Goal: Transaction & Acquisition: Purchase product/service

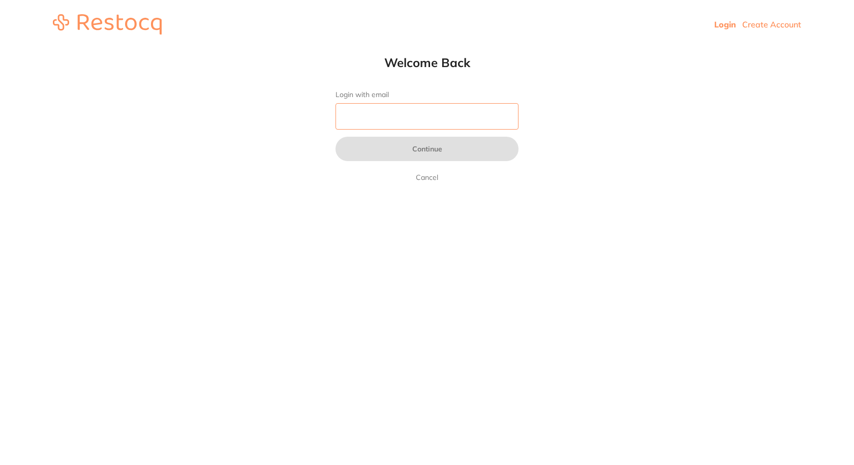
drag, startPoint x: 385, startPoint y: 110, endPoint x: 385, endPoint y: 119, distance: 9.2
click at [385, 110] on input "Login with email" at bounding box center [426, 116] width 183 height 26
type input "[EMAIL_ADDRESS][DOMAIN_NAME]"
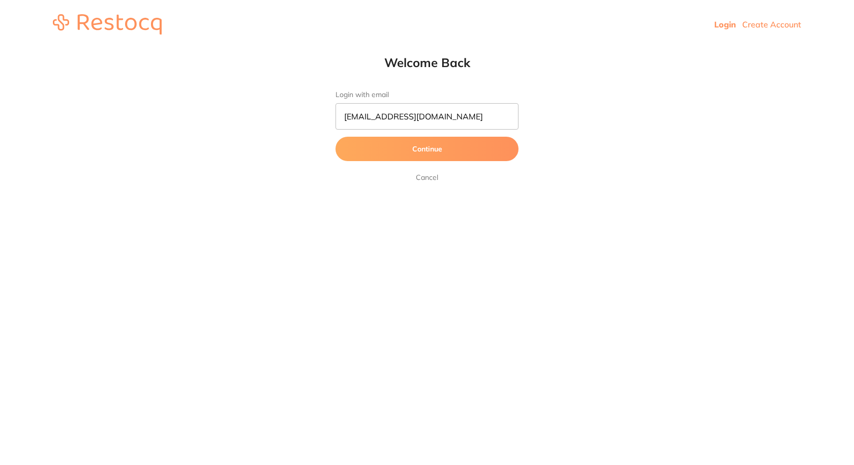
click at [427, 155] on button "Continue" at bounding box center [426, 149] width 183 height 24
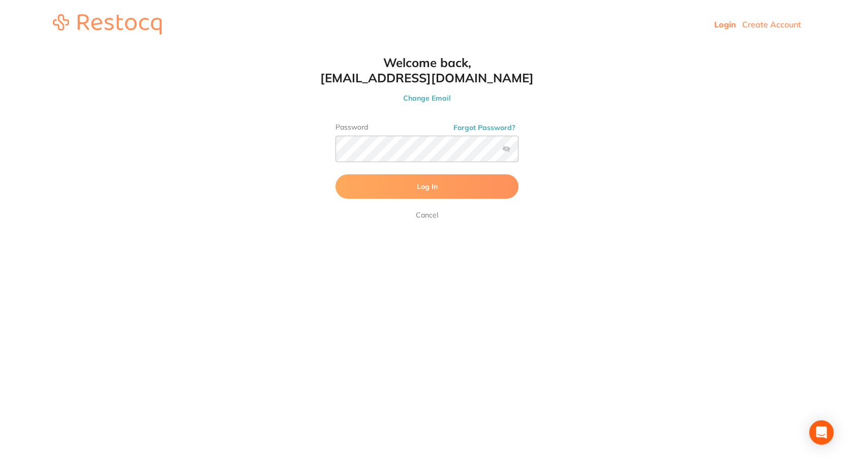
click at [418, 183] on span "Log In" at bounding box center [427, 186] width 21 height 9
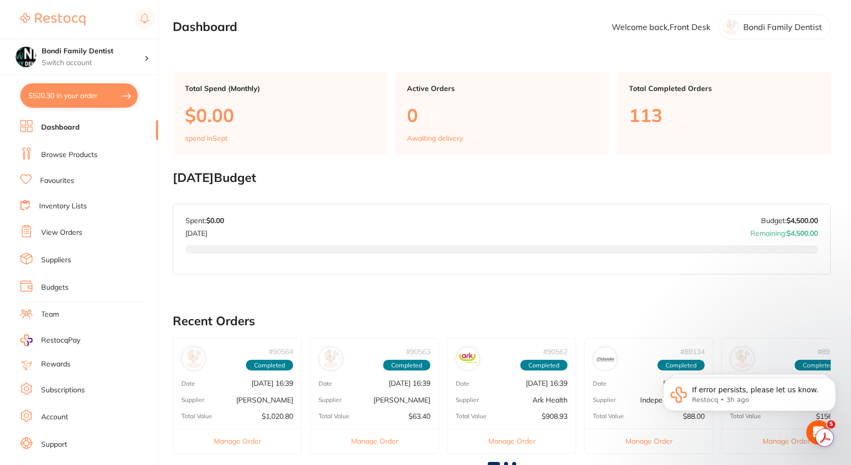
click at [69, 96] on button "$520.30 in your order" at bounding box center [78, 95] width 117 height 24
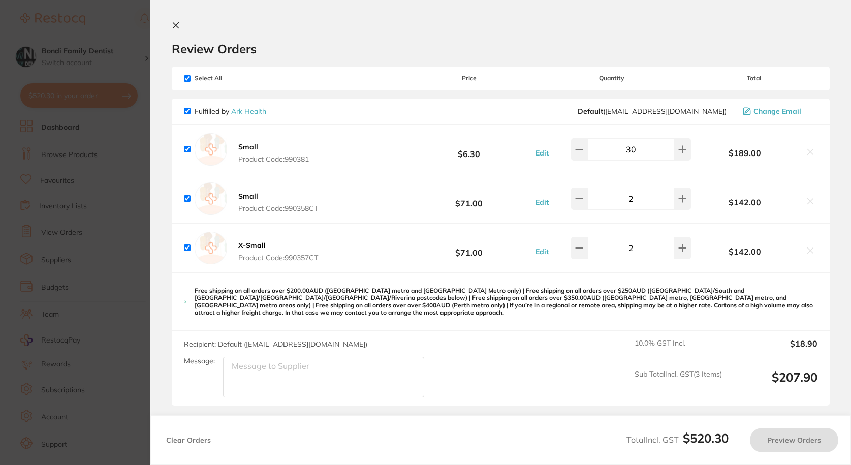
checkbox input "true"
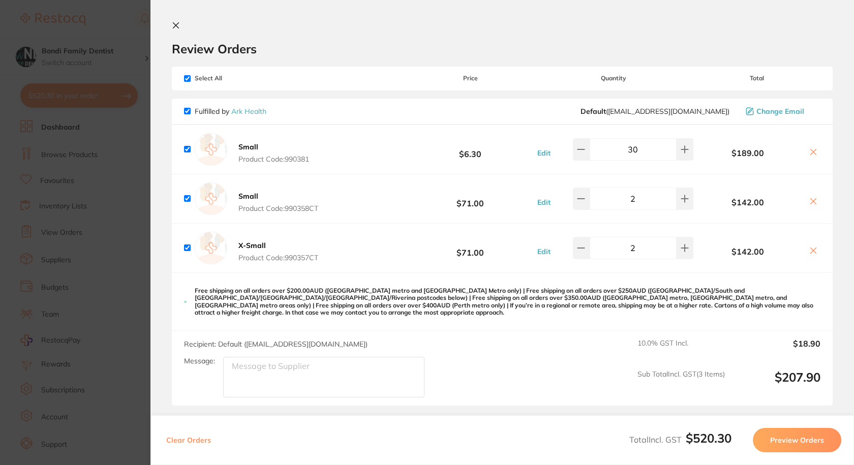
click at [86, 182] on section "Update RRP Set your pre negotiated price for this item. Item Agreed RRP (excl. …" at bounding box center [427, 232] width 854 height 465
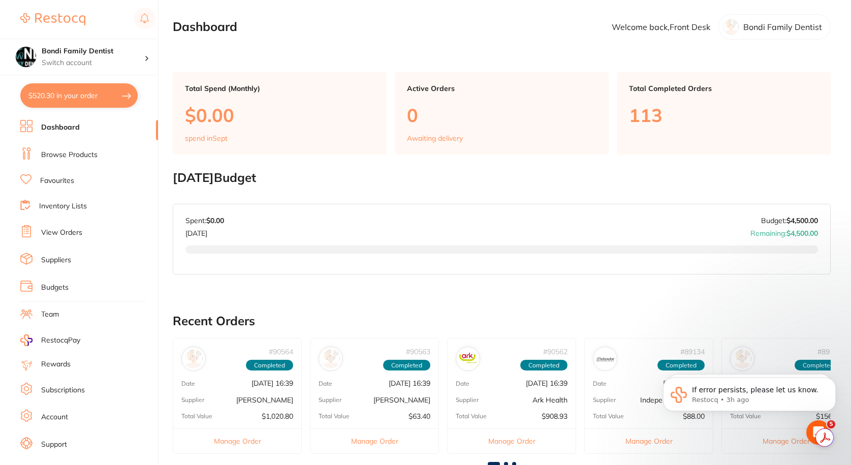
click at [81, 173] on ul "Dashboard Browse Products Favourites Inventory Lists View Orders Suppliers Budg…" at bounding box center [89, 295] width 138 height 351
click at [69, 173] on ul "Dashboard Browse Products Favourites Inventory Lists View Orders Suppliers Budg…" at bounding box center [89, 295] width 138 height 351
click at [64, 182] on link "Favourites" at bounding box center [57, 181] width 34 height 10
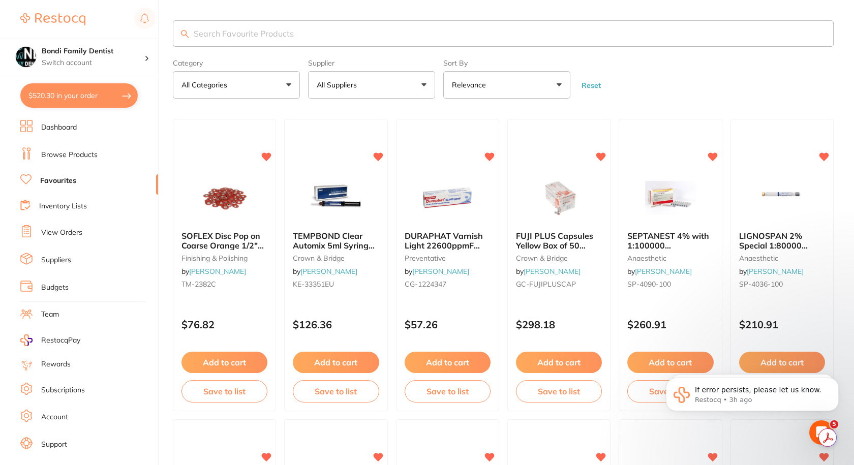
click at [241, 27] on input "search" at bounding box center [503, 33] width 661 height 26
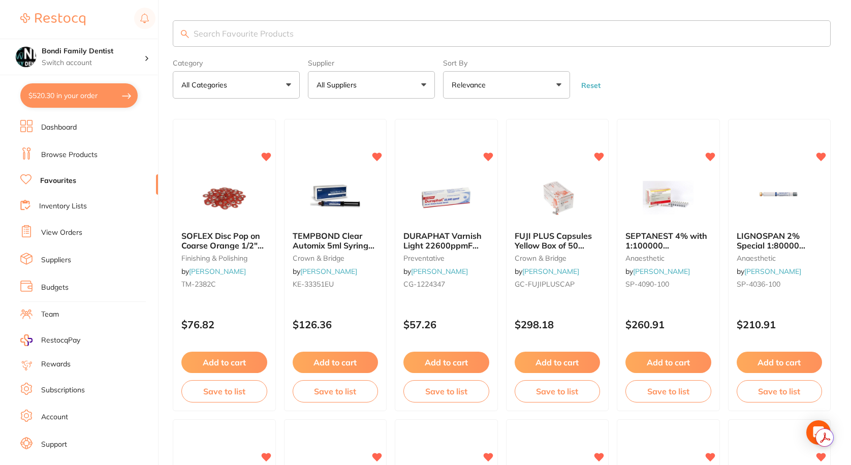
click at [236, 33] on input "search" at bounding box center [502, 33] width 658 height 26
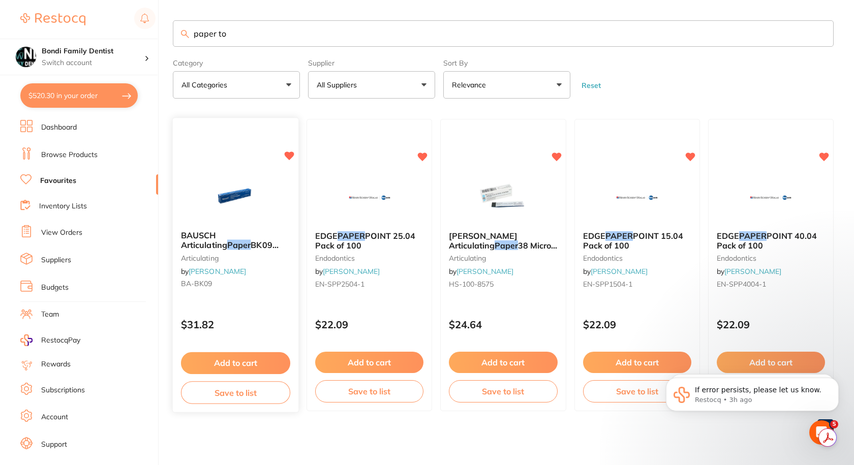
type input "paper to"
click at [227, 239] on span "BAUSCH Articulating" at bounding box center [204, 240] width 46 height 19
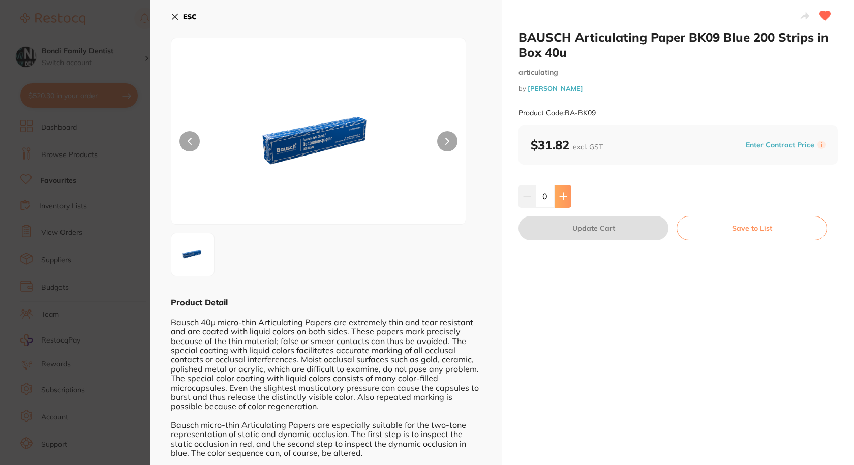
click at [566, 199] on button at bounding box center [563, 196] width 17 height 22
type input "1"
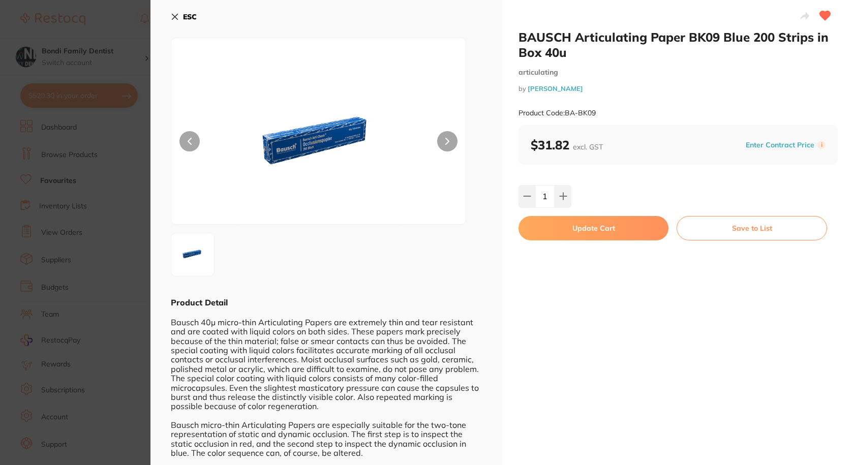
click at [600, 226] on button "Update Cart" at bounding box center [593, 228] width 150 height 24
checkbox input "false"
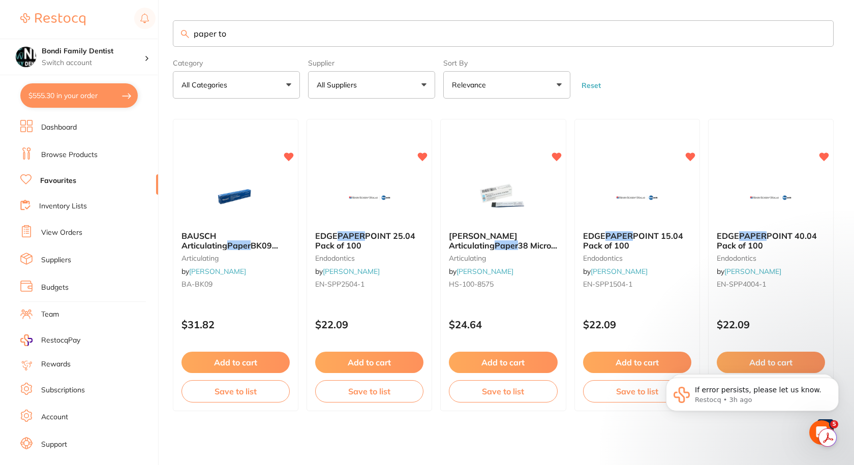
click at [244, 37] on input "paper to" at bounding box center [503, 33] width 661 height 26
type input "p"
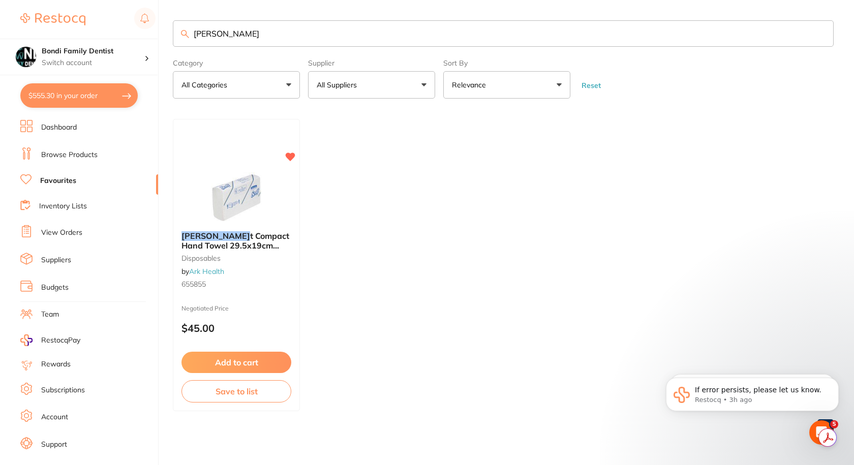
type input "scott"
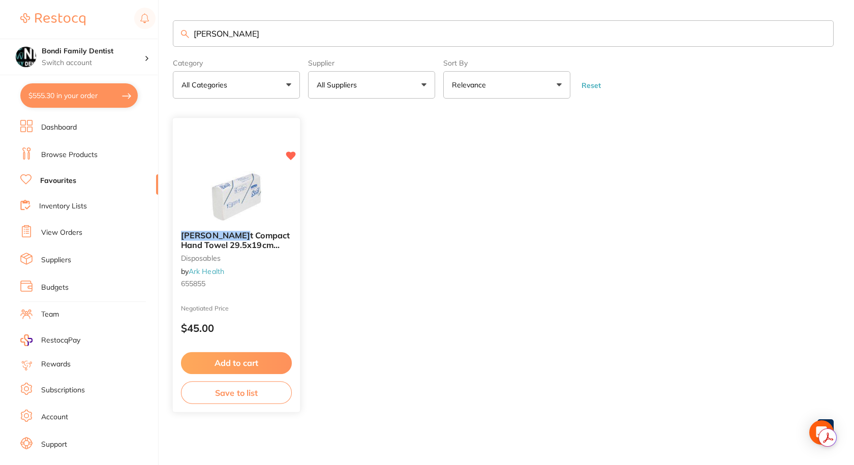
click at [209, 244] on span "t Compact Hand Towel 29.5x19cm 5855" at bounding box center [235, 245] width 109 height 29
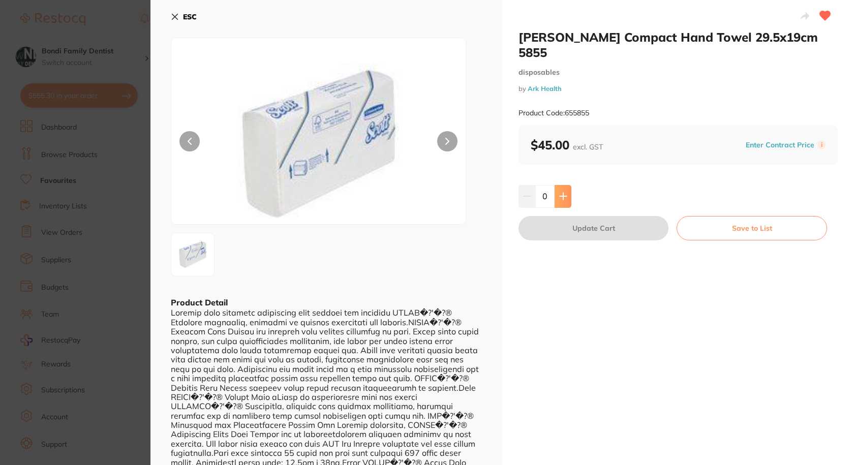
click at [561, 192] on icon at bounding box center [563, 196] width 8 height 8
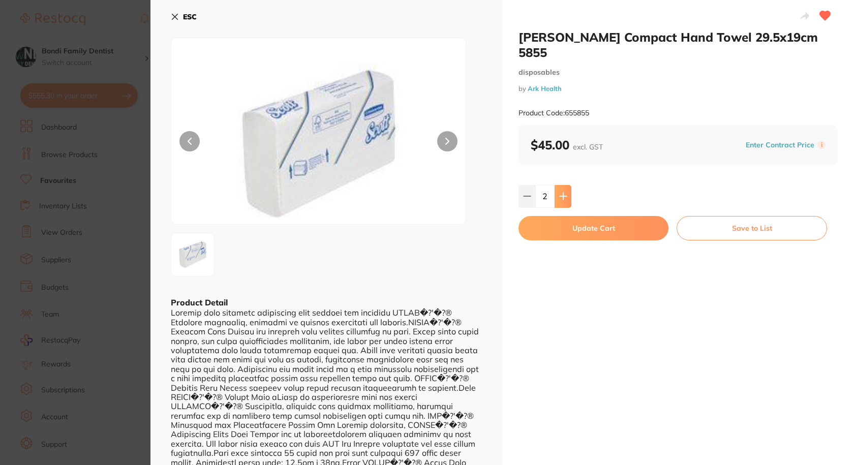
click at [561, 192] on icon at bounding box center [563, 196] width 8 height 8
click at [560, 192] on icon at bounding box center [563, 196] width 8 height 8
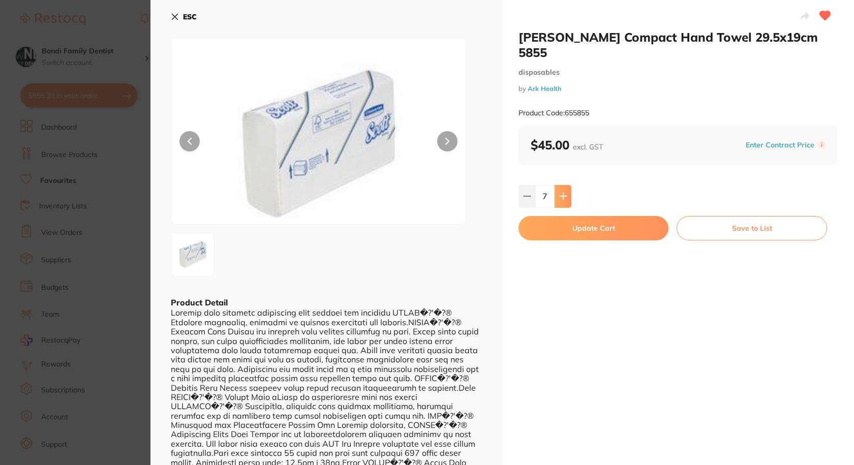
click at [560, 192] on icon at bounding box center [563, 196] width 8 height 8
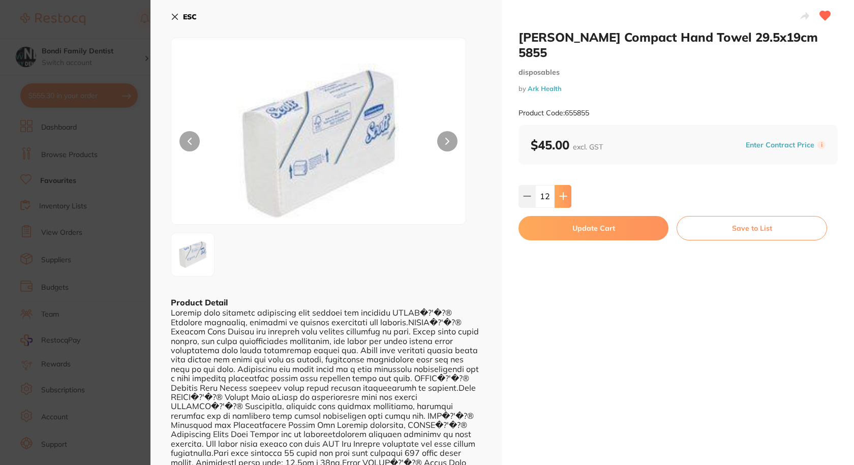
click at [560, 192] on icon at bounding box center [563, 196] width 8 height 8
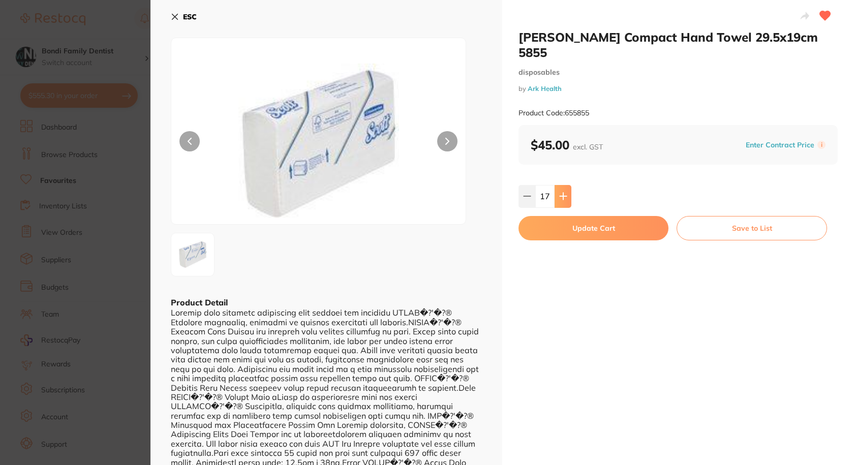
click at [560, 192] on icon at bounding box center [563, 196] width 8 height 8
click at [530, 185] on button at bounding box center [526, 196] width 17 height 22
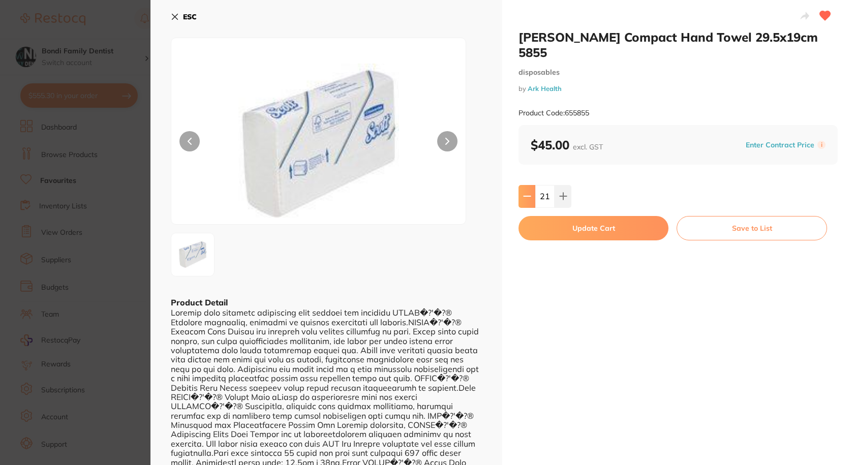
type input "20"
click at [571, 216] on button "Update Cart" at bounding box center [593, 228] width 150 height 24
checkbox input "false"
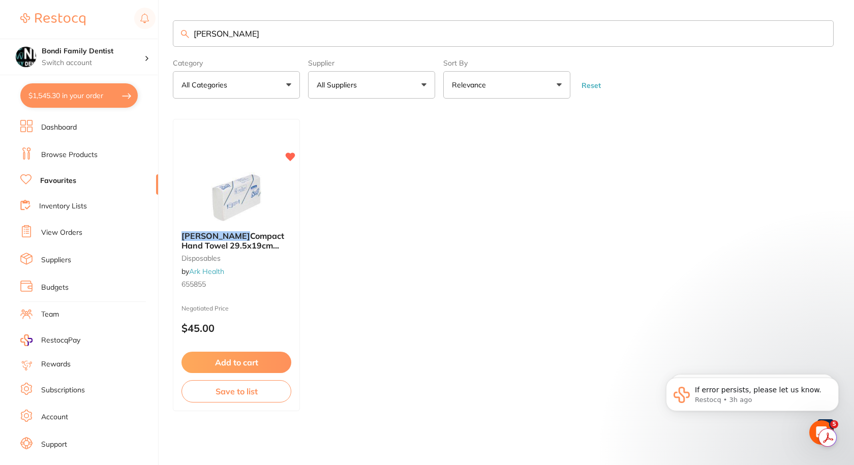
click at [236, 34] on input "scott" at bounding box center [503, 33] width 661 height 26
type input "bibs"
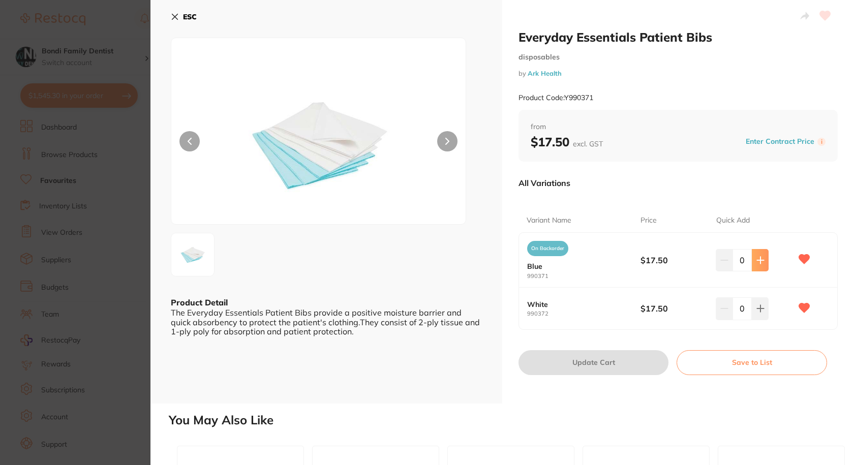
click at [760, 260] on icon at bounding box center [760, 260] width 7 height 7
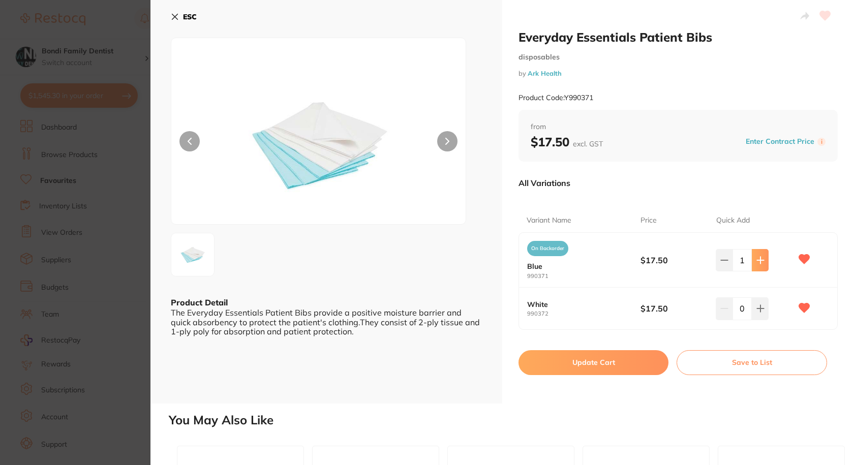
click at [760, 260] on icon at bounding box center [760, 260] width 7 height 7
type input "2"
click at [588, 368] on button "Update Cart" at bounding box center [593, 362] width 150 height 24
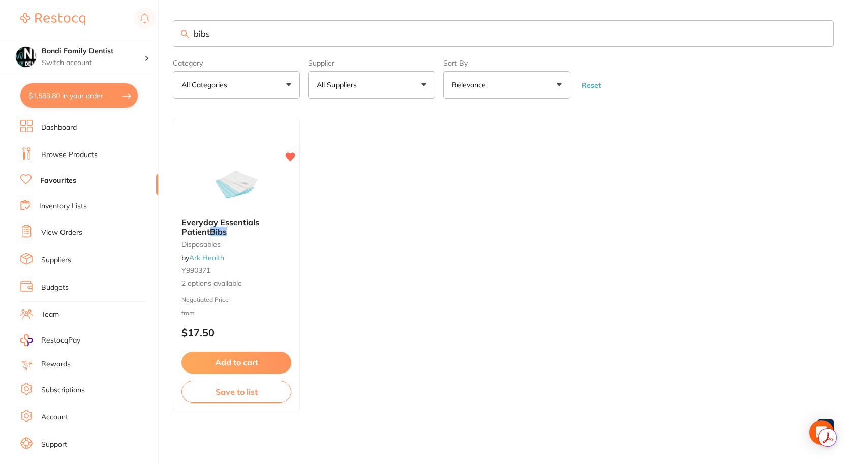
click at [228, 33] on input "bibs" at bounding box center [503, 33] width 661 height 26
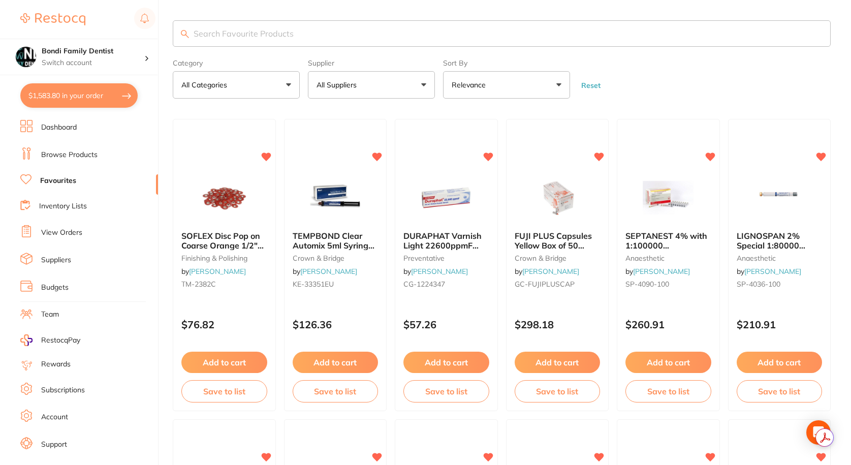
paste input "711621"
type input "711621"
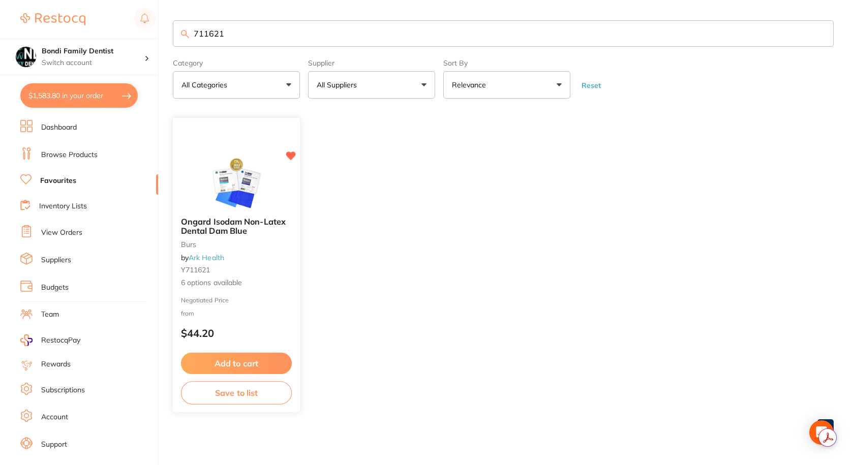
click at [207, 224] on span "Ongard Isodam Non-Latex Dental Dam Blue" at bounding box center [233, 227] width 105 height 20
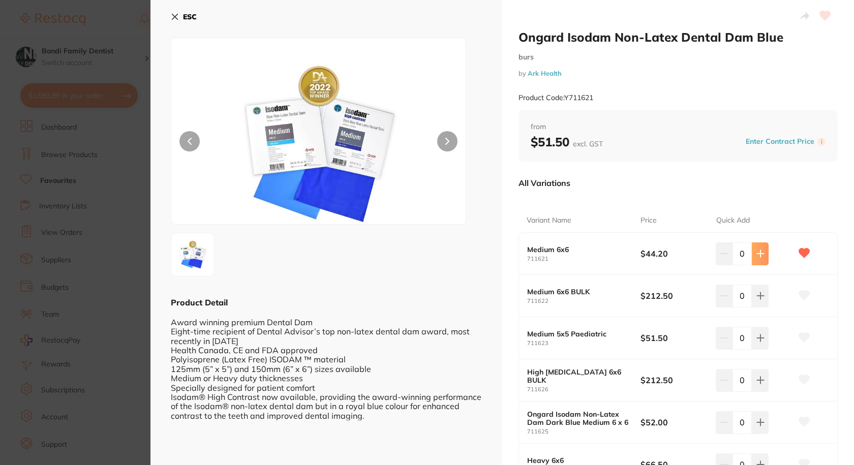
click at [759, 254] on icon at bounding box center [760, 254] width 7 height 7
type input "2"
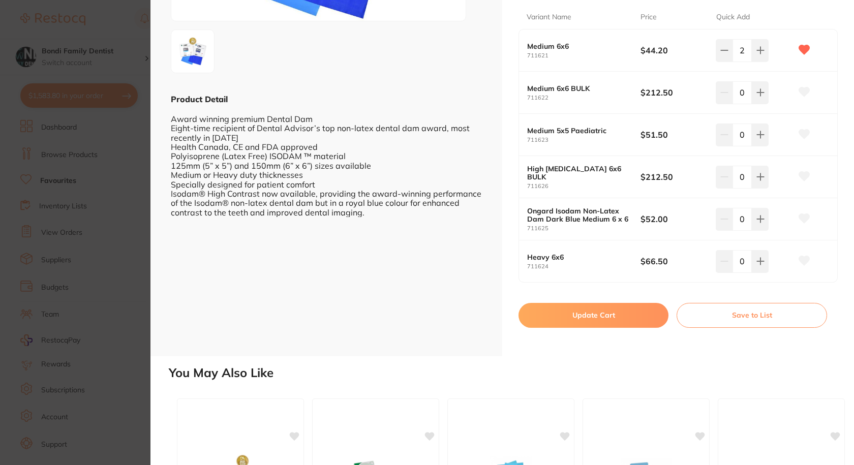
scroll to position [407, 0]
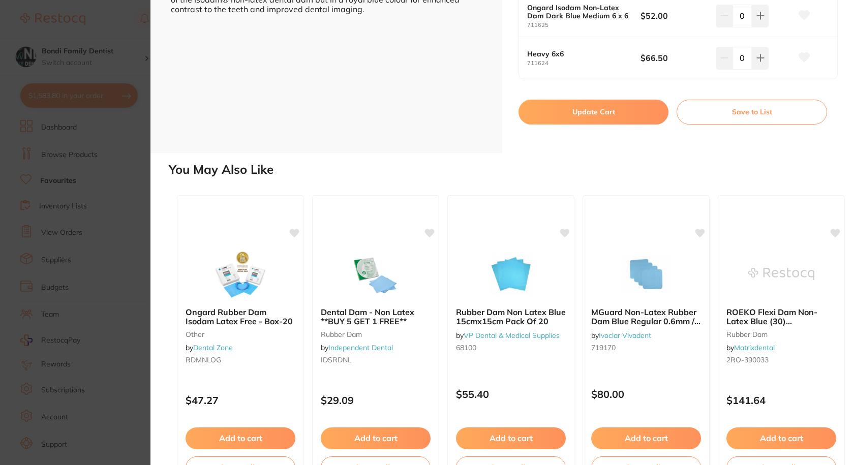
click at [586, 115] on button "Update Cart" at bounding box center [593, 112] width 150 height 24
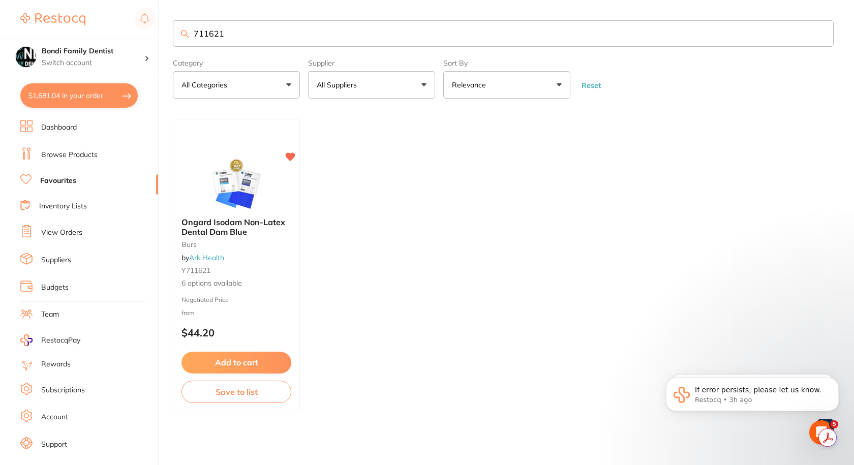
click at [82, 95] on button "$1,681.04 in your order" at bounding box center [78, 95] width 117 height 24
checkbox input "true"
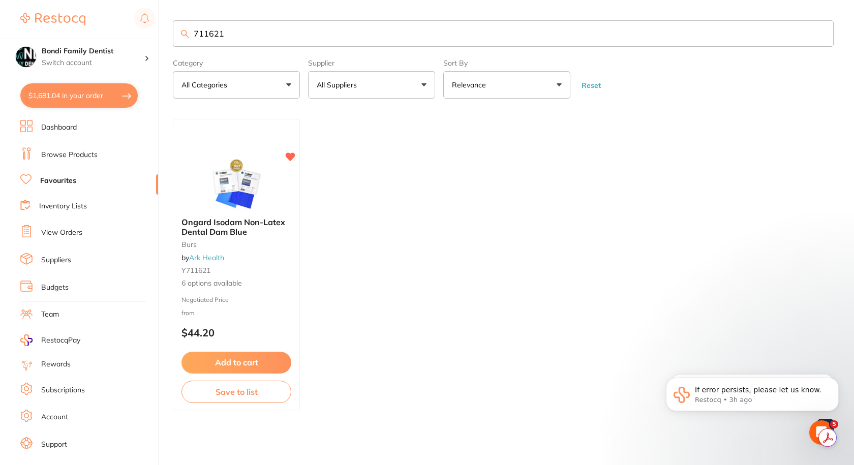
checkbox input "true"
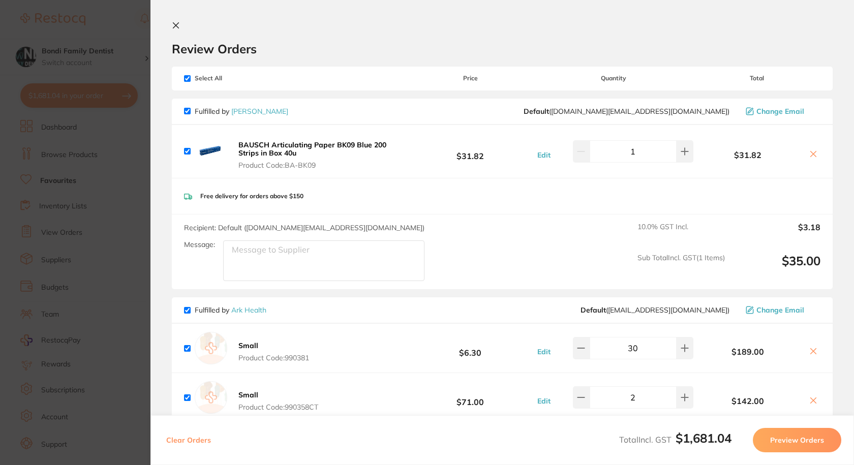
scroll to position [254, 0]
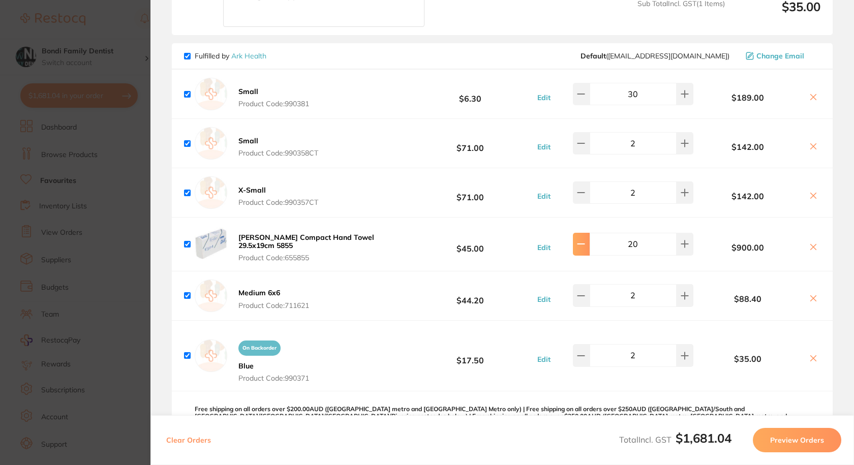
click at [584, 240] on button at bounding box center [581, 244] width 17 height 22
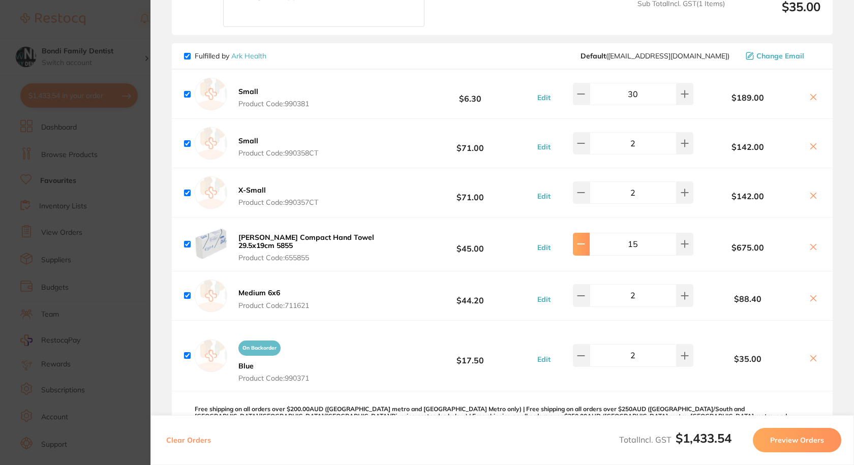
click at [584, 240] on button at bounding box center [581, 244] width 17 height 22
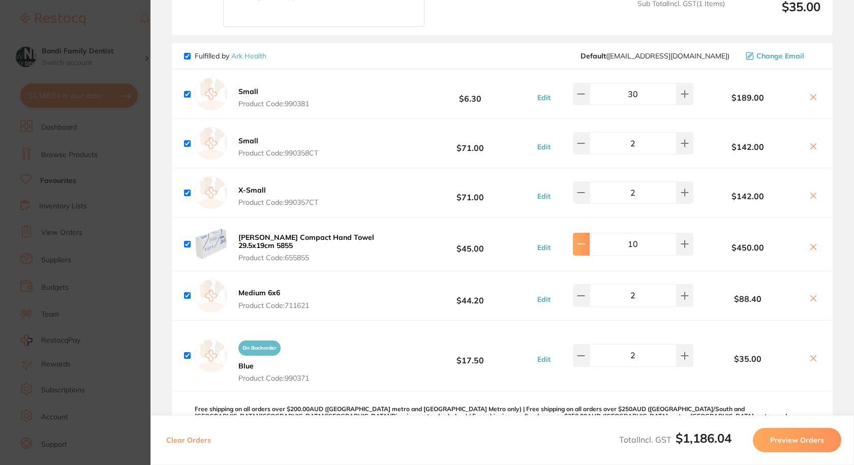
click at [584, 240] on button at bounding box center [581, 244] width 17 height 22
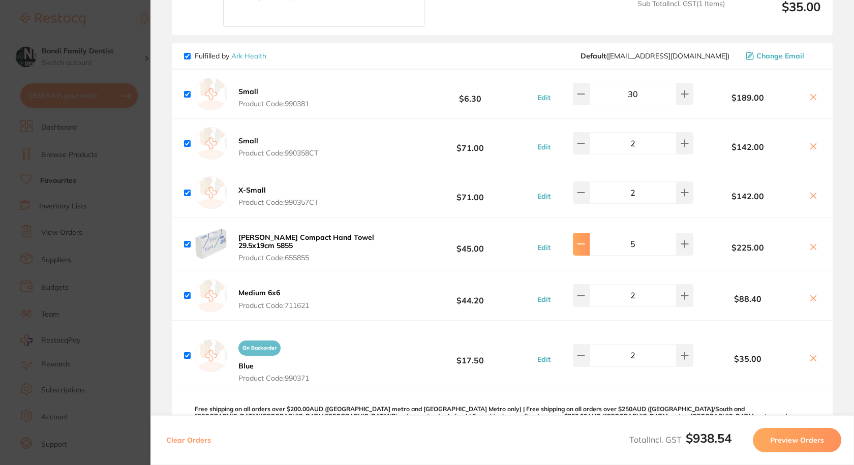
click at [584, 240] on button at bounding box center [581, 244] width 17 height 22
click at [582, 240] on icon at bounding box center [581, 244] width 8 height 8
type input "2"
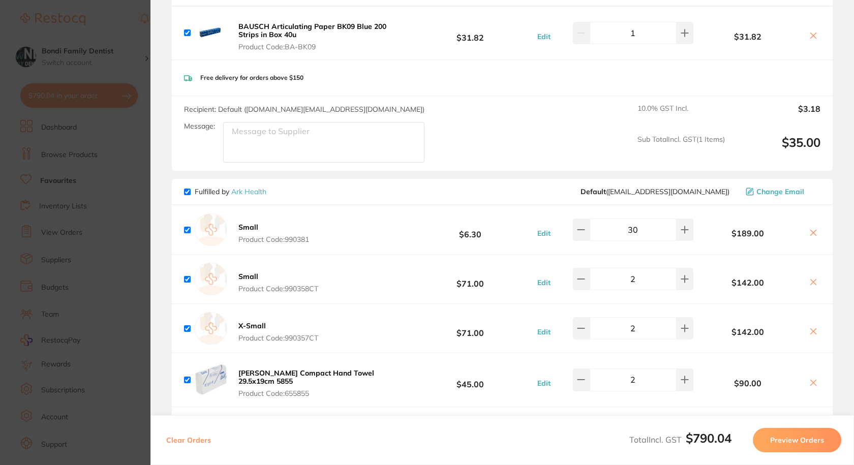
scroll to position [0, 0]
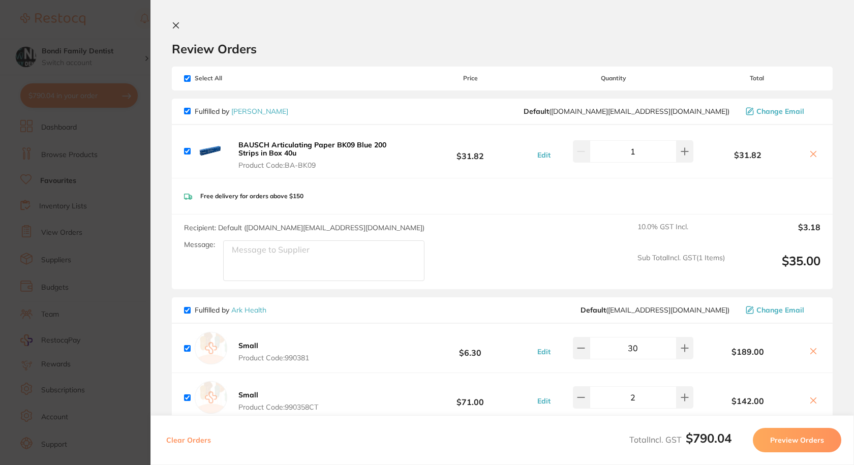
click at [132, 10] on section "Update RRP Set your pre negotiated price for this item. Item Agreed RRP (excl. …" at bounding box center [427, 232] width 854 height 465
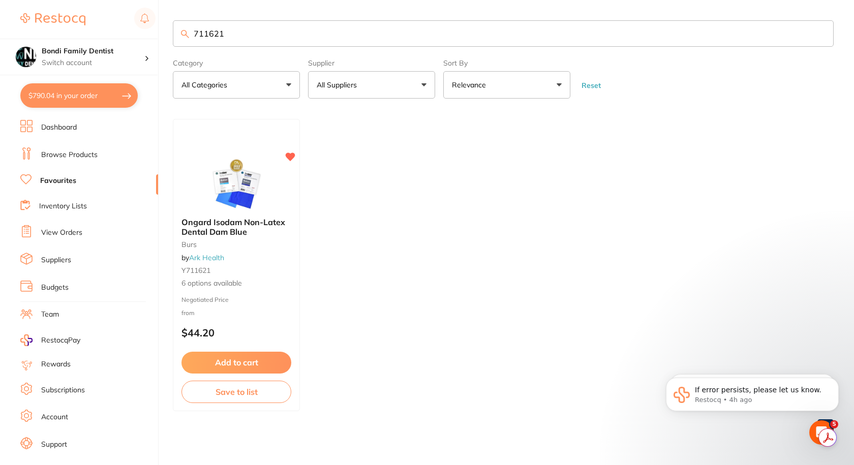
click at [252, 32] on input "711621" at bounding box center [503, 33] width 661 height 26
click at [251, 32] on input "711621" at bounding box center [503, 33] width 661 height 26
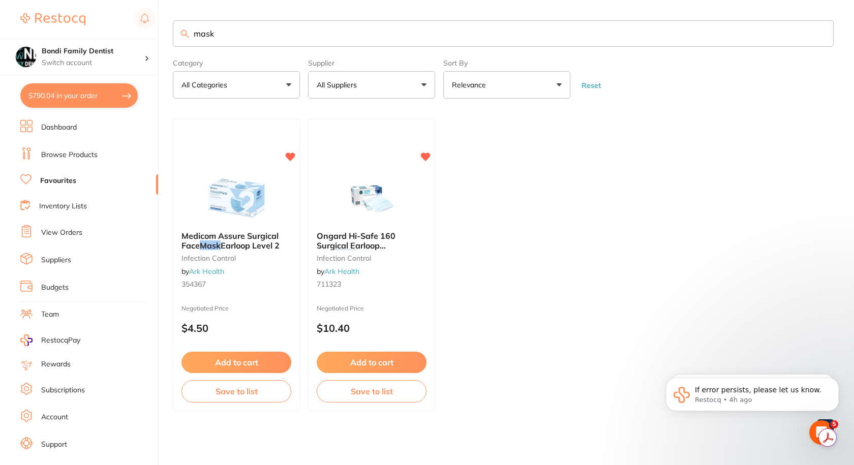
click at [268, 39] on input "mask" at bounding box center [503, 33] width 661 height 26
click at [265, 39] on input "mask" at bounding box center [503, 33] width 661 height 26
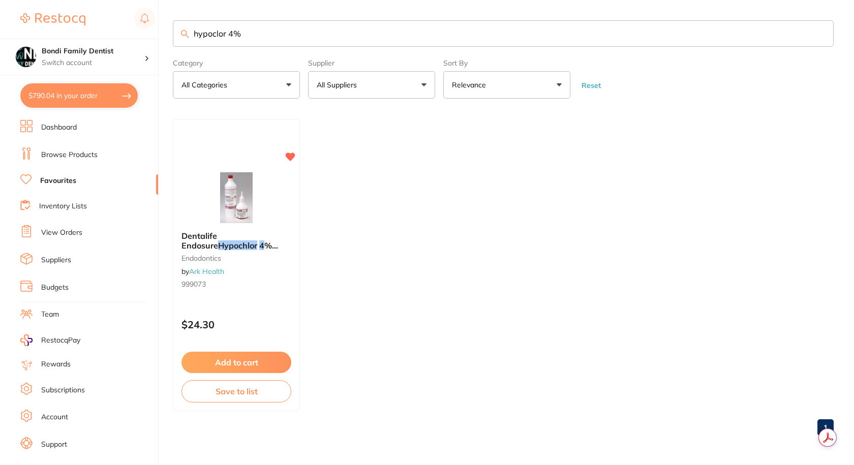
type input "hypoclor 4%"
click at [194, 239] on span "Dentalife Endosure" at bounding box center [199, 241] width 37 height 20
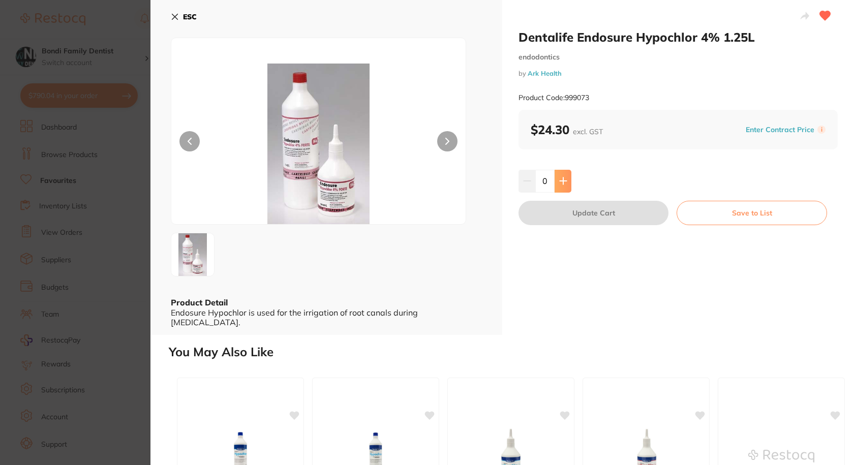
click at [559, 179] on icon at bounding box center [563, 181] width 8 height 8
type input "1"
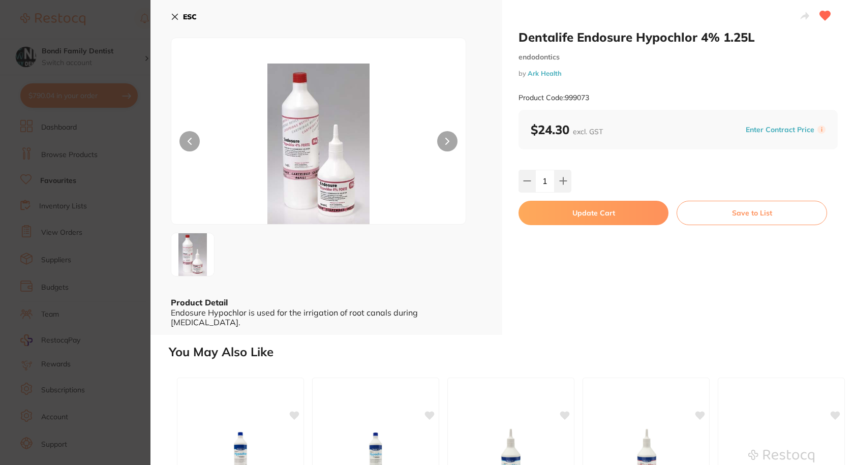
click at [590, 212] on button "Update Cart" at bounding box center [593, 213] width 150 height 24
checkbox input "false"
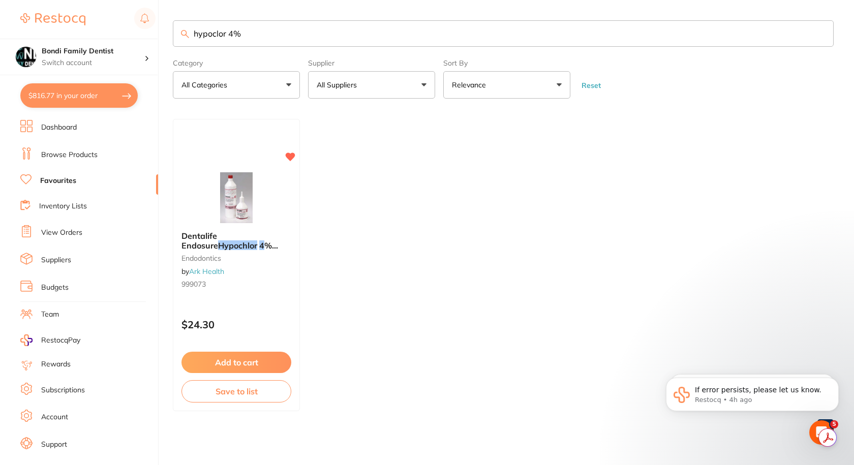
click at [263, 30] on input "hypoclor 4%" at bounding box center [503, 33] width 661 height 26
click at [74, 90] on button "$816.77 in your order" at bounding box center [78, 95] width 117 height 24
checkbox input "true"
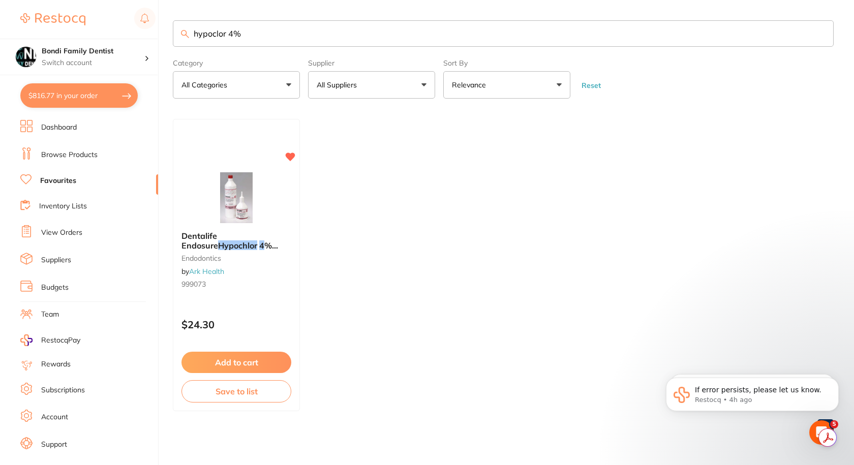
checkbox input "true"
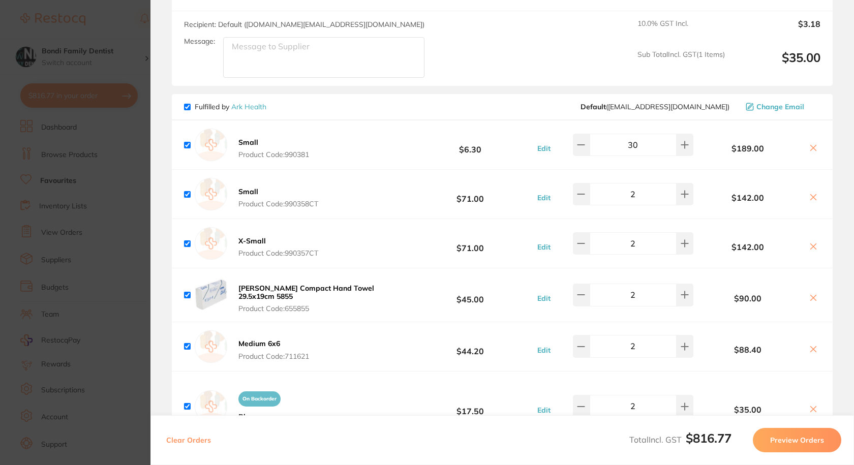
scroll to position [356, 0]
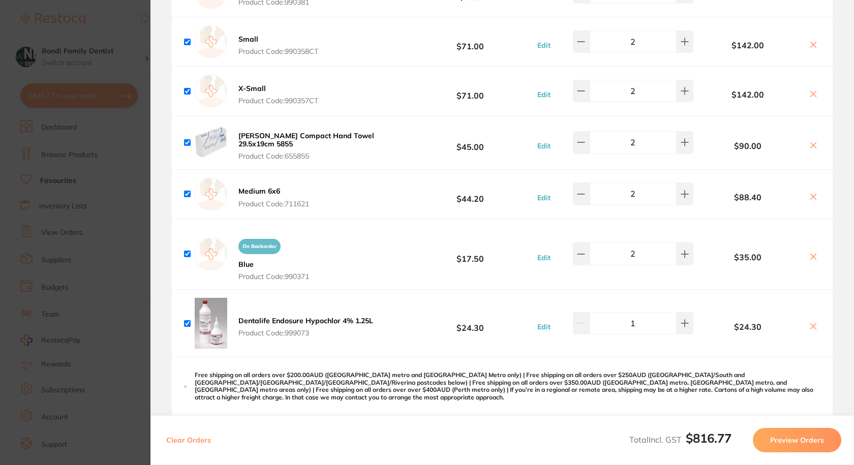
click at [87, 195] on section "Update RRP Set your pre negotiated price for this item. Item Agreed RRP (excl. …" at bounding box center [427, 232] width 854 height 465
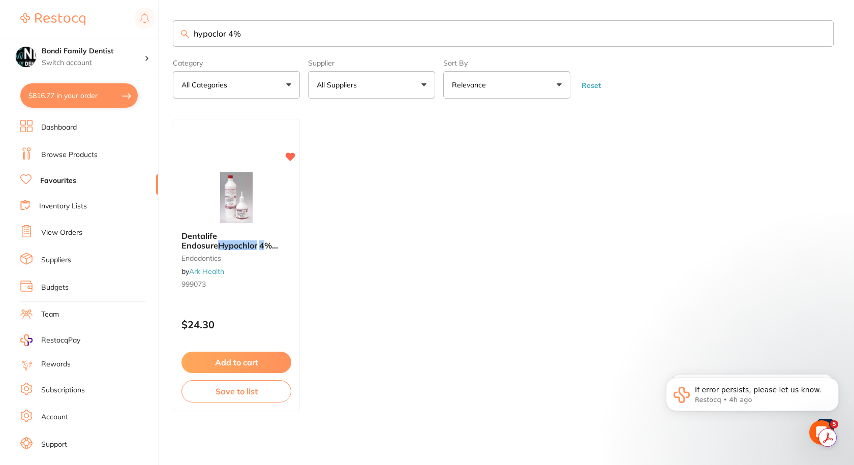
click at [298, 32] on input "hypoclor 4%" at bounding box center [503, 33] width 661 height 26
click at [297, 32] on input "hypoclor 4%" at bounding box center [503, 33] width 661 height 26
type input "h"
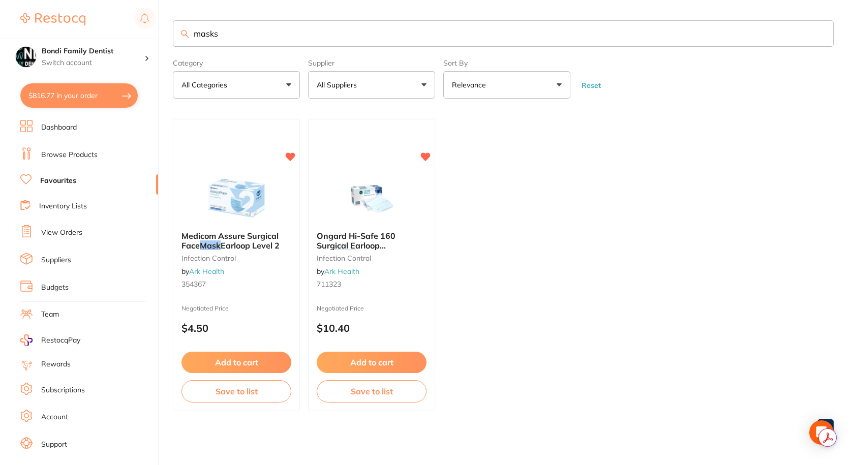
type input "masks"
click at [228, 244] on span "Earloop Level 2" at bounding box center [250, 245] width 59 height 10
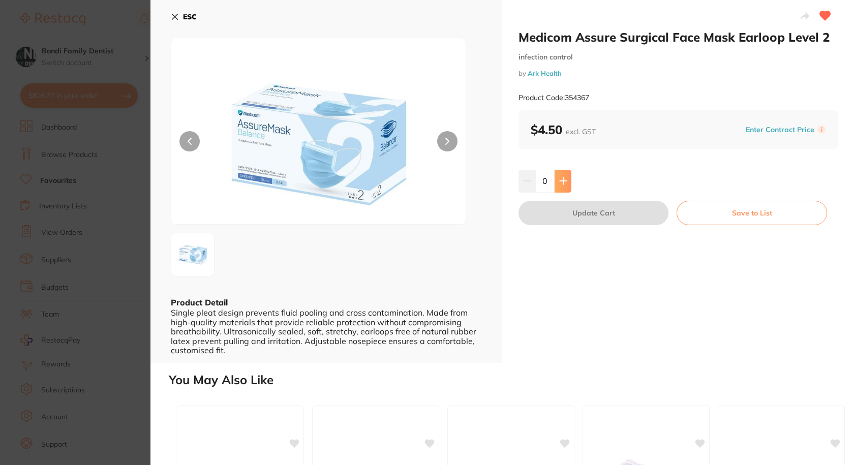
click at [560, 172] on button at bounding box center [563, 181] width 17 height 22
click at [560, 173] on button at bounding box center [563, 181] width 17 height 22
drag, startPoint x: 560, startPoint y: 173, endPoint x: 565, endPoint y: 182, distance: 11.2
click at [560, 173] on button at bounding box center [563, 181] width 17 height 22
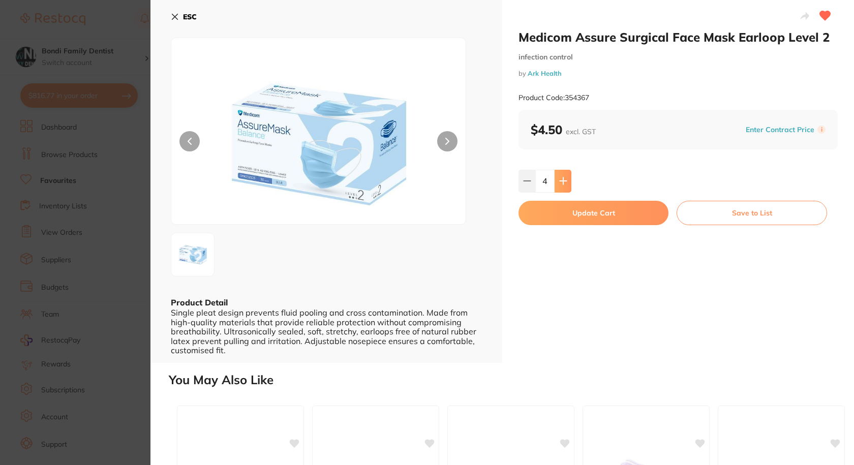
click at [565, 182] on icon at bounding box center [563, 181] width 8 height 8
click at [561, 178] on icon at bounding box center [563, 181] width 7 height 7
click at [561, 178] on icon at bounding box center [563, 181] width 8 height 8
click at [559, 178] on icon at bounding box center [563, 181] width 8 height 8
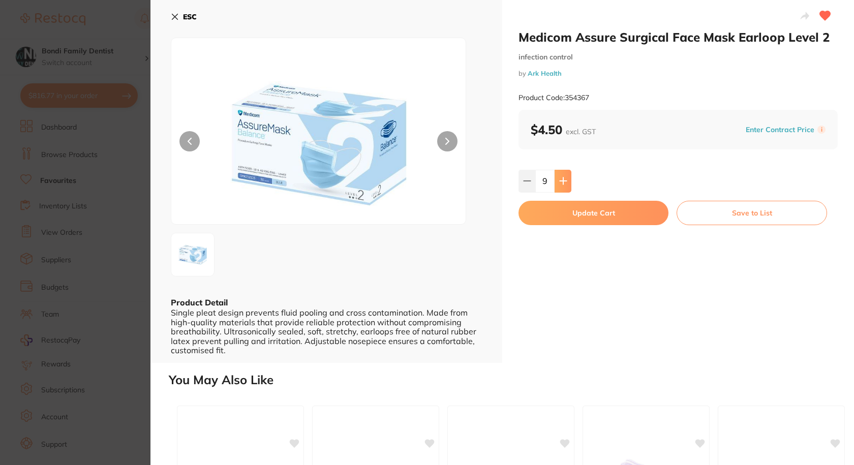
click at [559, 178] on icon at bounding box center [563, 181] width 8 height 8
click at [525, 183] on icon at bounding box center [527, 181] width 8 height 8
click at [564, 182] on icon at bounding box center [563, 181] width 8 height 8
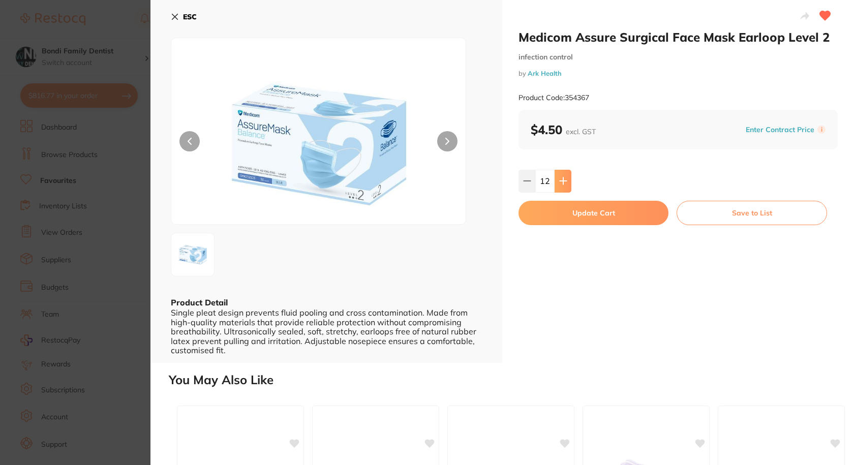
click at [564, 182] on icon at bounding box center [563, 181] width 8 height 8
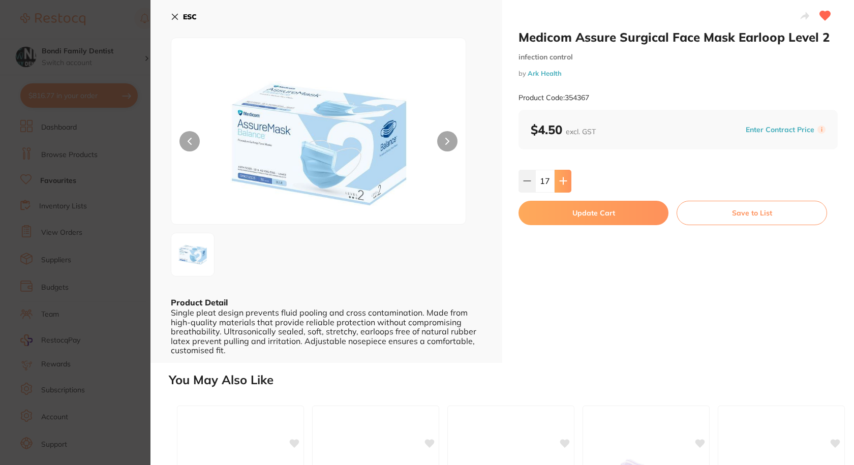
click at [564, 182] on icon at bounding box center [563, 181] width 8 height 8
type input "20"
click at [593, 210] on button "Update Cart" at bounding box center [593, 213] width 150 height 24
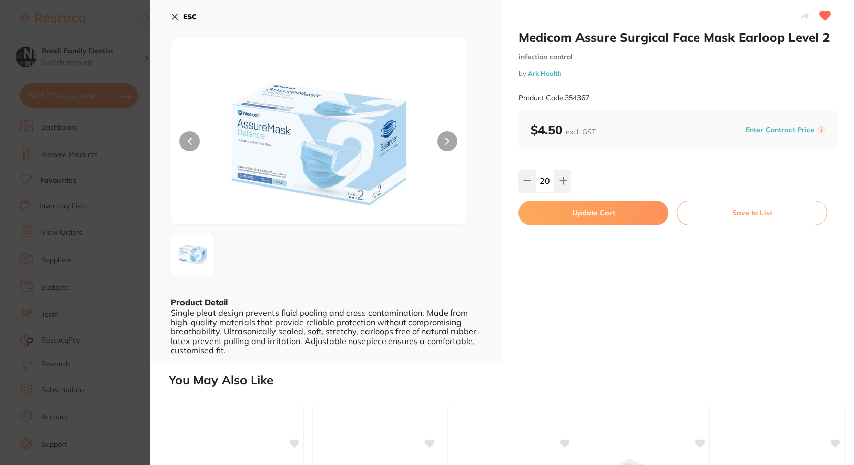
checkbox input "false"
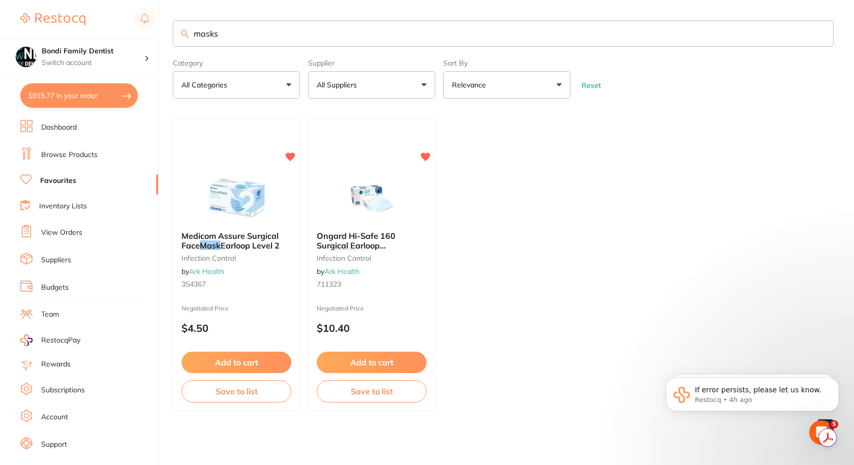
click at [224, 38] on input "masks" at bounding box center [503, 33] width 661 height 26
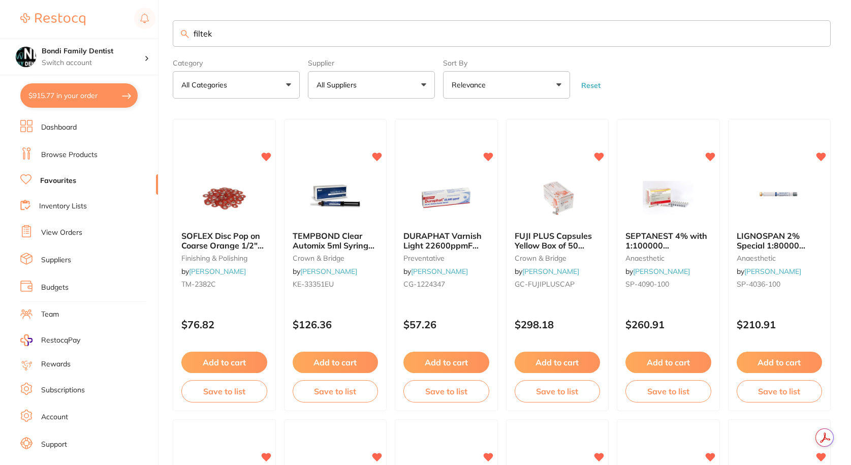
type input "filtek"
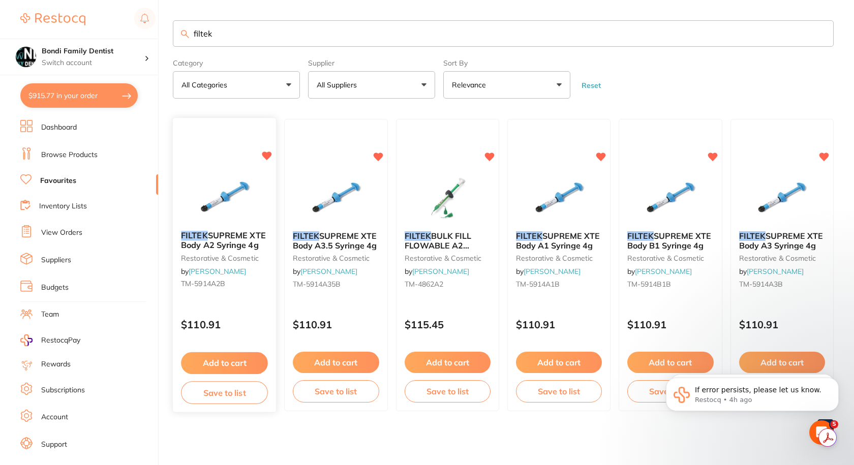
click at [246, 236] on span "SUPREME XTE Body A2 Syringe 4g" at bounding box center [223, 241] width 85 height 20
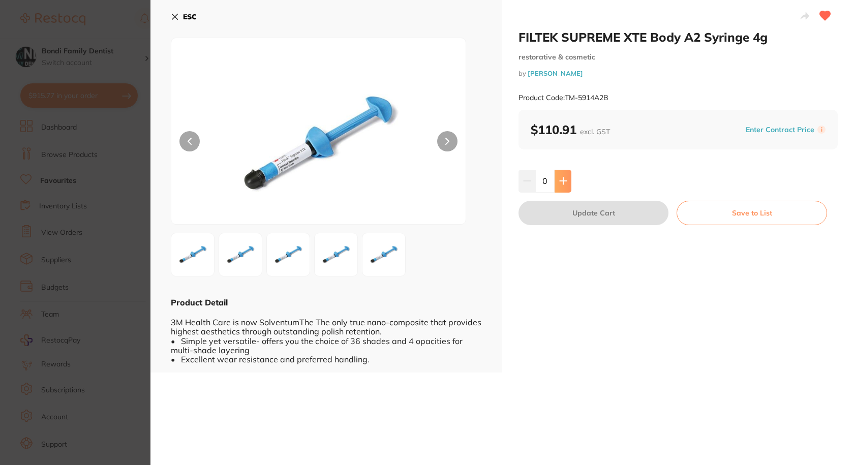
click at [567, 180] on button at bounding box center [563, 181] width 17 height 22
type input "1"
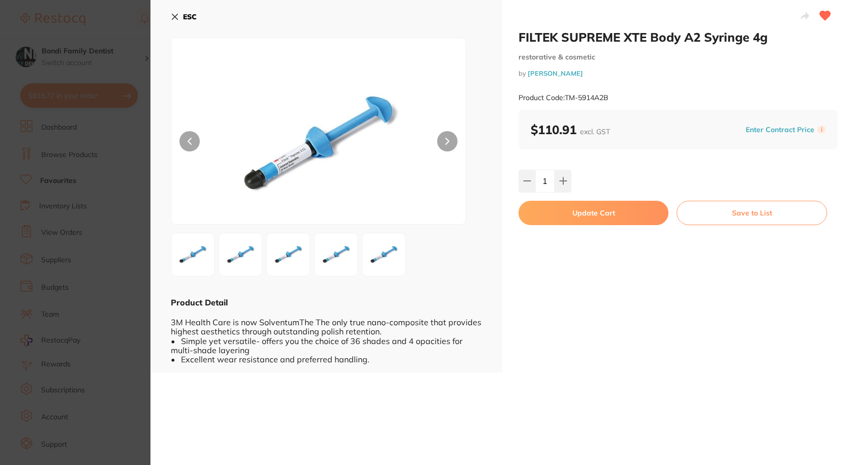
click at [597, 214] on button "Update Cart" at bounding box center [593, 213] width 150 height 24
checkbox input "false"
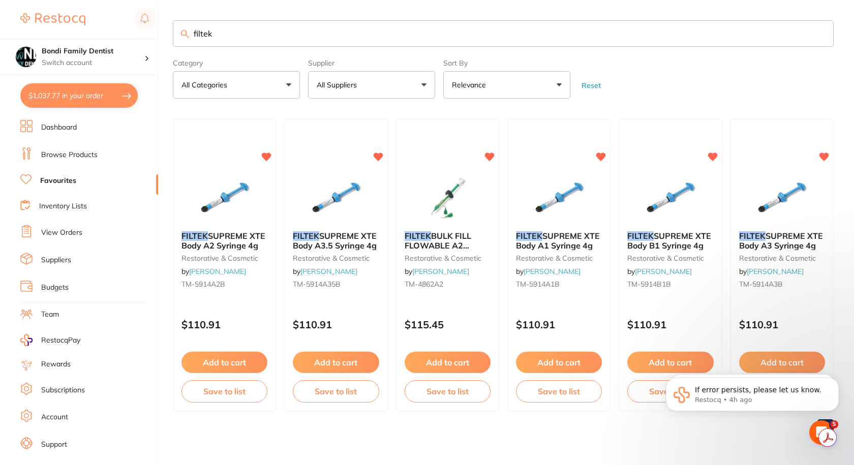
drag, startPoint x: 219, startPoint y: 245, endPoint x: 619, endPoint y: 265, distance: 400.5
click at [219, 245] on span "SUPREME XTE Body A2 Syringe 4g" at bounding box center [223, 240] width 84 height 19
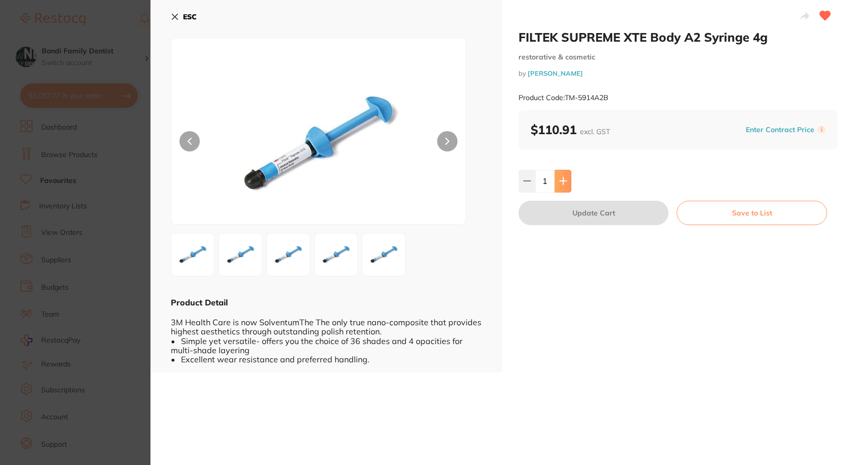
click at [561, 170] on button at bounding box center [563, 181] width 17 height 22
type input "2"
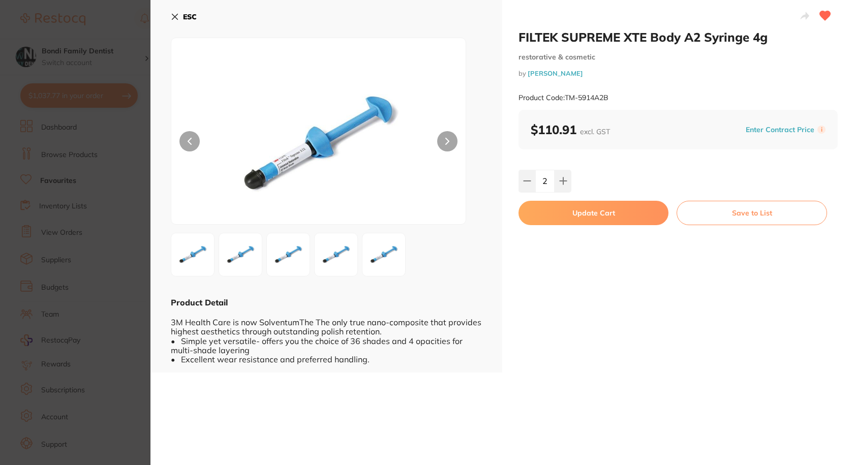
click at [599, 214] on button "Update Cart" at bounding box center [593, 213] width 150 height 24
type input "2"
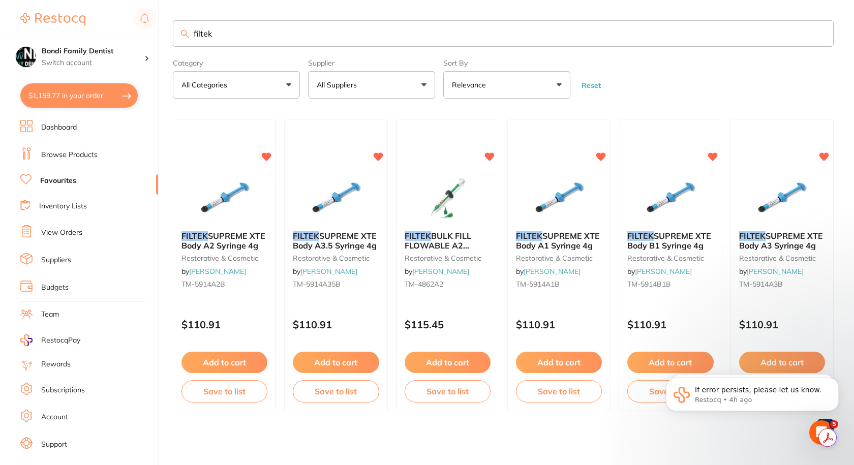
click at [220, 31] on input "filtek" at bounding box center [503, 33] width 661 height 26
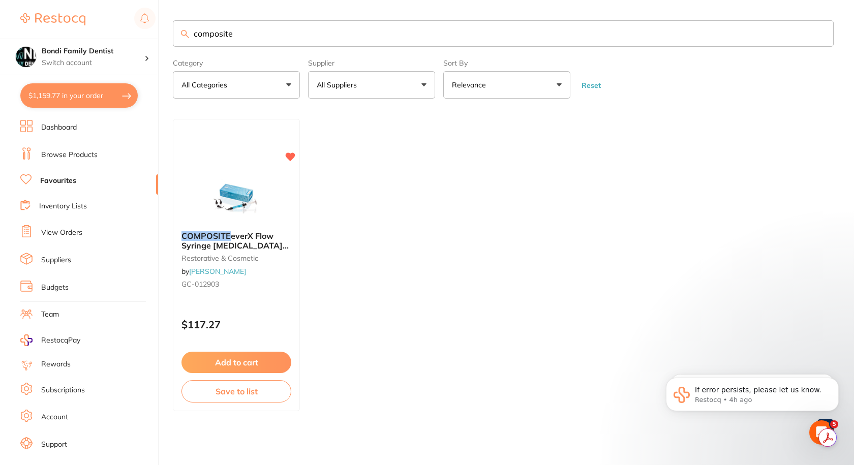
click at [238, 36] on input "composite" at bounding box center [503, 33] width 661 height 26
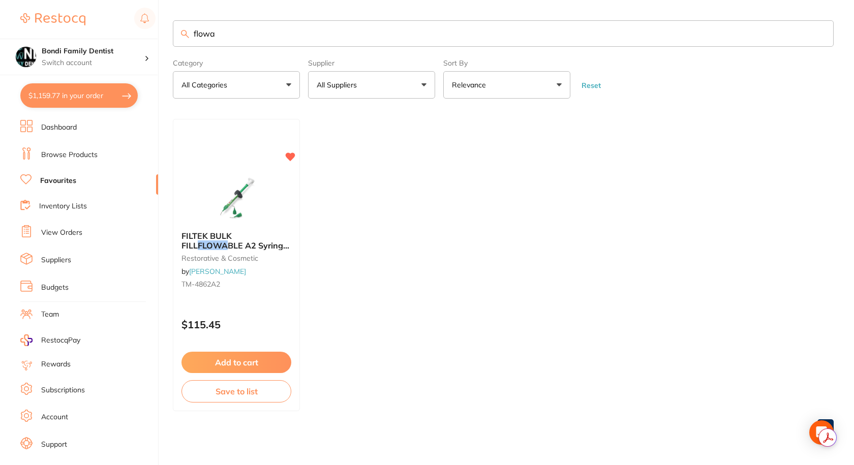
click at [224, 35] on input "flowa" at bounding box center [503, 33] width 661 height 26
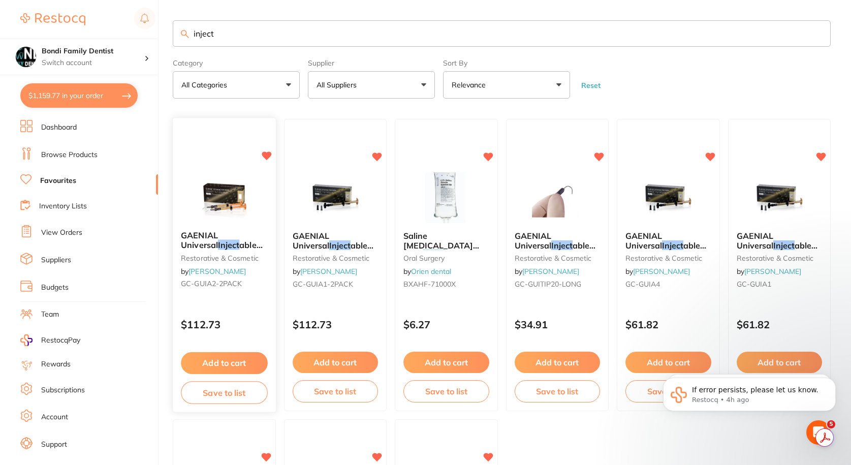
type input "inject"
click at [218, 233] on span "GAENIAL Universal" at bounding box center [199, 241] width 37 height 20
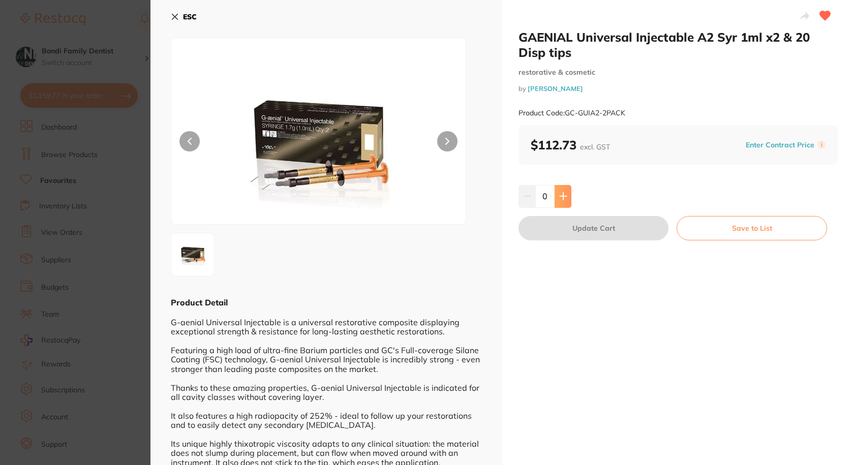
click at [566, 198] on button at bounding box center [563, 196] width 17 height 22
type input "1"
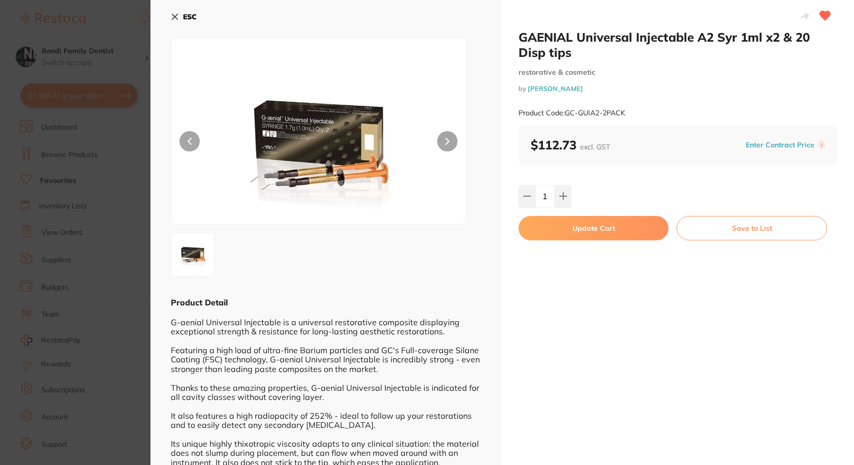
click at [565, 228] on button "Update Cart" at bounding box center [593, 228] width 150 height 24
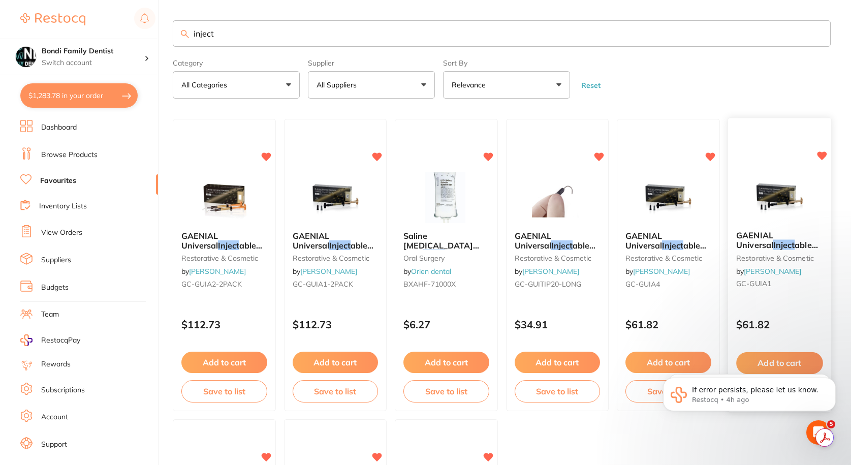
click at [785, 242] on span "able A1 Syringe 1ml & 10 Disp tips" at bounding box center [777, 254] width 82 height 29
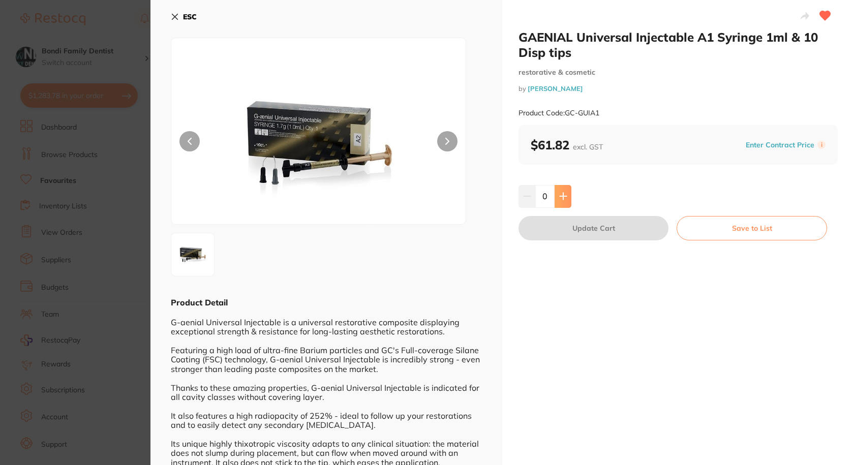
click at [566, 194] on button at bounding box center [563, 196] width 17 height 22
type input "1"
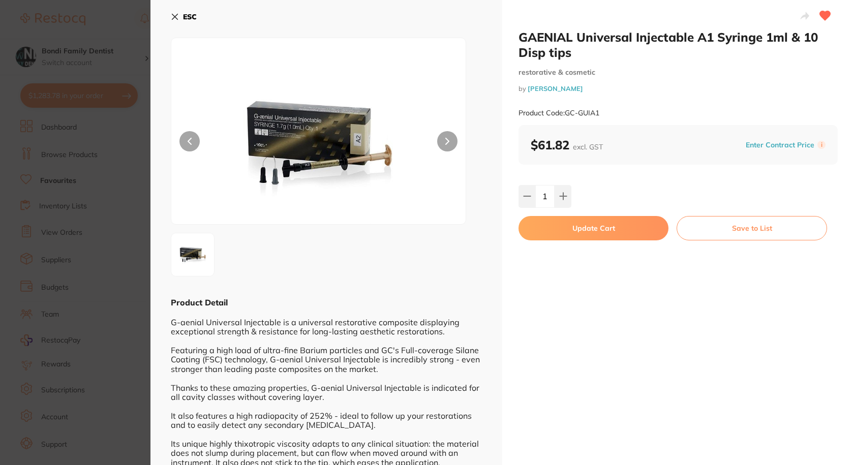
click at [569, 225] on button "Update Cart" at bounding box center [593, 228] width 150 height 24
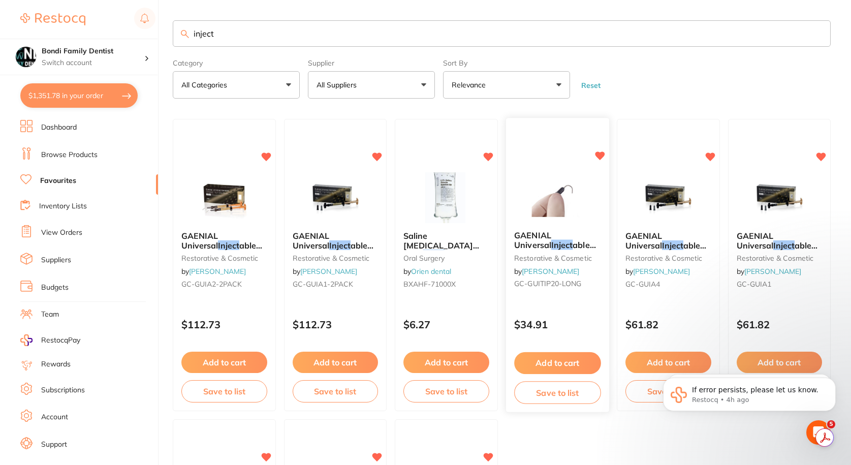
click at [544, 236] on span "GAENIAL Universal" at bounding box center [532, 241] width 37 height 20
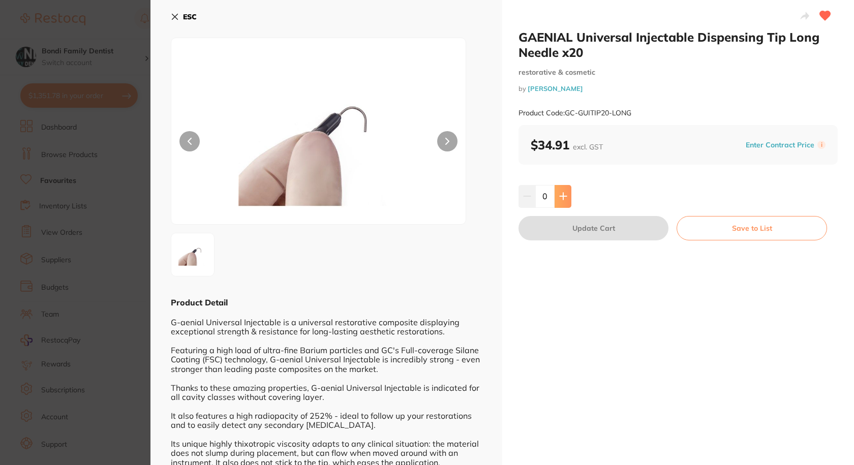
click at [566, 200] on button at bounding box center [563, 196] width 17 height 22
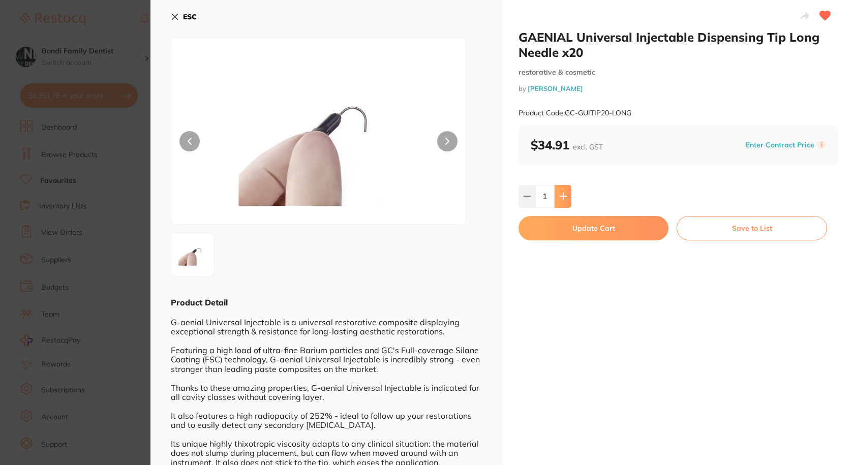
click at [566, 200] on button at bounding box center [563, 196] width 17 height 22
type input "2"
click at [574, 235] on button "Update Cart" at bounding box center [593, 228] width 150 height 24
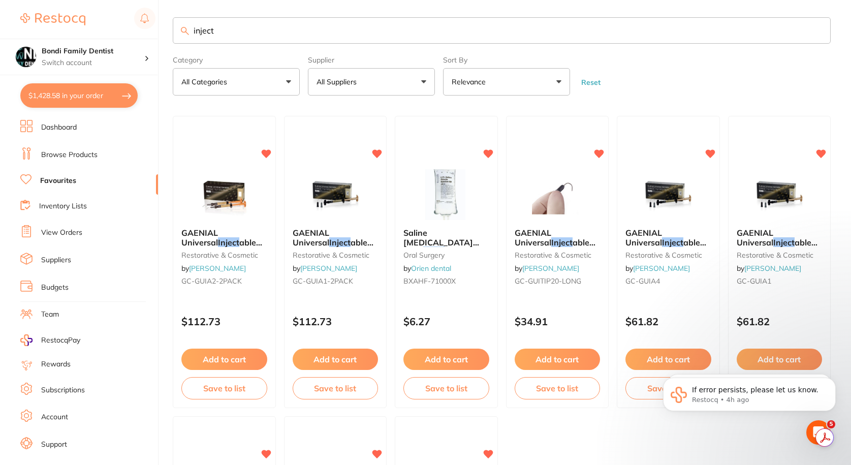
click at [79, 91] on button "$1,428.58 in your order" at bounding box center [78, 95] width 117 height 24
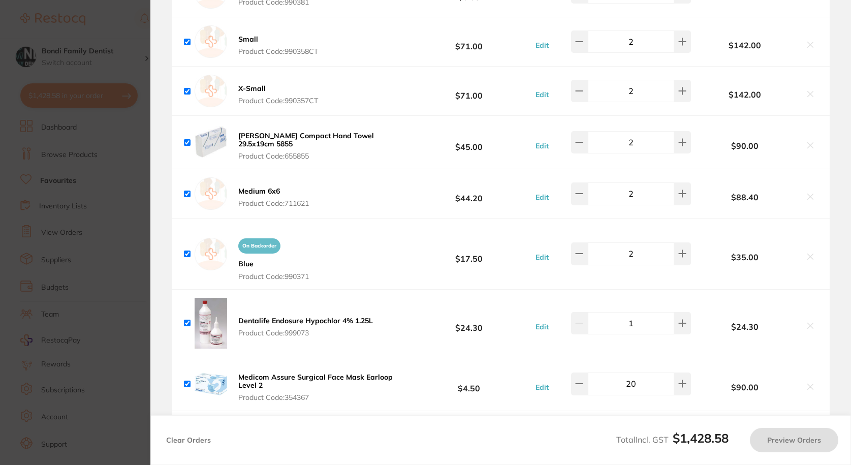
checkbox input "true"
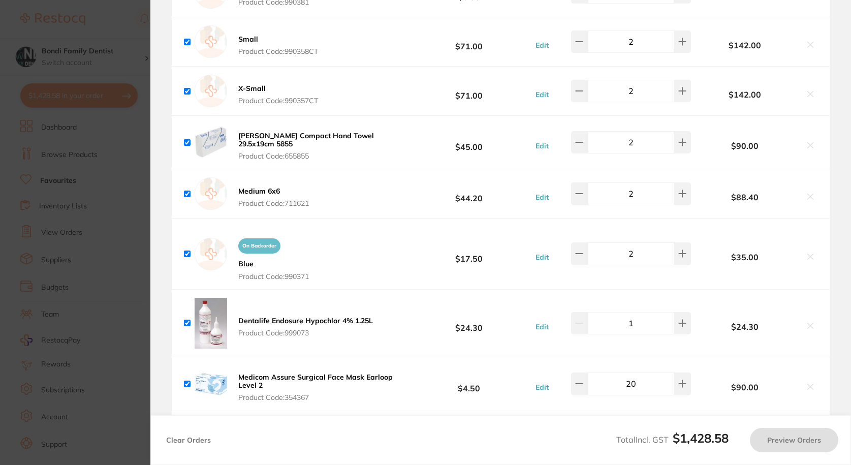
checkbox input "true"
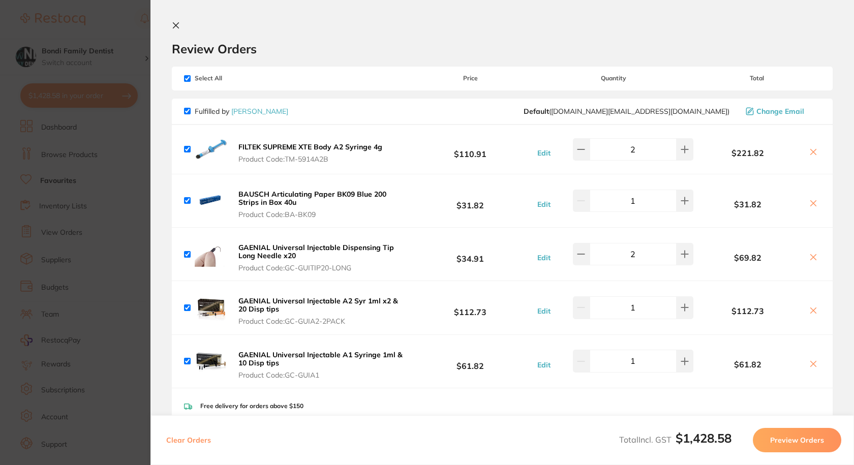
click at [179, 22] on icon at bounding box center [176, 25] width 8 height 8
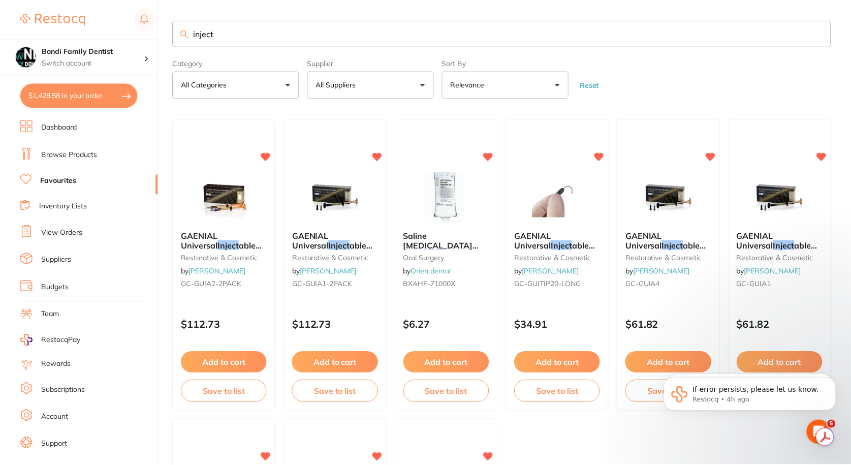
scroll to position [3, 0]
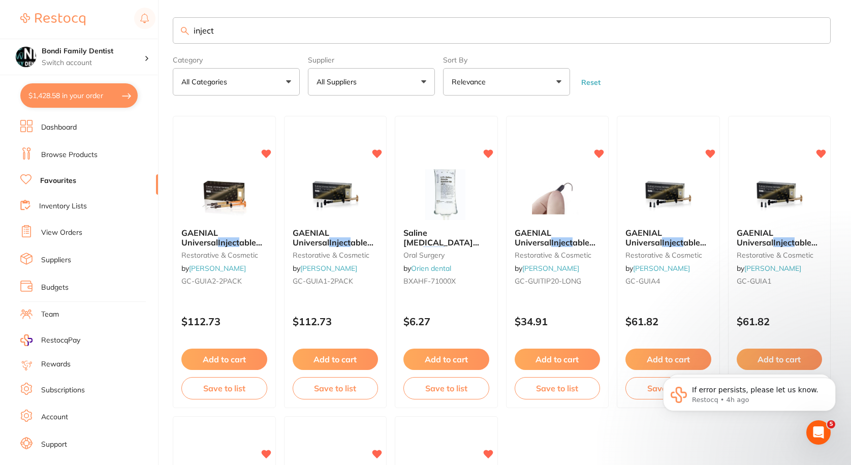
click at [242, 32] on input "inject" at bounding box center [502, 30] width 658 height 26
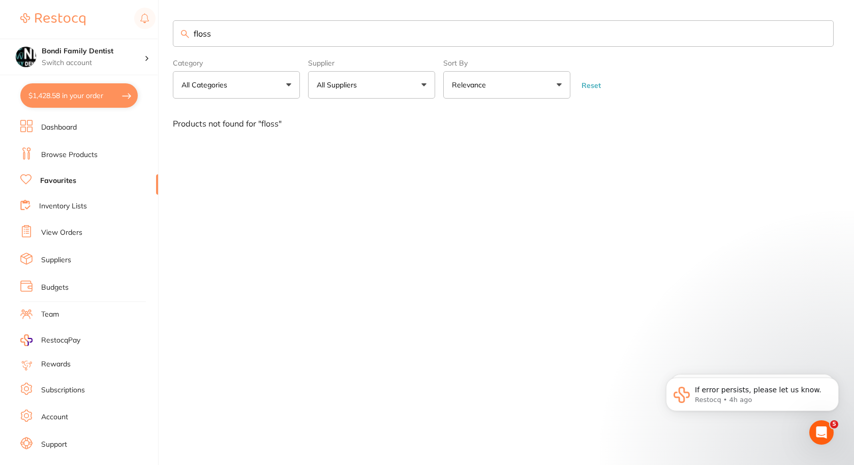
click at [229, 25] on input "floss" at bounding box center [503, 33] width 661 height 26
type input "oral b tape"
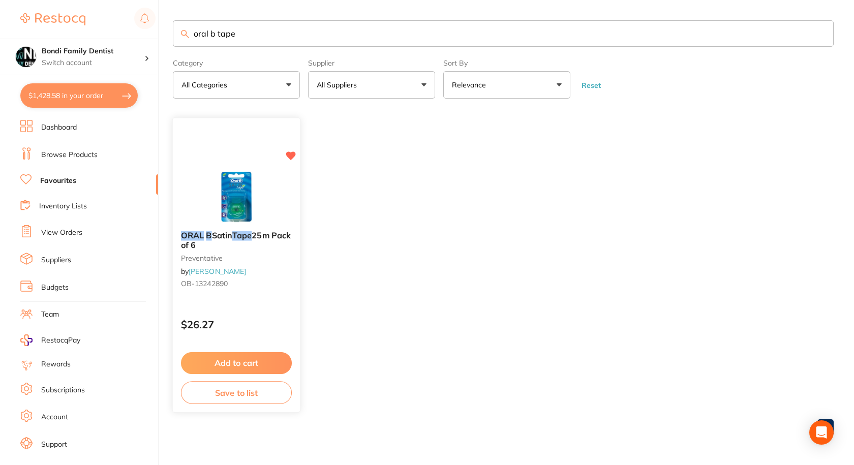
click at [234, 214] on img at bounding box center [236, 197] width 67 height 51
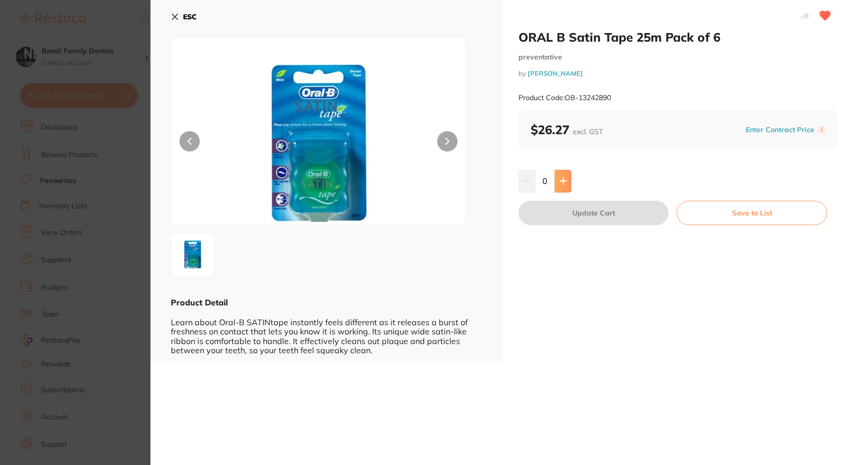
click at [562, 187] on button at bounding box center [563, 181] width 17 height 22
type input "2"
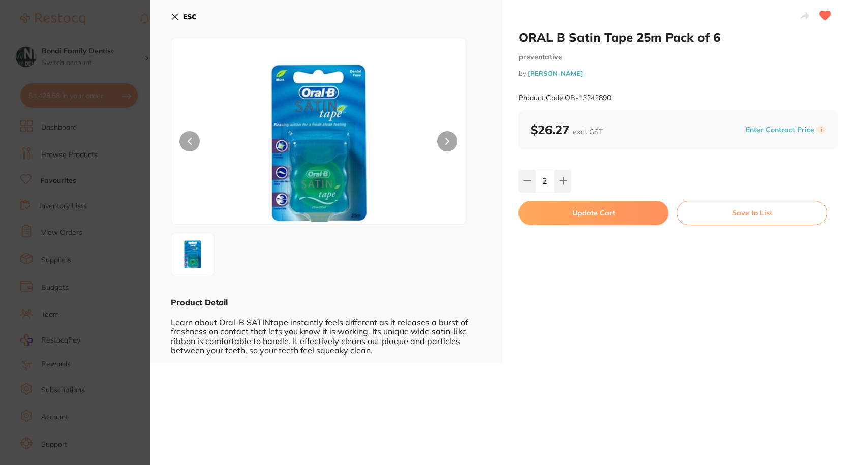
click at [600, 219] on button "Update Cart" at bounding box center [593, 213] width 150 height 24
checkbox input "false"
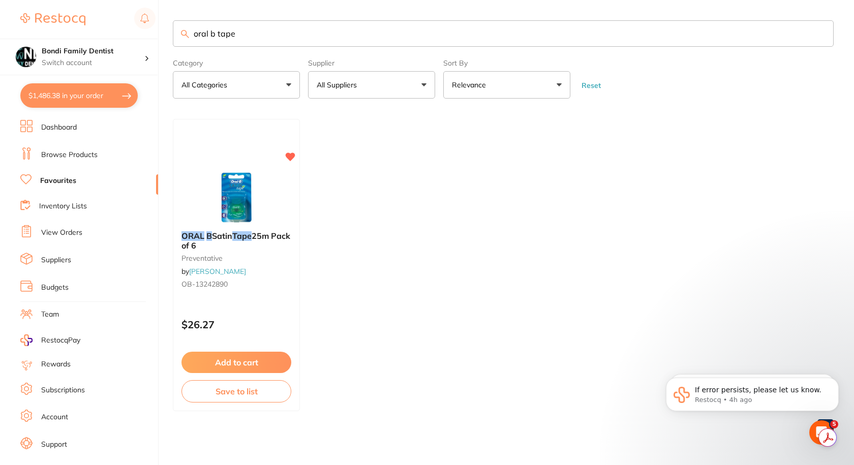
click at [235, 31] on input "oral b tape" at bounding box center [503, 33] width 661 height 26
type input "prophy pa"
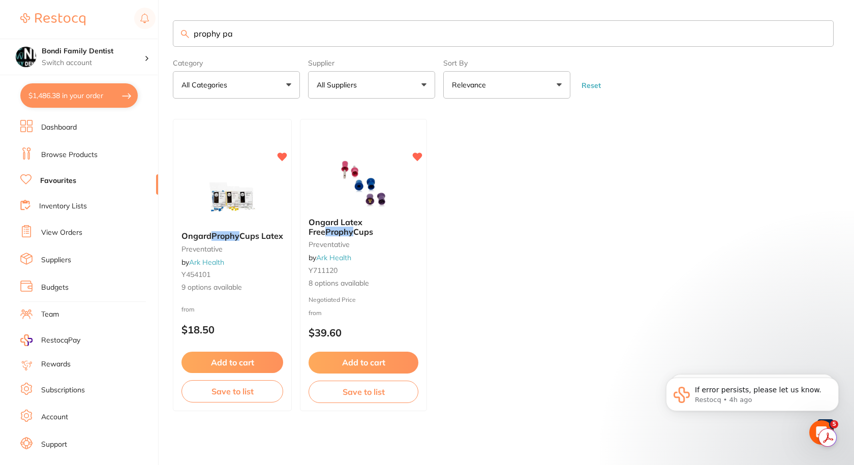
click at [250, 228] on div "Ongard Prophy Cups Latex preventative by Ark Health Y454101 9 options available" at bounding box center [232, 262] width 118 height 78
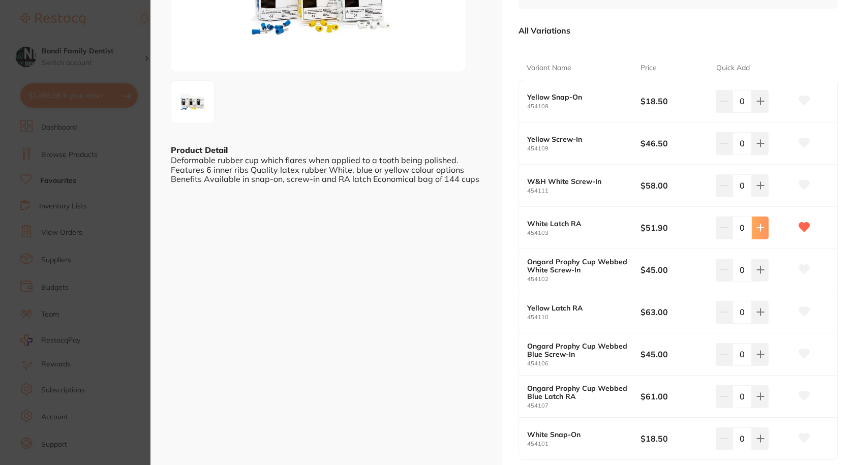
click at [759, 226] on icon at bounding box center [760, 228] width 8 height 8
type input "1"
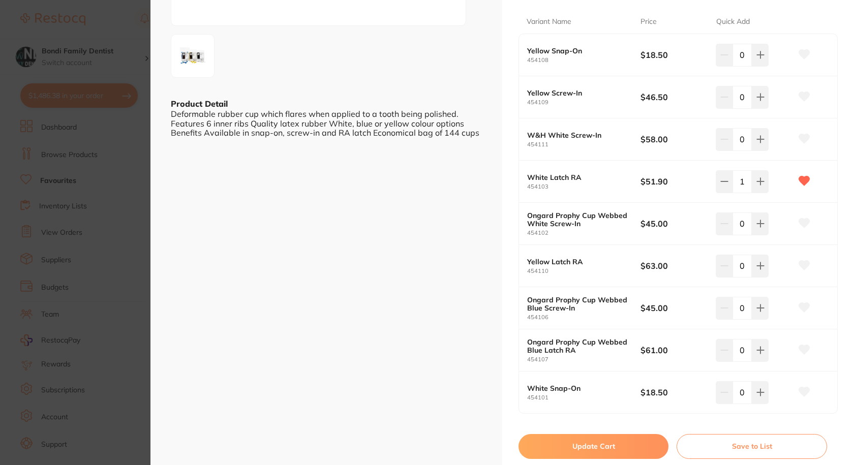
scroll to position [203, 0]
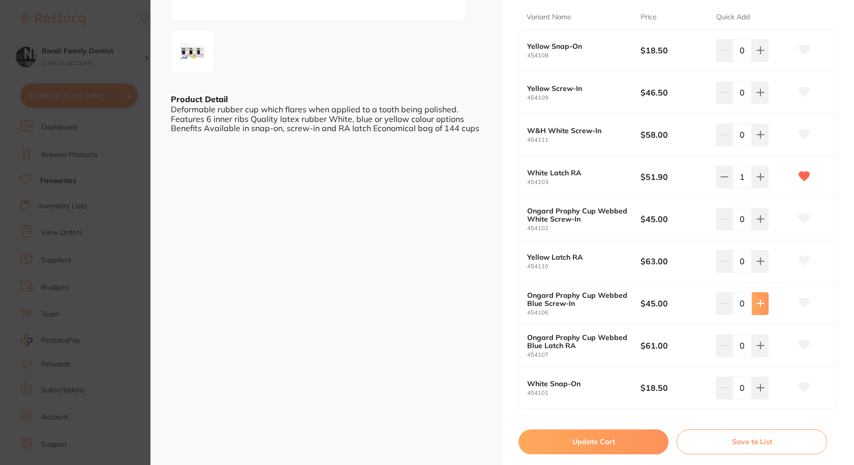
click at [756, 302] on icon at bounding box center [760, 303] width 8 height 8
type input "1"
click at [799, 303] on icon at bounding box center [804, 302] width 11 height 9
click at [604, 443] on button "Update Cart" at bounding box center [593, 441] width 150 height 24
checkbox input "false"
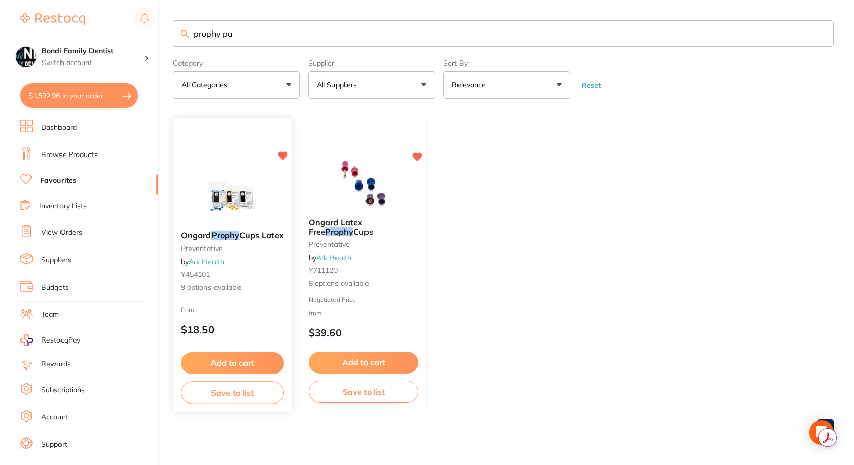
click at [230, 231] on em "Prophy" at bounding box center [225, 236] width 28 height 10
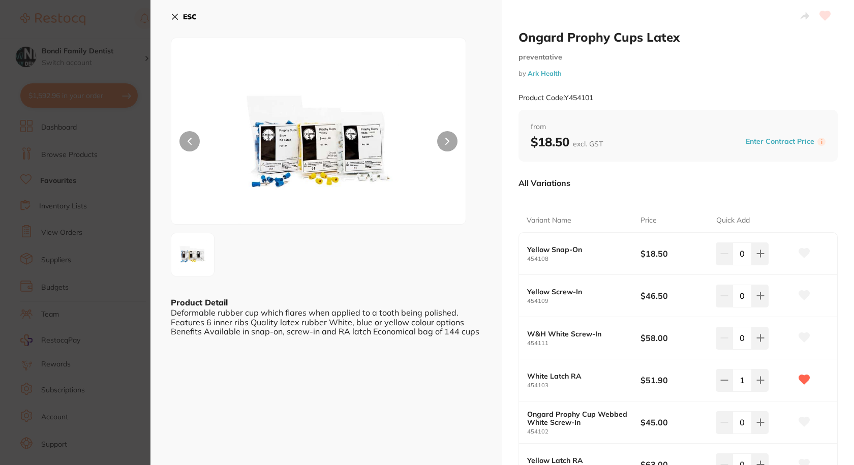
click at [179, 17] on button "ESC" at bounding box center [184, 16] width 26 height 17
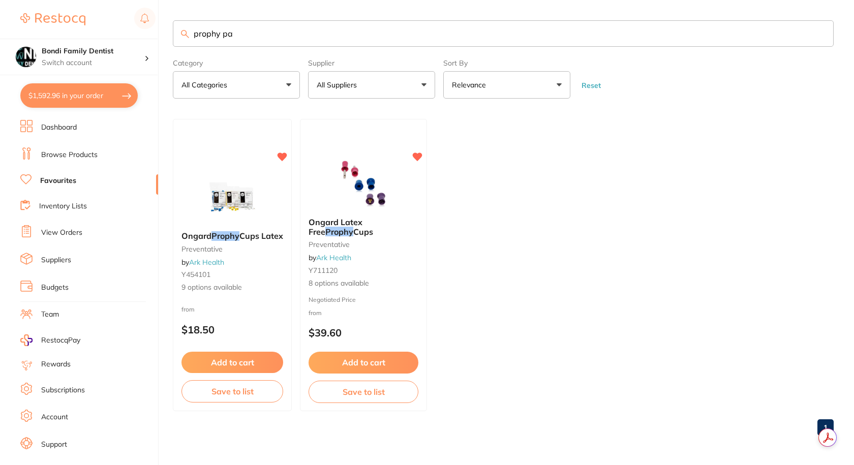
click at [352, 183] on img at bounding box center [363, 184] width 66 height 51
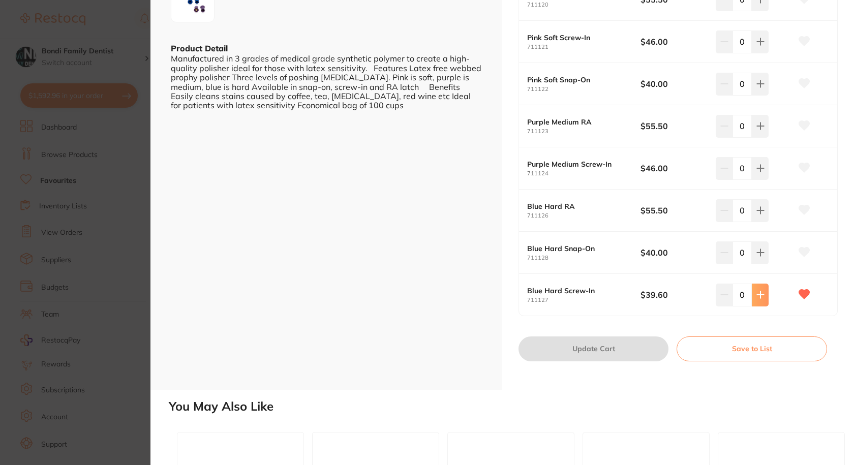
click at [755, 301] on button at bounding box center [760, 295] width 17 height 22
type input "1"
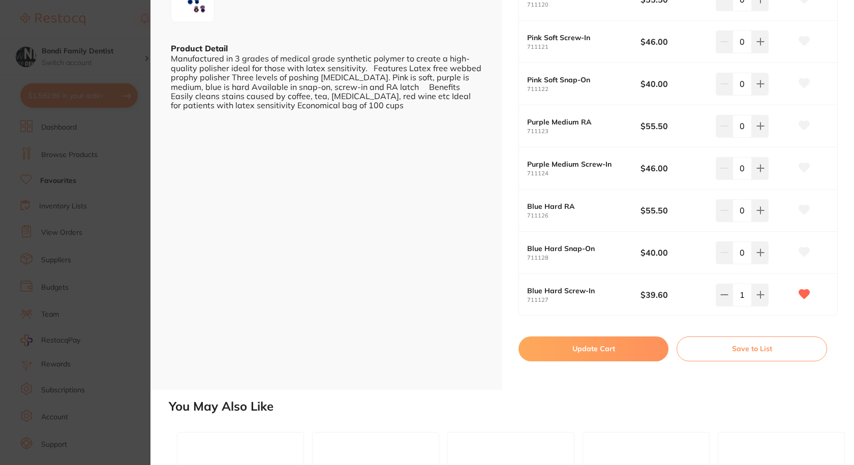
click at [584, 351] on button "Update Cart" at bounding box center [593, 348] width 150 height 24
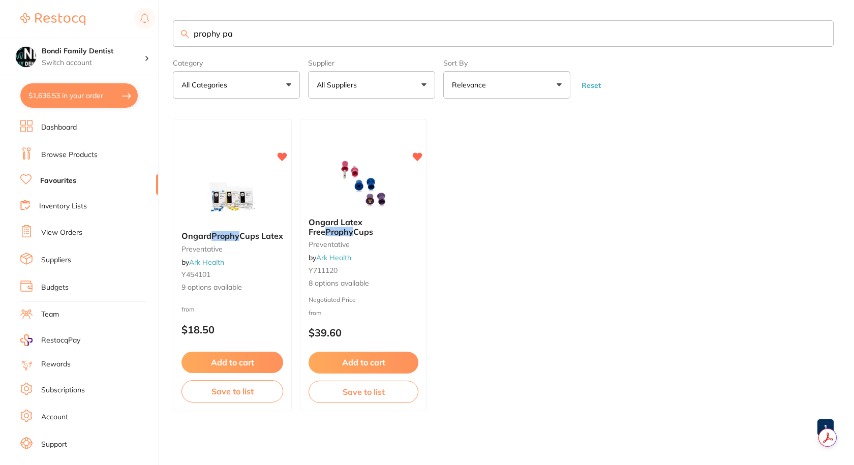
click at [74, 93] on button "$1,636.53 in your order" at bounding box center [78, 95] width 117 height 24
checkbox input "true"
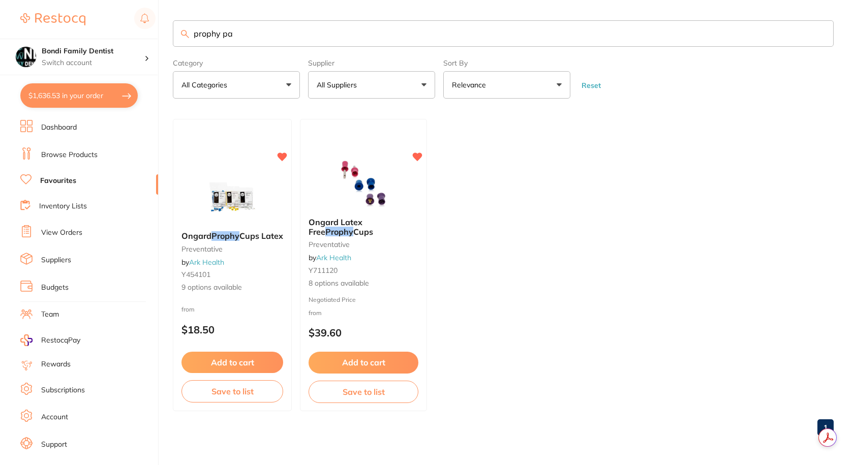
checkbox input "true"
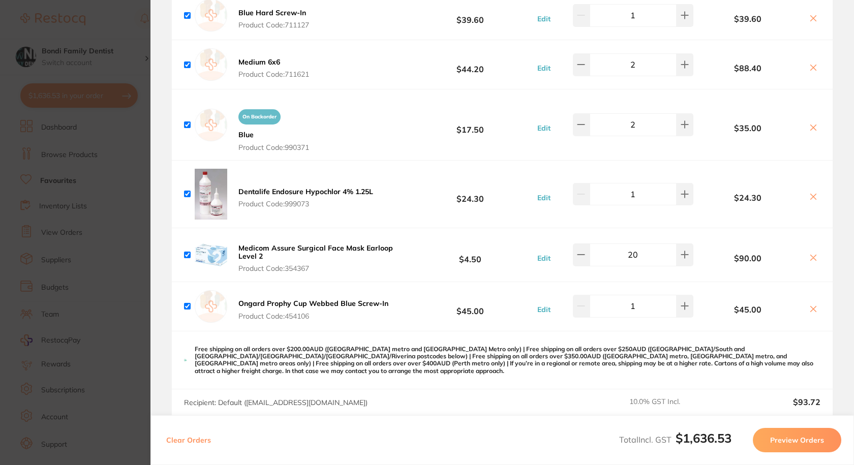
scroll to position [915, 0]
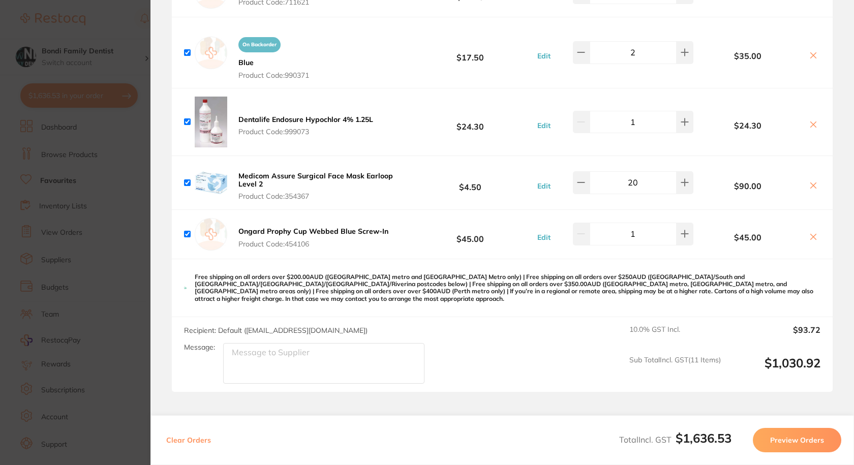
click at [809, 233] on icon at bounding box center [813, 237] width 8 height 8
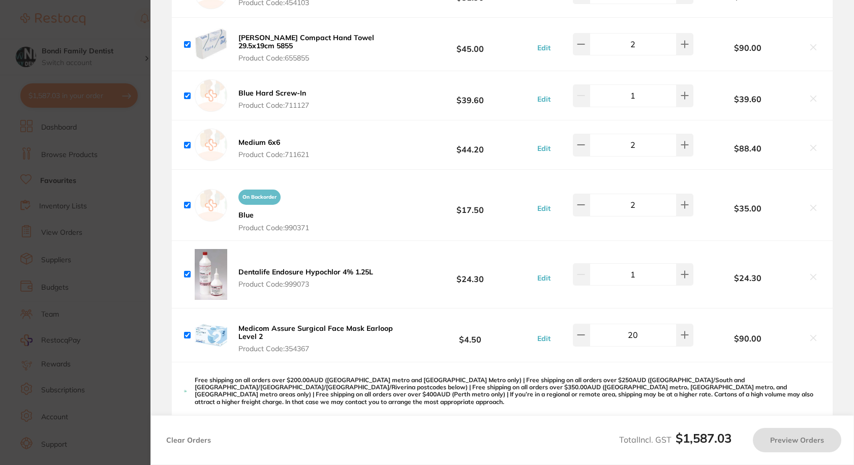
checkbox input "true"
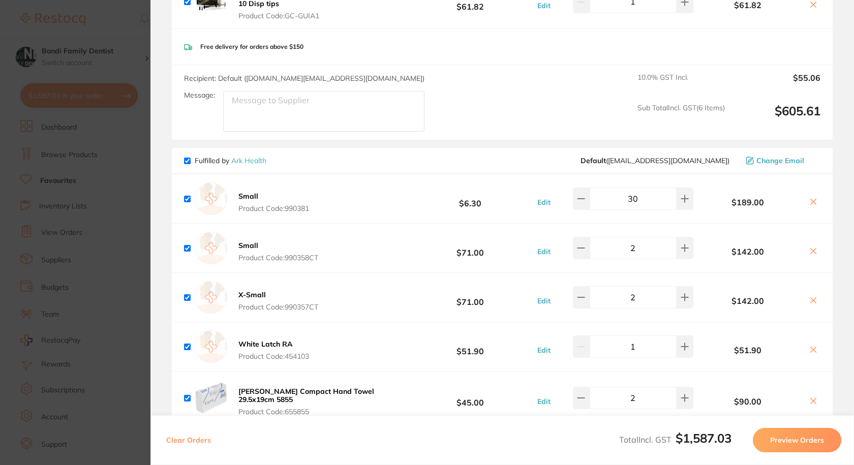
scroll to position [305, 0]
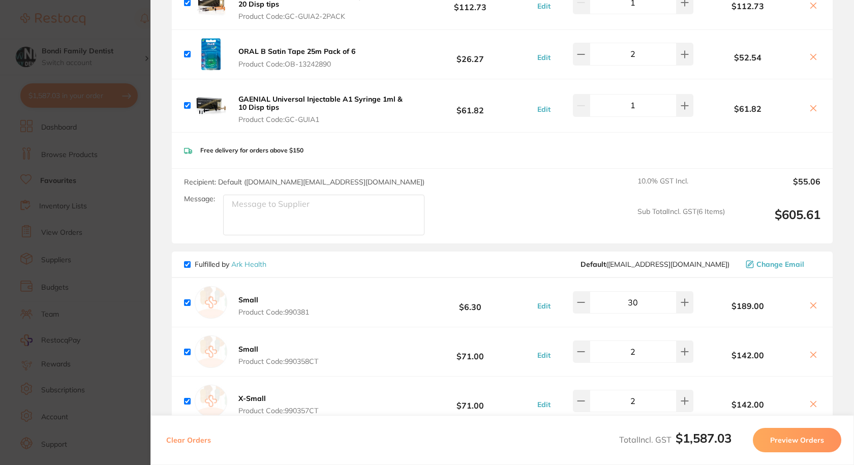
click at [25, 106] on section "Update RRP Set your pre negotiated price for this item. Item Agreed RRP (excl. …" at bounding box center [427, 232] width 854 height 465
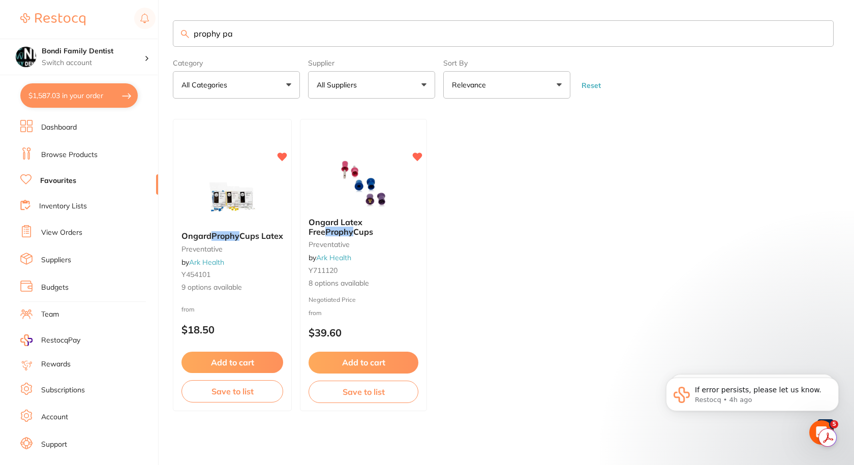
click at [244, 38] on input "prophy pa" at bounding box center [503, 33] width 661 height 26
drag, startPoint x: 242, startPoint y: 36, endPoint x: 197, endPoint y: 33, distance: 44.8
click at [190, 33] on input "prophy pa" at bounding box center [503, 33] width 661 height 26
type input "paste"
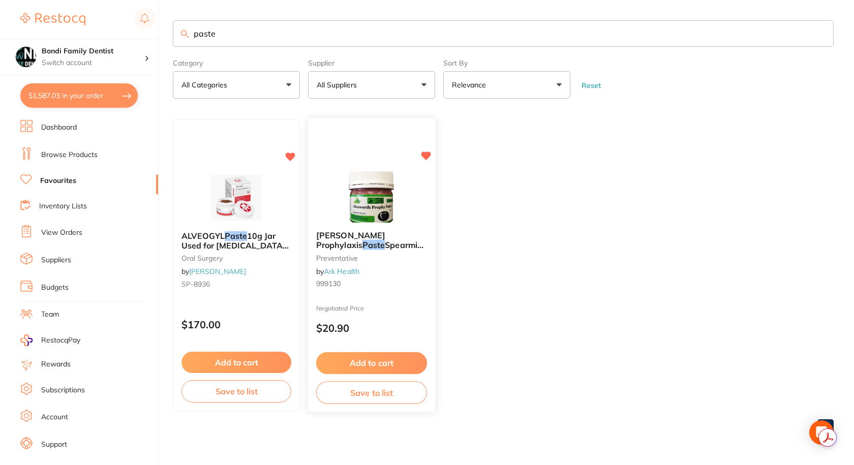
click at [362, 247] on span "Spearmint 200g" at bounding box center [370, 250] width 109 height 20
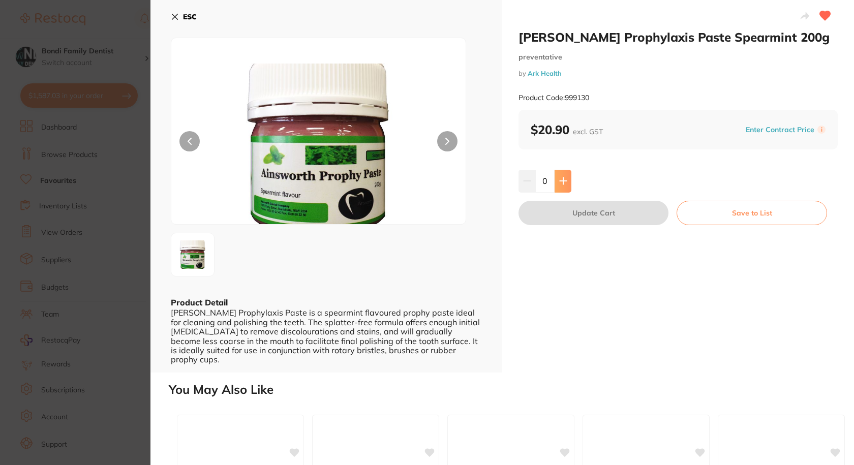
click at [566, 179] on button at bounding box center [563, 181] width 17 height 22
type input "2"
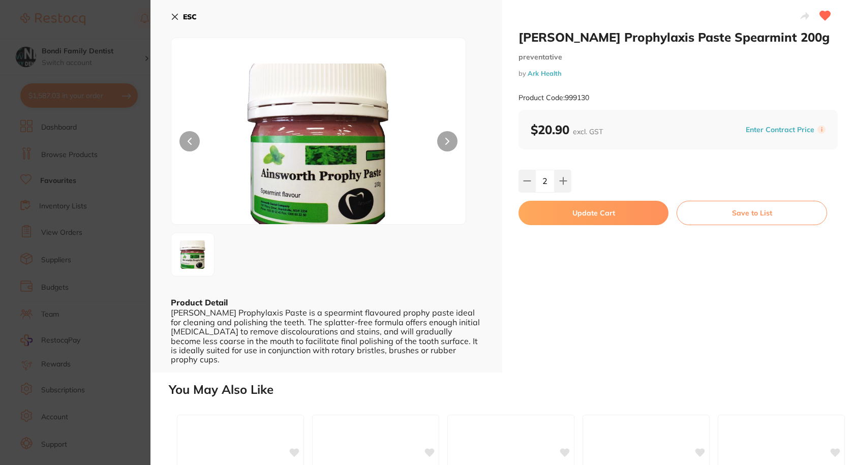
click at [584, 213] on button "Update Cart" at bounding box center [593, 213] width 150 height 24
checkbox input "false"
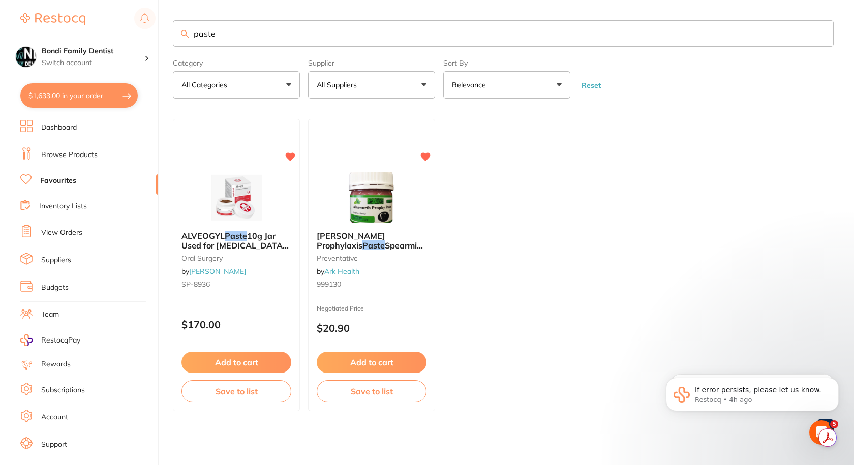
click at [245, 29] on input "paste" at bounding box center [503, 33] width 661 height 26
click at [238, 26] on input "paste" at bounding box center [503, 33] width 661 height 26
click at [240, 30] on input "paste" at bounding box center [503, 33] width 661 height 26
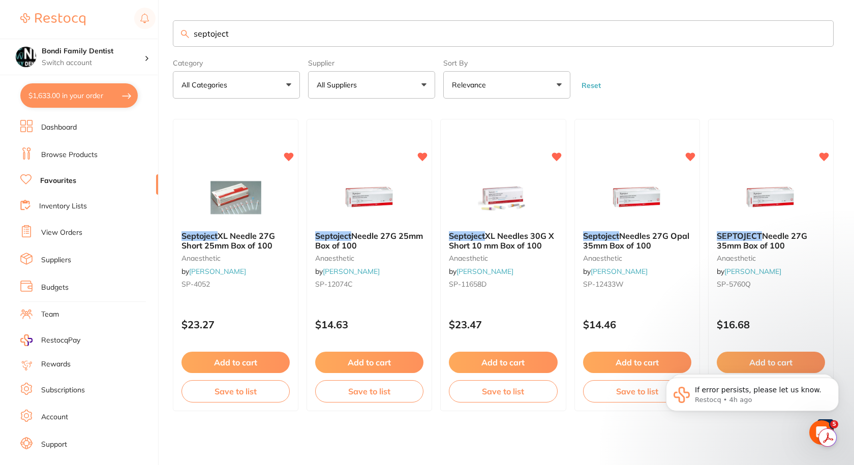
click at [234, 36] on input "septoject" at bounding box center [503, 33] width 661 height 26
paste input "Septodont Septoject Needles 27G Opal 35mm Box of 100 SP-12433W"
type input "Septodont Septoject Needles 27G Opal 35mm Box of 100 SP-12433W"
click at [354, 37] on input "Septodont Septoject Needles 27G Opal 35mm Box of 100 SP-12433W" at bounding box center [503, 33] width 661 height 26
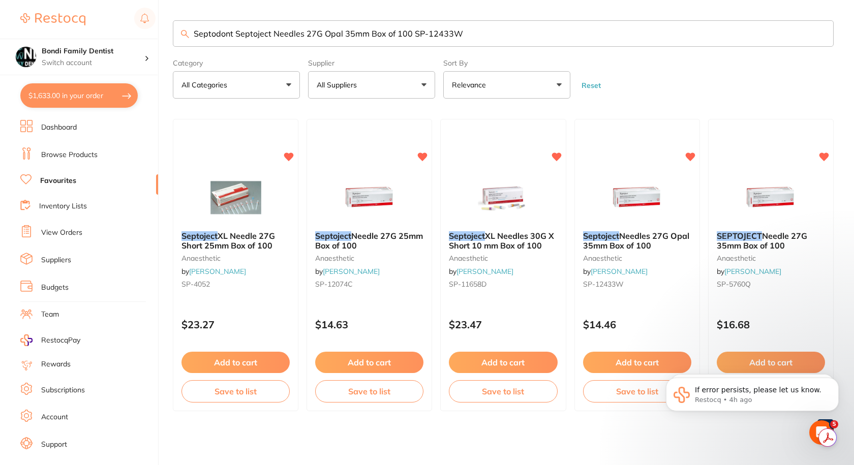
click at [354, 37] on input "Septodont Septoject Needles 27G Opal 35mm Box of 100 SP-12433W" at bounding box center [503, 33] width 661 height 26
click at [354, 36] on input "Septodont Septoject Needles 27G Opal 35mm Box of 100 SP-12433W" at bounding box center [503, 33] width 661 height 26
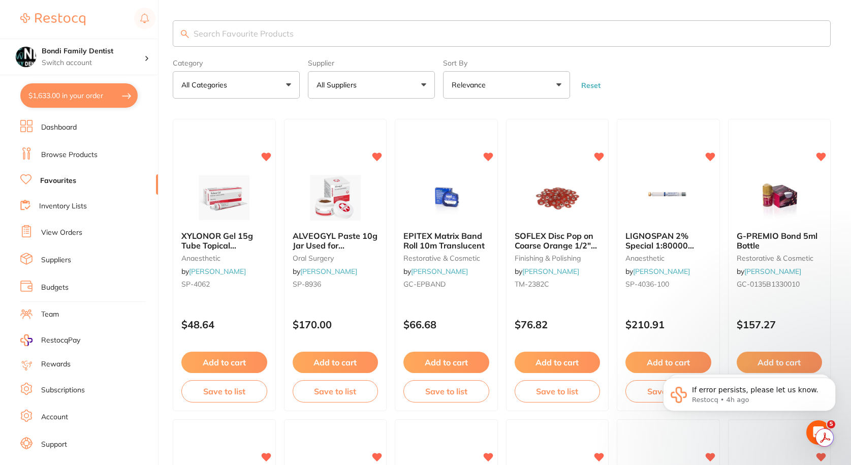
click at [266, 34] on input "search" at bounding box center [502, 33] width 658 height 26
paste input "SP-12433W"
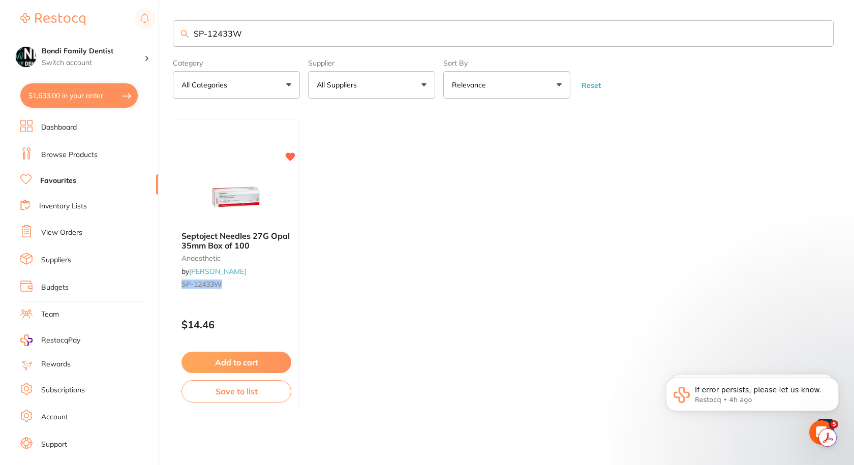
type input "SP-12433W"
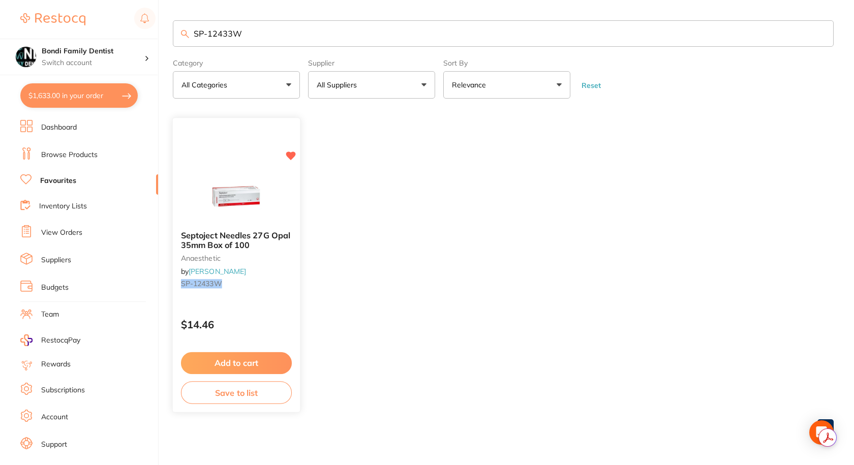
click at [216, 242] on span "Septoject Needles 27G Opal 35mm Box of 100" at bounding box center [235, 241] width 109 height 20
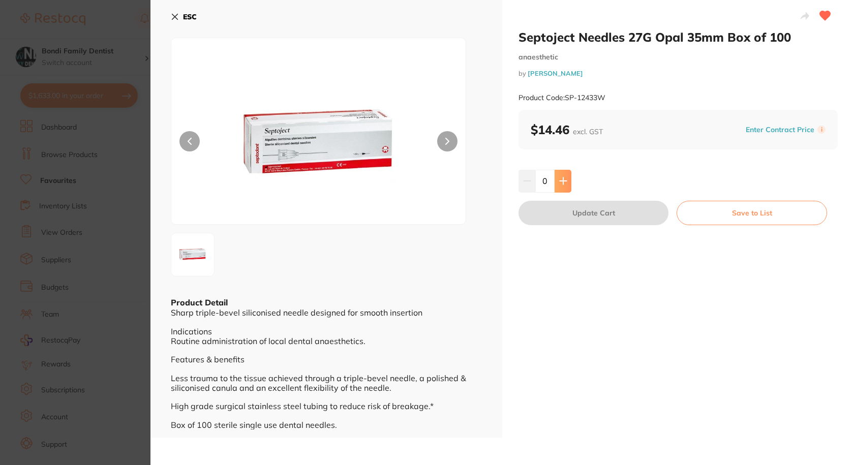
click at [569, 182] on button at bounding box center [563, 181] width 17 height 22
type input "2"
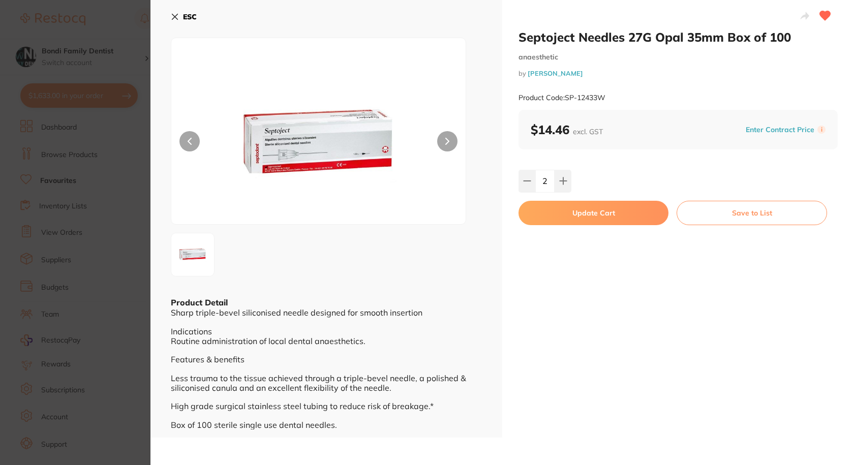
click at [599, 219] on button "Update Cart" at bounding box center [593, 213] width 150 height 24
checkbox input "false"
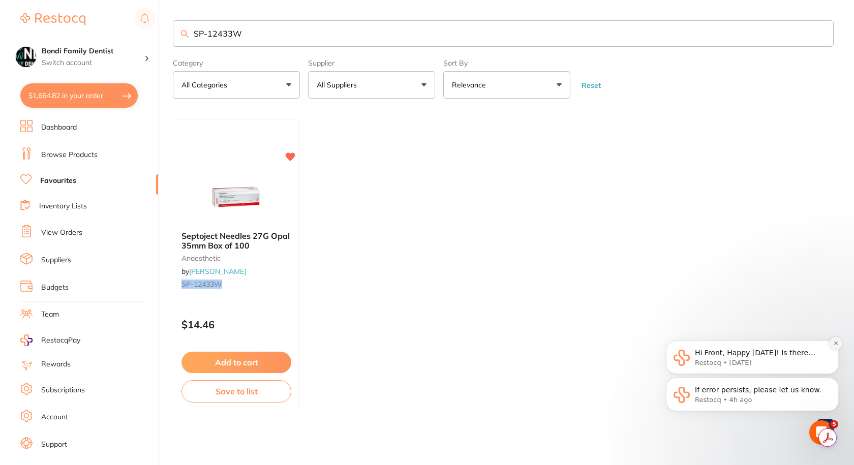
click at [834, 345] on icon "Dismiss notification" at bounding box center [836, 344] width 6 height 6
click at [834, 381] on icon "Dismiss notification" at bounding box center [836, 381] width 6 height 6
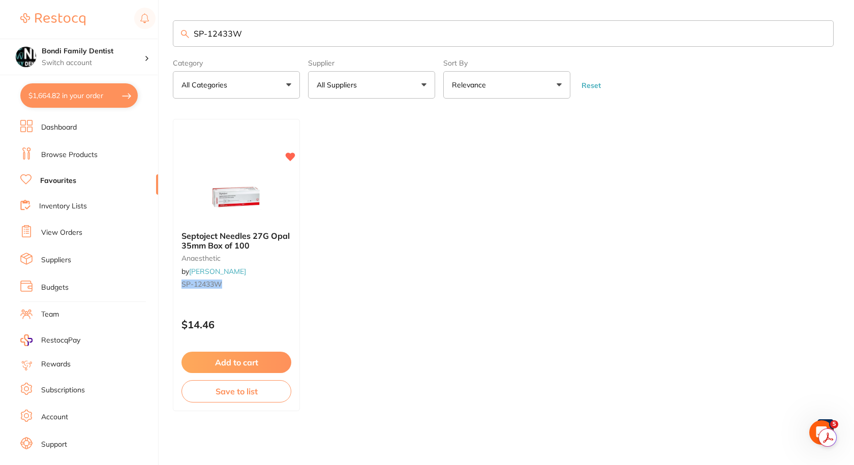
click at [257, 27] on input "SP-12433W" at bounding box center [503, 33] width 661 height 26
click at [257, 26] on input "SP-12433W" at bounding box center [503, 33] width 661 height 26
paste input "GC-0135B1310010"
type input "GC-0135B1310010"
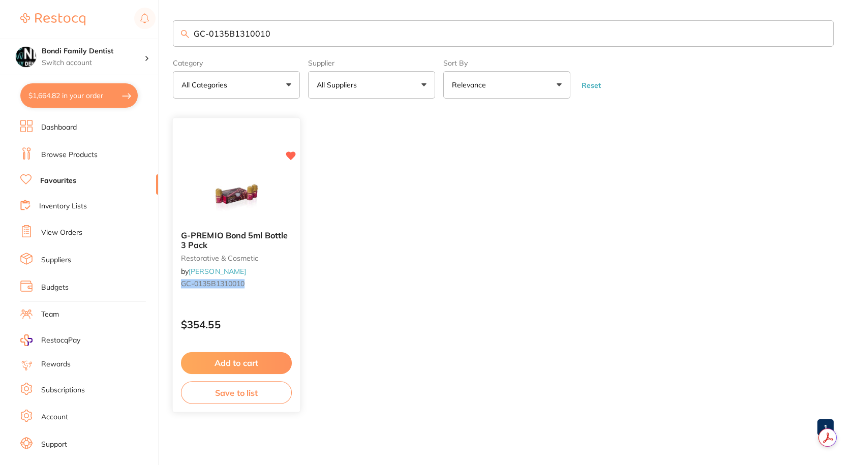
click at [242, 230] on div "G-PREMIO Bond 5ml Bottle 3 Pack restorative & cosmetic by Henry Schein Halas GC…" at bounding box center [236, 262] width 127 height 78
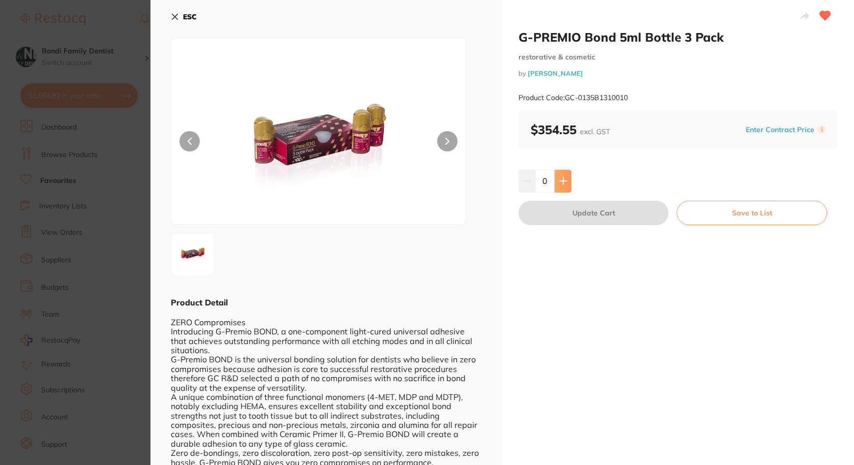
click at [555, 172] on button at bounding box center [563, 181] width 17 height 22
type input "1"
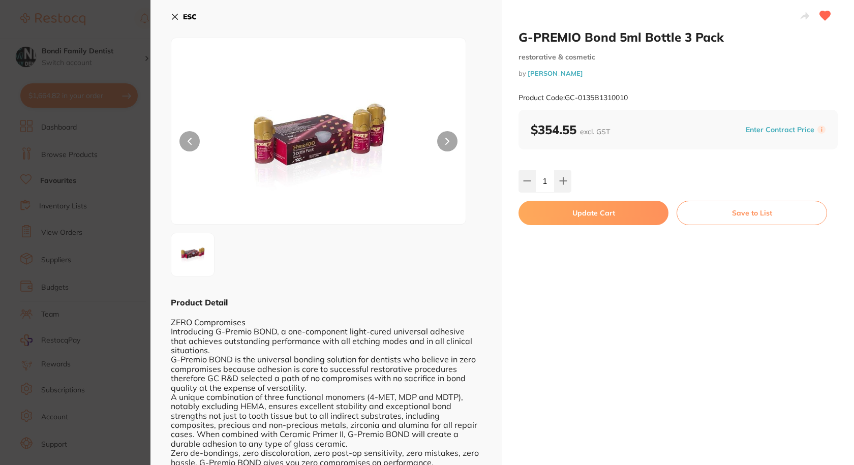
click at [597, 208] on button "Update Cart" at bounding box center [593, 213] width 150 height 24
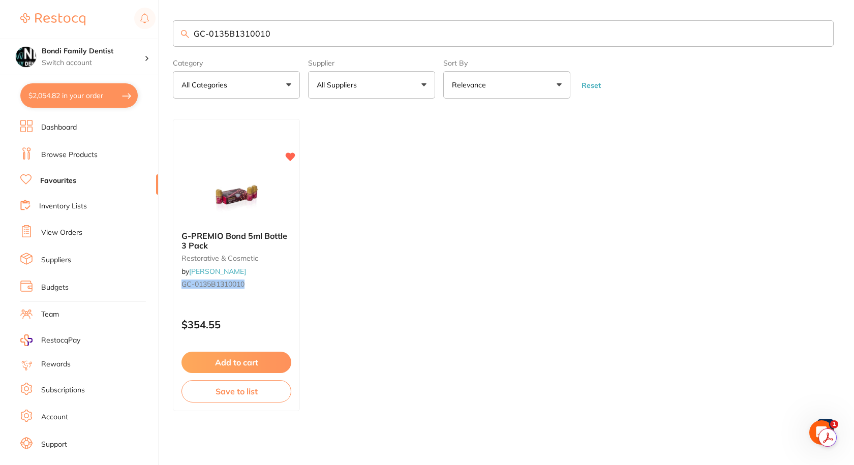
drag, startPoint x: 91, startPoint y: 93, endPoint x: 106, endPoint y: 111, distance: 23.5
click at [91, 93] on button "$2,054.82 in your order" at bounding box center [78, 95] width 117 height 24
checkbox input "true"
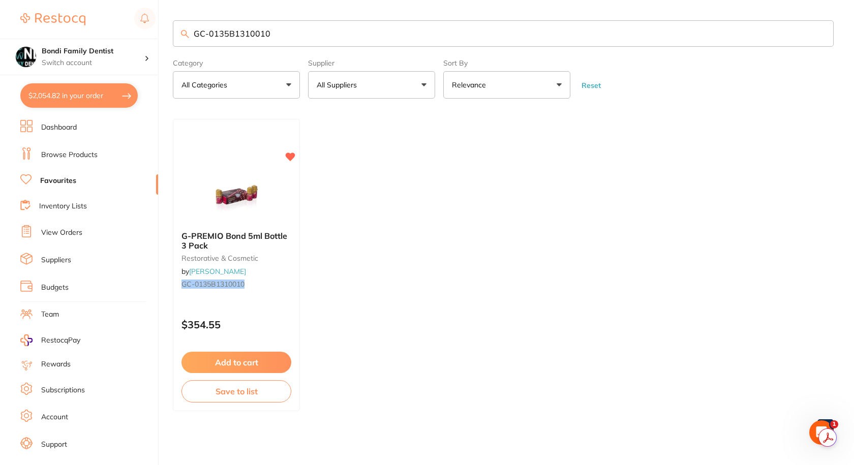
checkbox input "true"
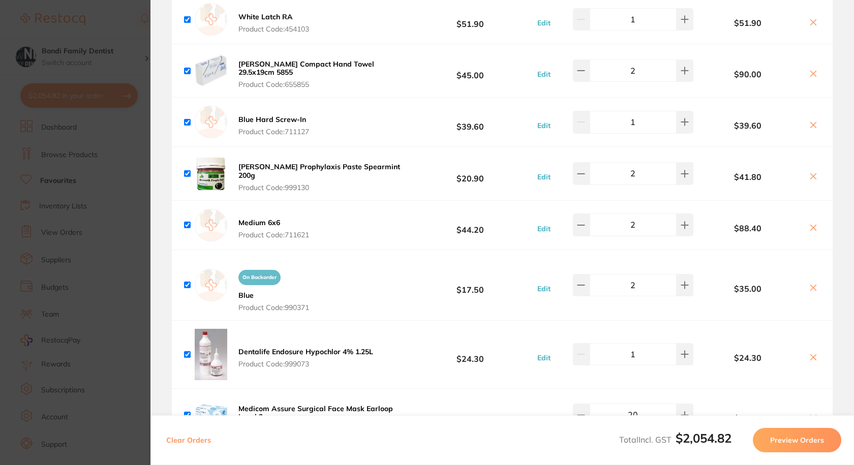
scroll to position [762, 0]
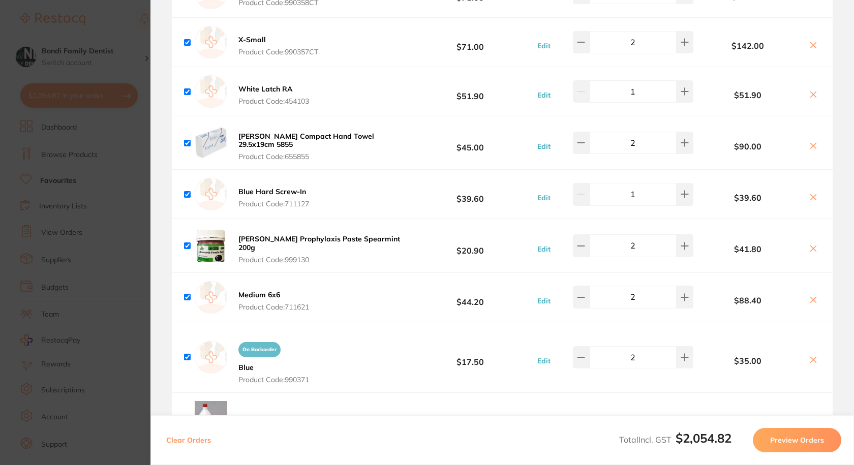
drag, startPoint x: 91, startPoint y: 207, endPoint x: 92, endPoint y: 215, distance: 7.7
click at [91, 208] on section "Update RRP Set your pre negotiated price for this item. Item Agreed RRP (excl. …" at bounding box center [427, 232] width 854 height 465
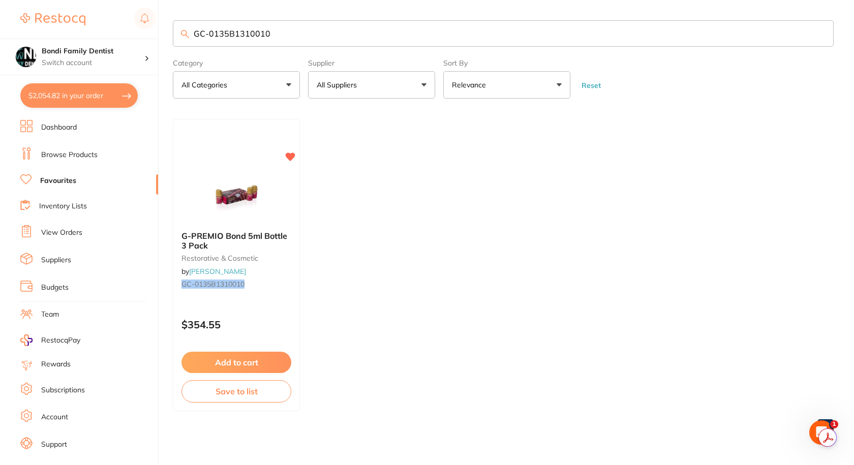
click at [306, 19] on main "GC-0135B1310010 Category All Categories All Categories restorative & cosmetic C…" at bounding box center [513, 232] width 681 height 464
click at [290, 41] on input "GC-0135B1310010" at bounding box center [503, 33] width 661 height 26
type input "cotton ro"
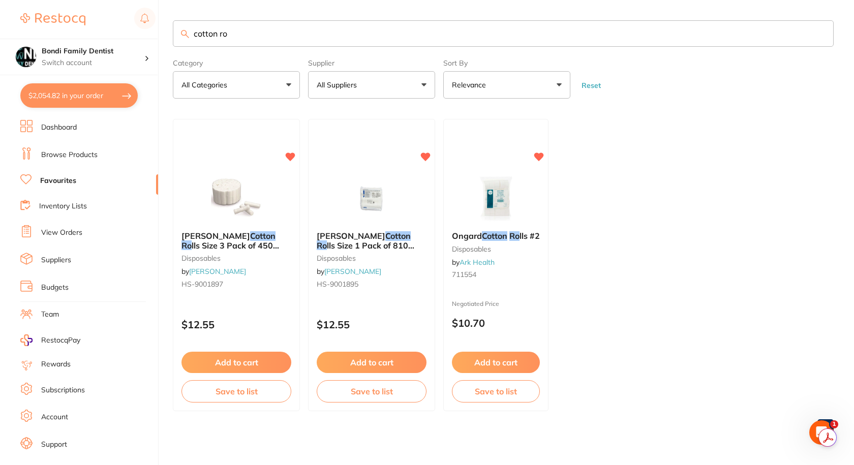
scroll to position [0, 0]
click at [289, 156] on icon at bounding box center [291, 157] width 10 height 8
click at [507, 278] on small "711554" at bounding box center [495, 274] width 89 height 8
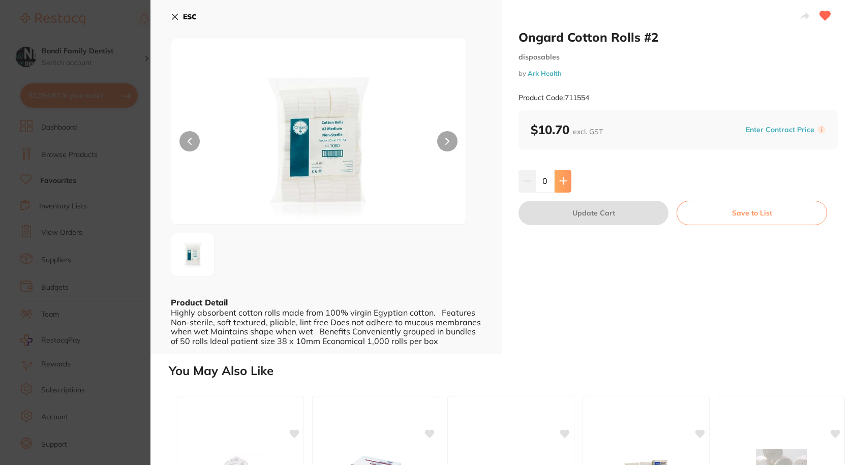
click at [565, 179] on icon at bounding box center [563, 181] width 8 height 8
type input "2"
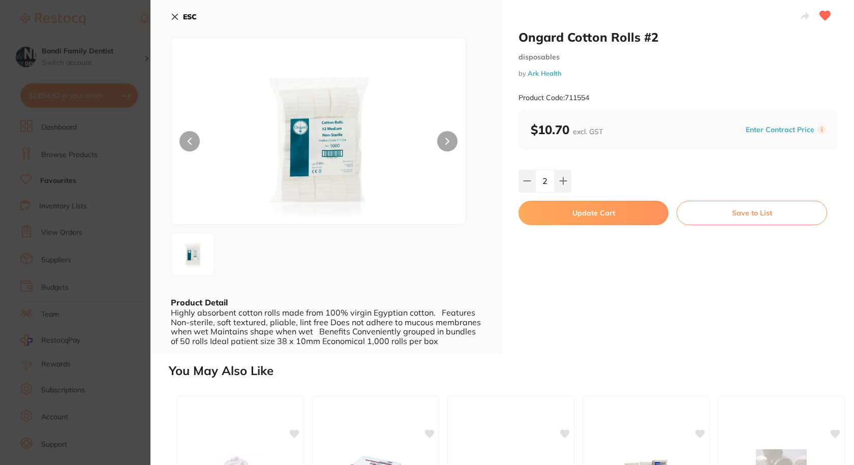
click at [616, 207] on button "Update Cart" at bounding box center [593, 213] width 150 height 24
checkbox input "false"
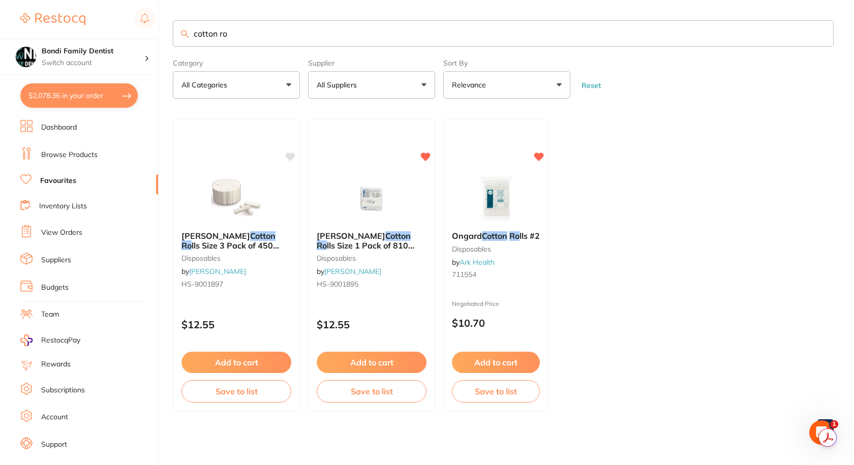
click at [256, 37] on input "cotton ro" at bounding box center [503, 33] width 661 height 26
type input "gauze"
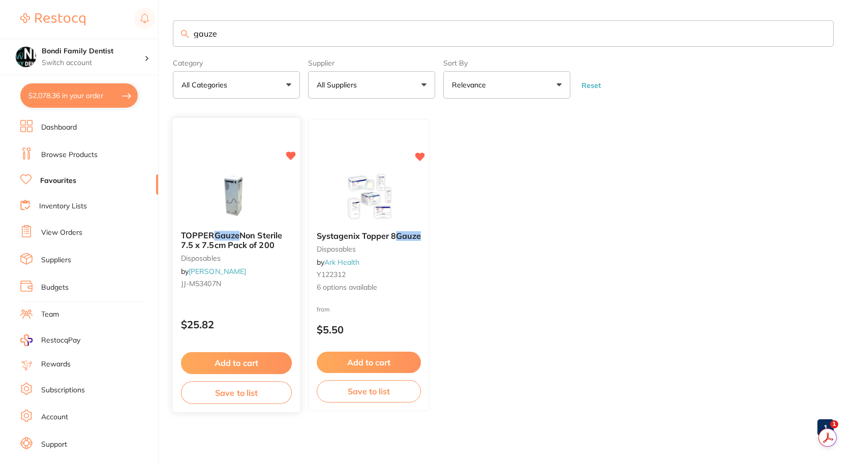
click at [265, 246] on span "Non Sterile 7.5 x 7.5cm Pack of 200" at bounding box center [231, 241] width 101 height 20
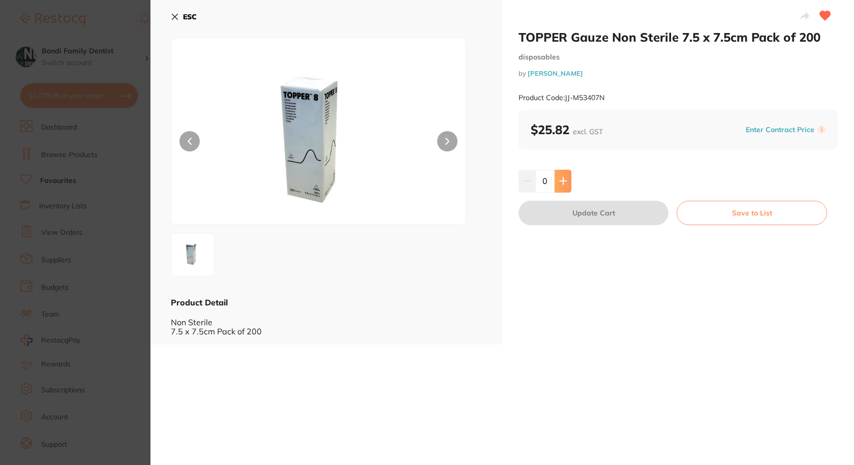
click at [563, 183] on icon at bounding box center [563, 181] width 8 height 8
type input "2"
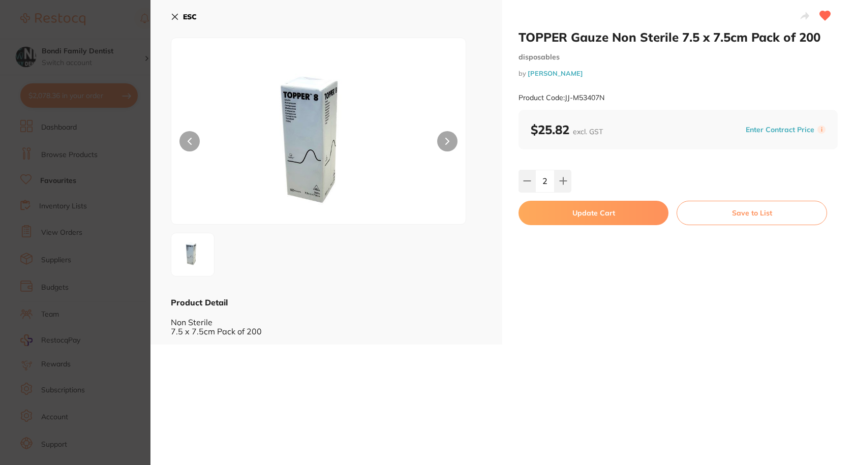
click at [572, 209] on button "Update Cart" at bounding box center [593, 213] width 150 height 24
checkbox input "false"
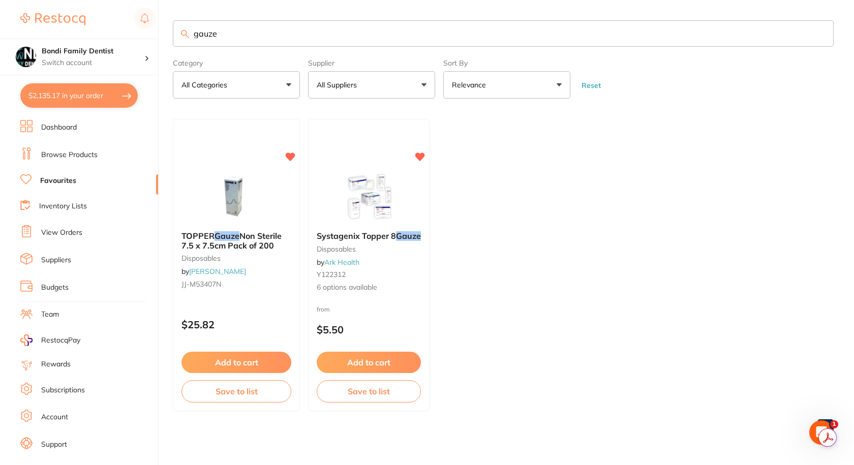
click at [260, 32] on input "gauze" at bounding box center [503, 33] width 661 height 26
type input "dappen"
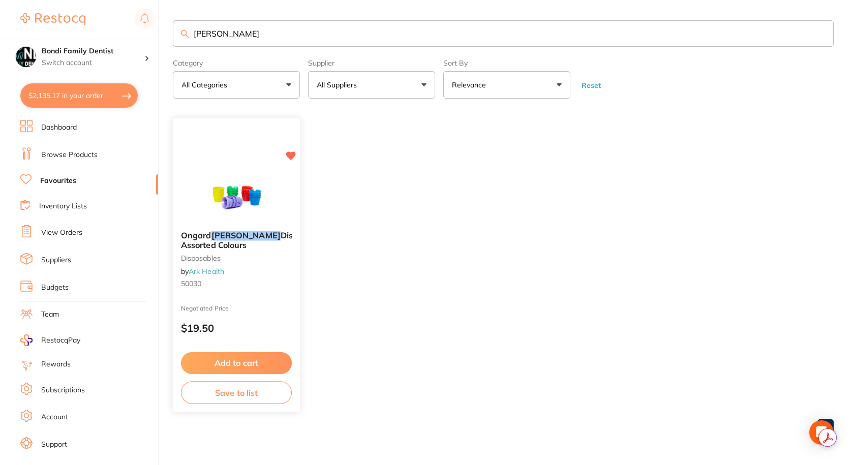
click at [219, 256] on small "disposables" at bounding box center [236, 258] width 111 height 8
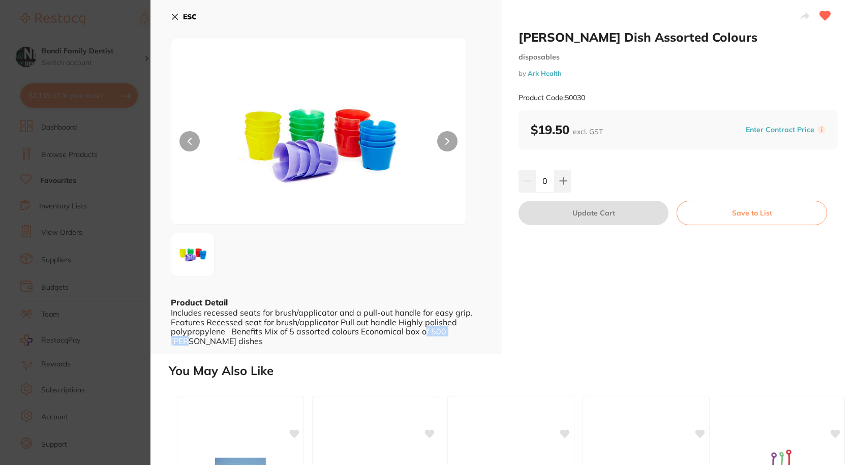
drag, startPoint x: 451, startPoint y: 333, endPoint x: 463, endPoint y: 333, distance: 12.2
click at [463, 333] on div "Includes recessed seats for brush/applicator and a pull-out handle for easy gri…" at bounding box center [326, 327] width 311 height 38
click at [464, 333] on div "Includes recessed seats for brush/applicator and a pull-out handle for easy gri…" at bounding box center [326, 327] width 311 height 38
click at [469, 331] on div "Includes recessed seats for brush/applicator and a pull-out handle for easy gri…" at bounding box center [326, 327] width 311 height 38
click at [176, 17] on icon at bounding box center [175, 17] width 8 height 8
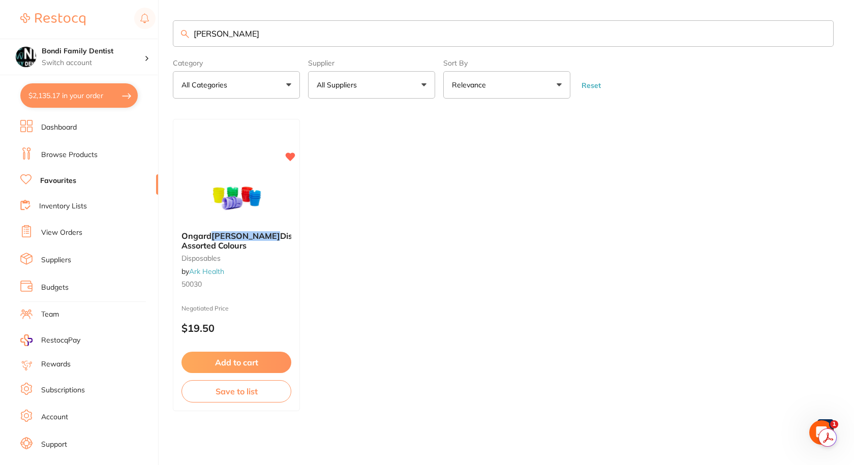
click at [96, 90] on button "$2,135.17 in your order" at bounding box center [78, 95] width 117 height 24
checkbox input "true"
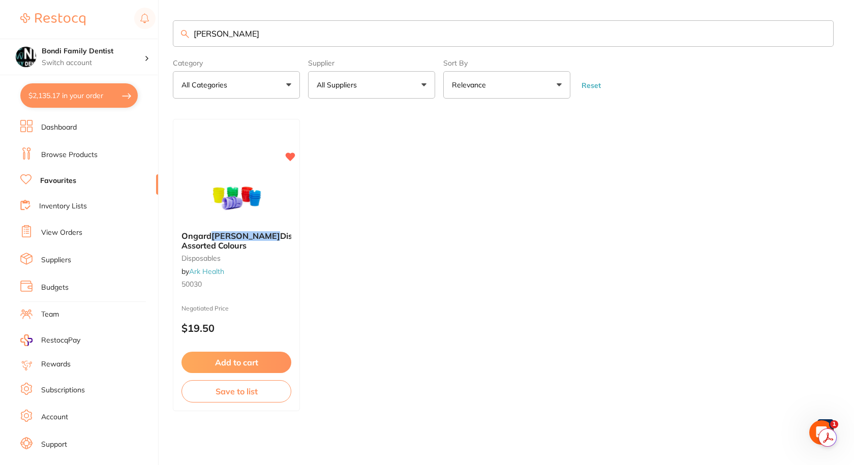
checkbox input "true"
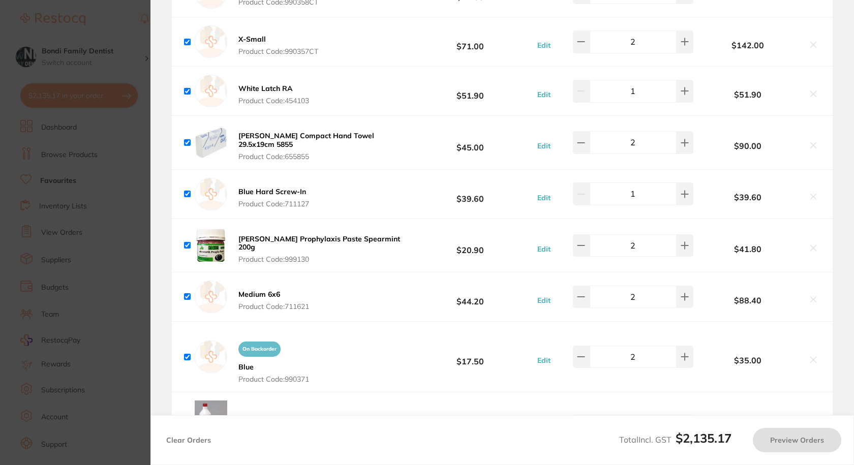
click at [108, 117] on section "Update RRP Set your pre negotiated price for this item. Item Agreed RRP (excl. …" at bounding box center [427, 232] width 854 height 465
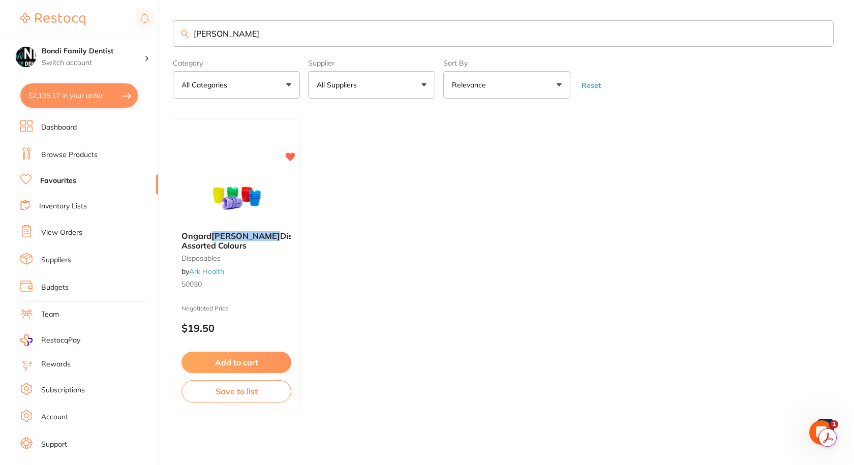
click at [237, 33] on input "dappen" at bounding box center [503, 33] width 661 height 26
type input "saliva"
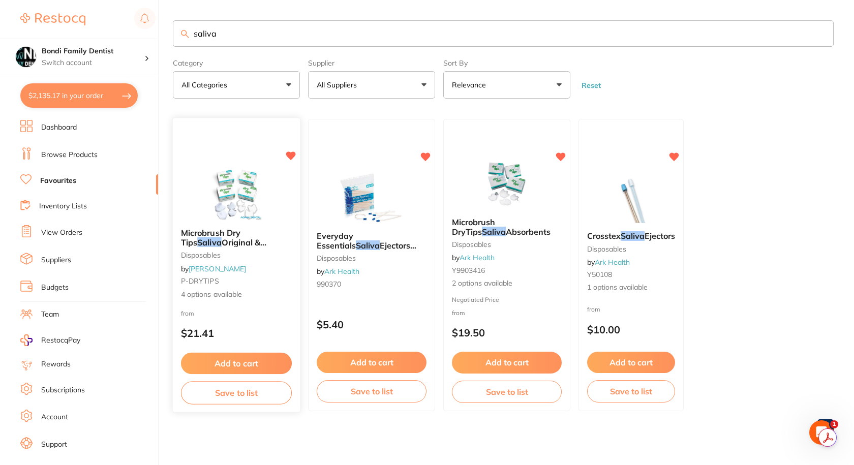
click at [235, 236] on span "Microbrush Dry Tips" at bounding box center [210, 238] width 59 height 20
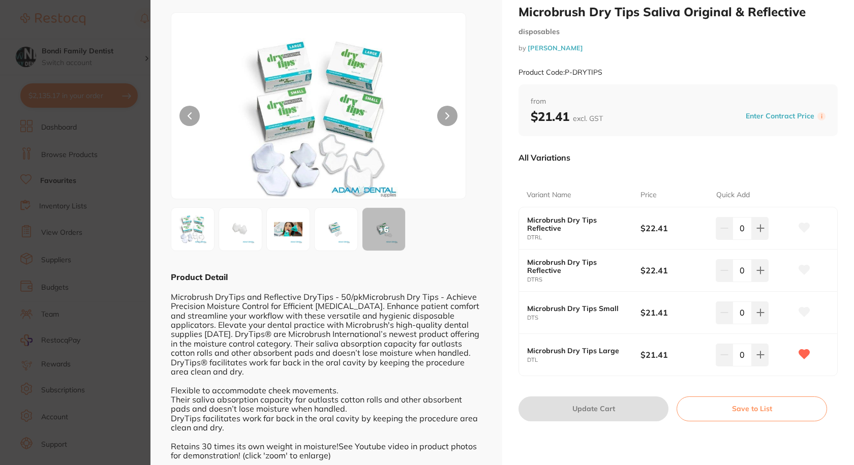
scroll to position [37, 0]
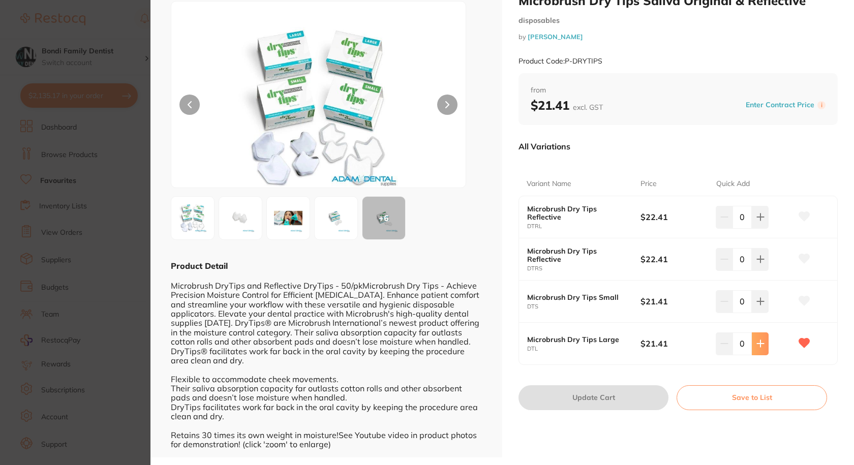
click at [758, 338] on button at bounding box center [760, 343] width 17 height 22
type input "1"
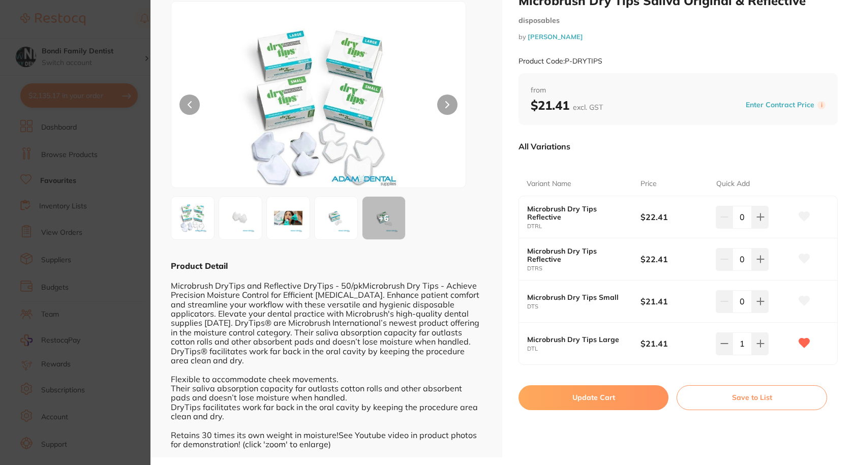
click at [601, 397] on button "Update Cart" at bounding box center [593, 397] width 150 height 24
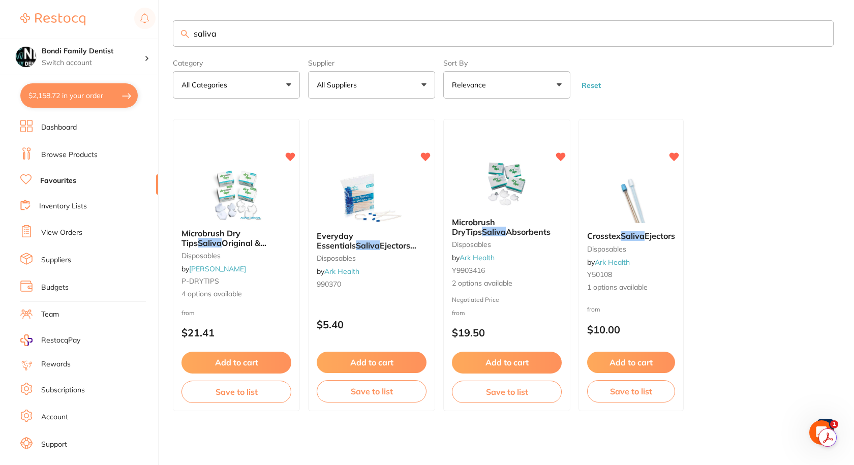
checkbox input "false"
click at [225, 41] on input "saliva" at bounding box center [503, 33] width 661 height 26
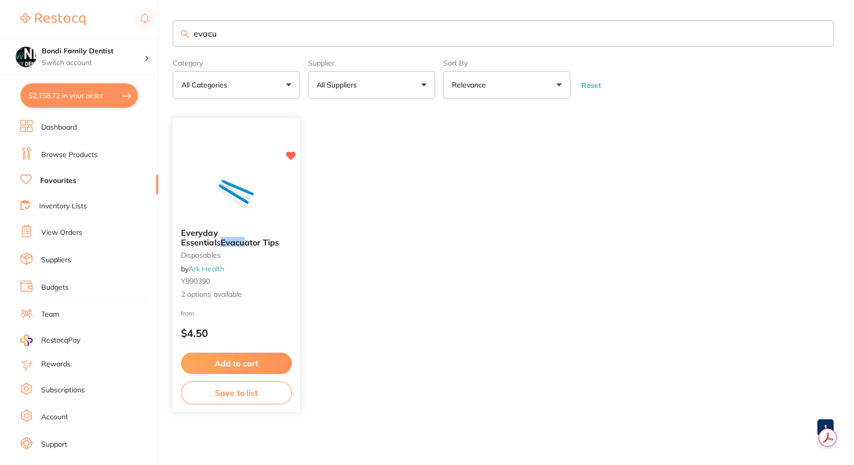
type input "evacu"
click at [243, 221] on div "Everyday Essentials Evacu ator Tips disposables by Ark Health Y990390 2 options…" at bounding box center [236, 264] width 127 height 88
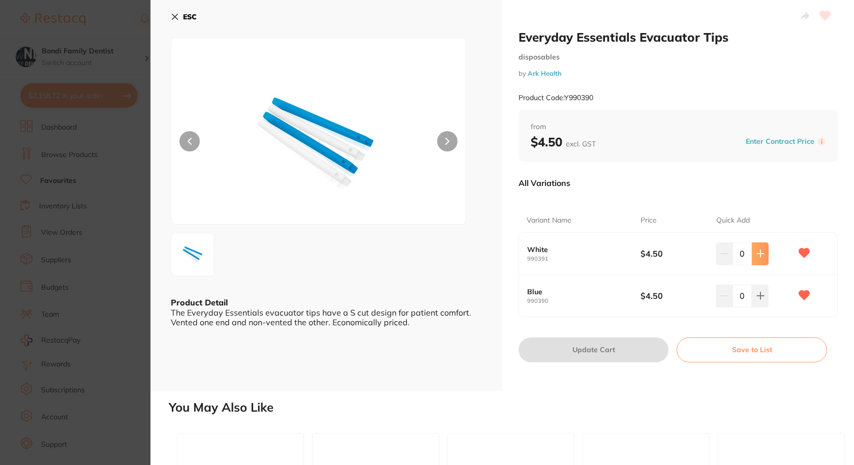
click at [760, 256] on icon at bounding box center [760, 254] width 8 height 8
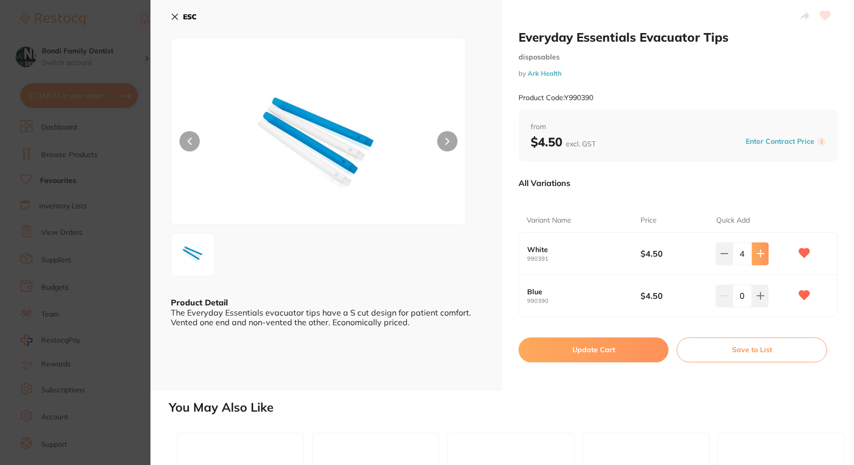
type input "5"
click at [762, 295] on button at bounding box center [760, 296] width 17 height 22
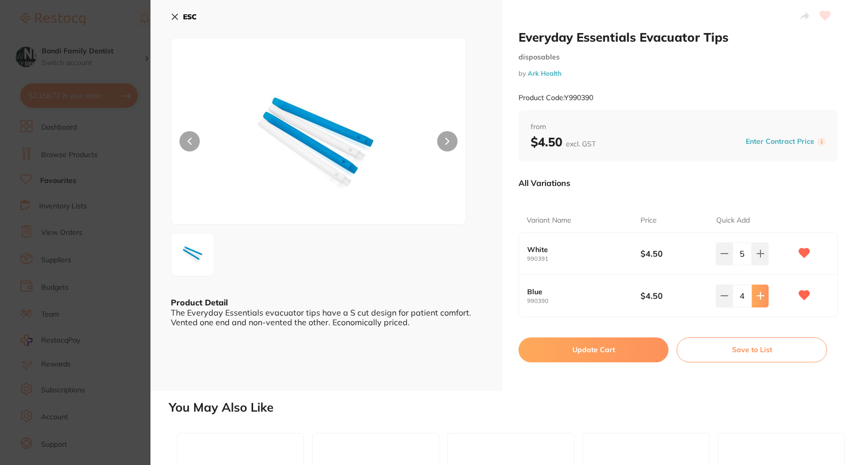
click at [762, 295] on button at bounding box center [760, 296] width 17 height 22
type input "5"
click at [593, 348] on button "Update Cart" at bounding box center [593, 349] width 150 height 24
checkbox input "false"
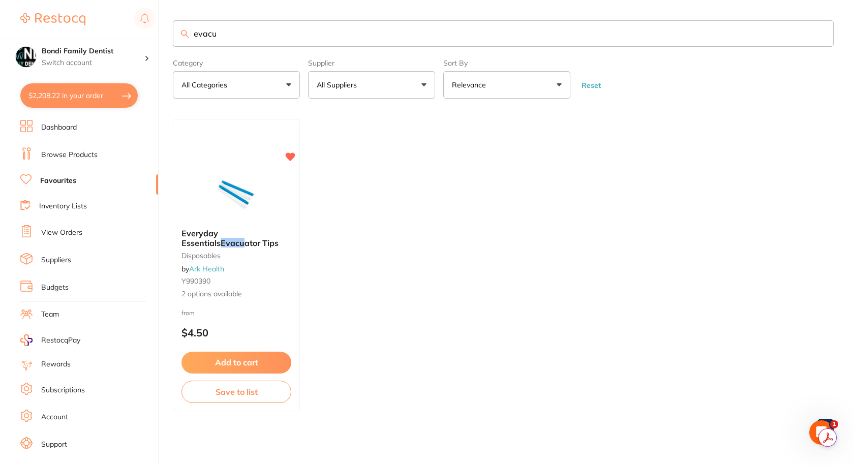
click at [86, 98] on button "$2,208.22 in your order" at bounding box center [78, 95] width 117 height 24
checkbox input "true"
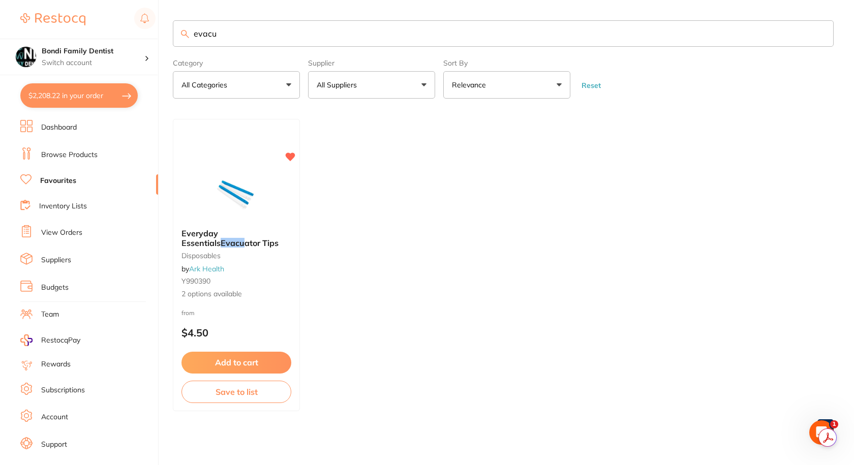
checkbox input "true"
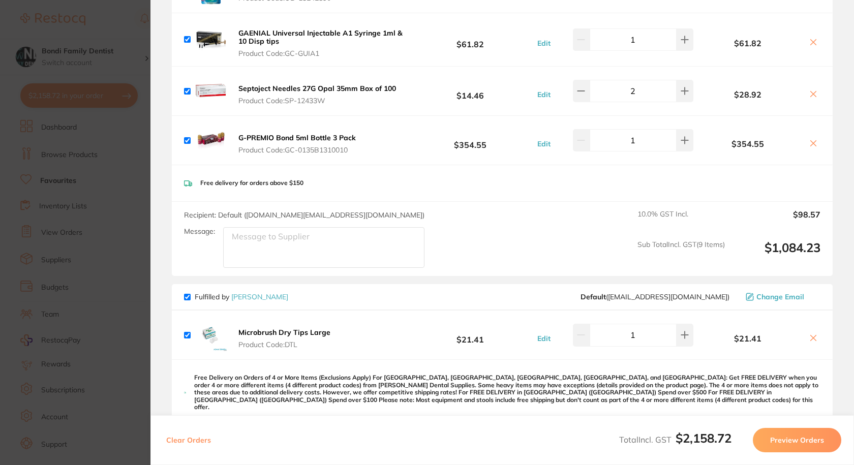
scroll to position [389, 0]
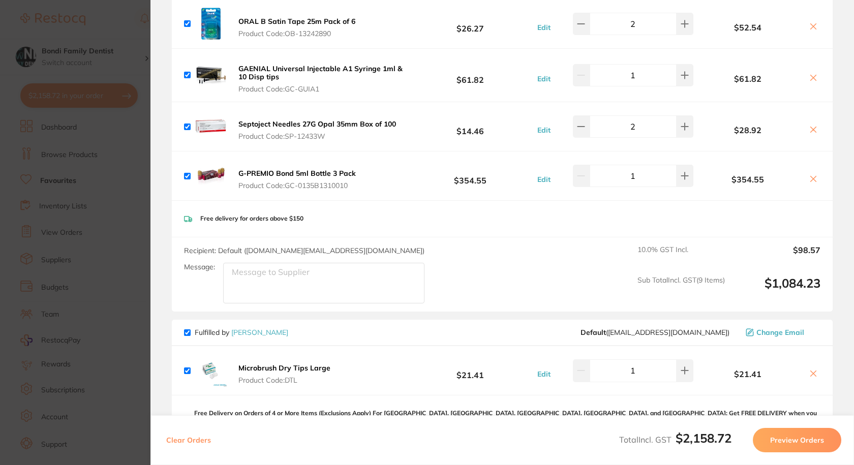
click at [811, 371] on icon at bounding box center [814, 374] width 6 height 6
checkbox input "false"
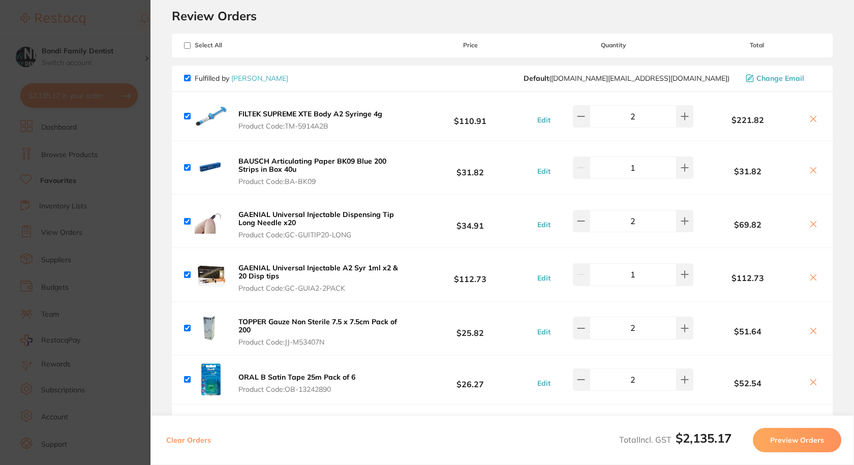
scroll to position [0, 0]
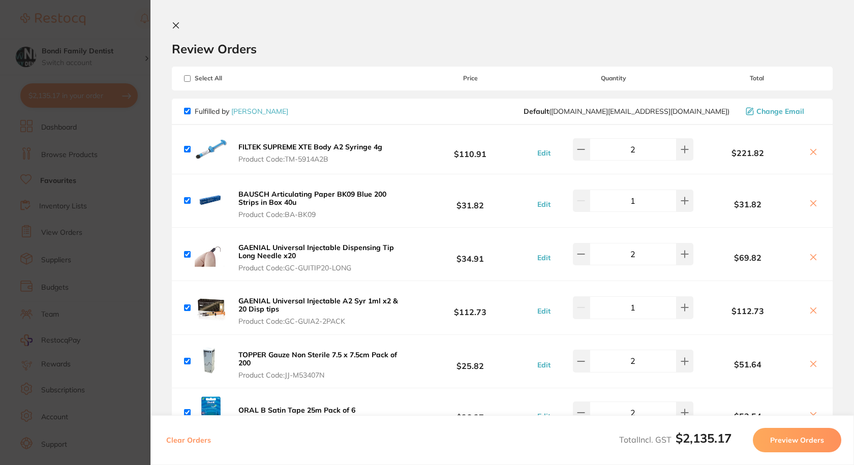
click at [179, 19] on section "Review Orders Your orders are being processed and we will notify you once we ha…" at bounding box center [501, 232] width 703 height 465
click at [175, 22] on icon at bounding box center [176, 25] width 8 height 8
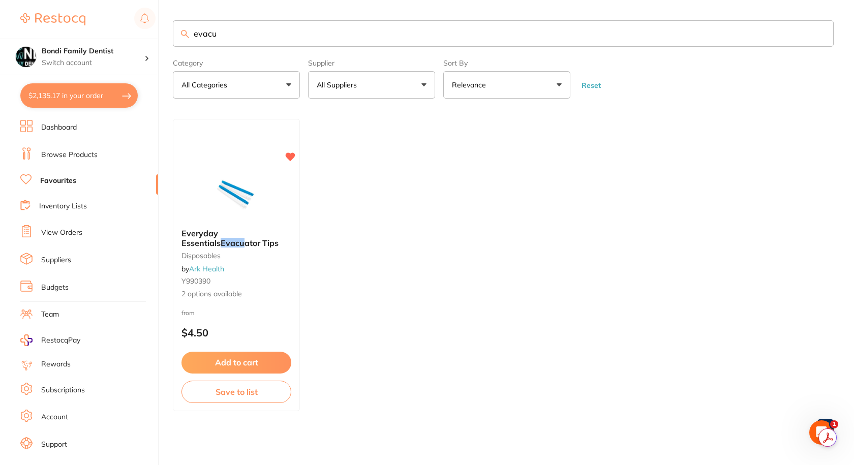
click at [214, 34] on input "evacu" at bounding box center [503, 33] width 661 height 26
type input "dry tip"
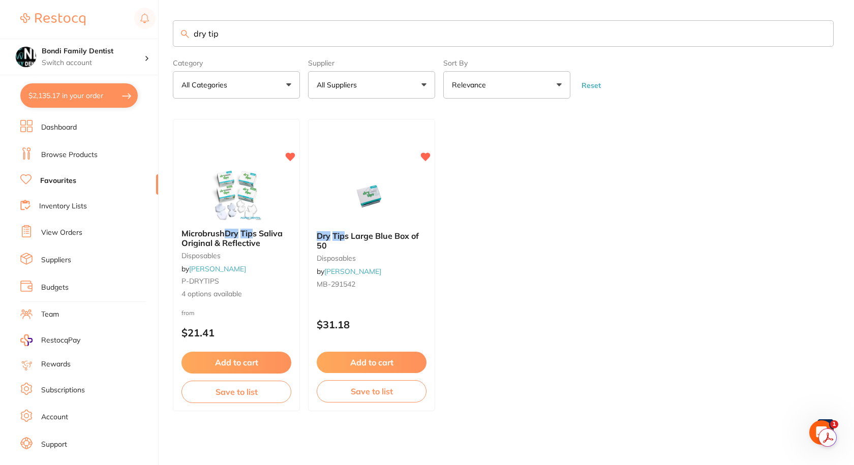
drag, startPoint x: 361, startPoint y: 237, endPoint x: 363, endPoint y: 243, distance: 6.4
click at [361, 237] on span "s Large Blue Box of 50" at bounding box center [368, 240] width 102 height 19
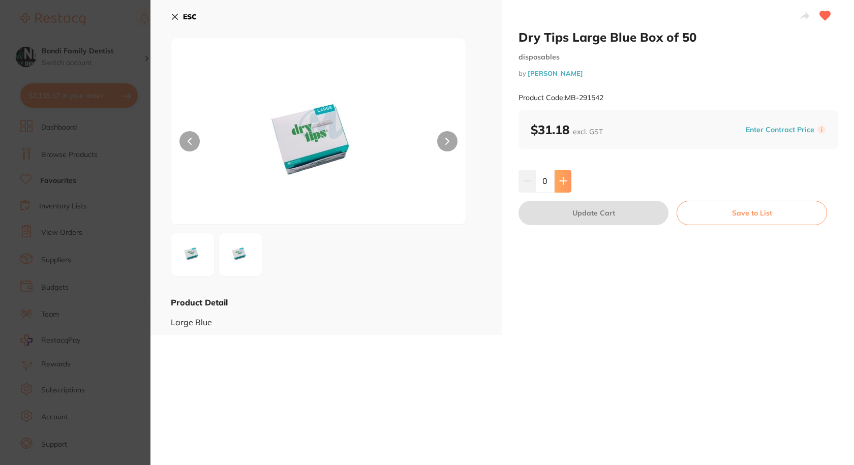
click at [563, 187] on button at bounding box center [563, 181] width 17 height 22
type input "1"
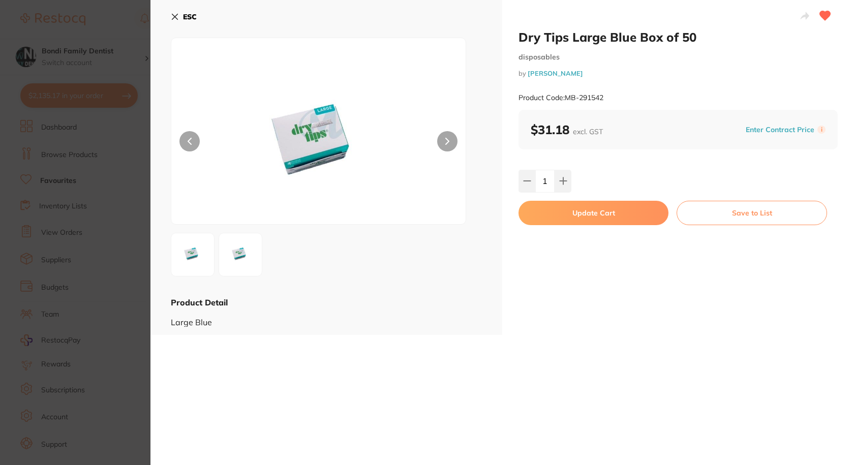
click at [577, 207] on button "Update Cart" at bounding box center [593, 213] width 150 height 24
checkbox input "false"
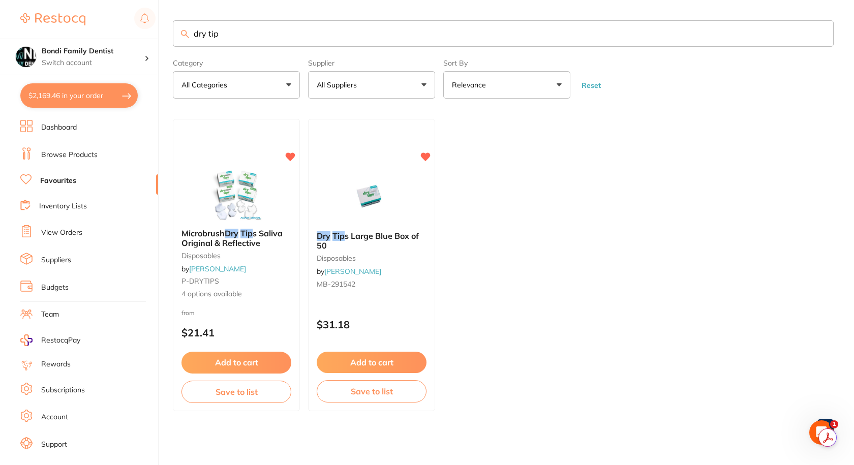
click at [96, 94] on button "$2,169.46 in your order" at bounding box center [78, 95] width 117 height 24
checkbox input "true"
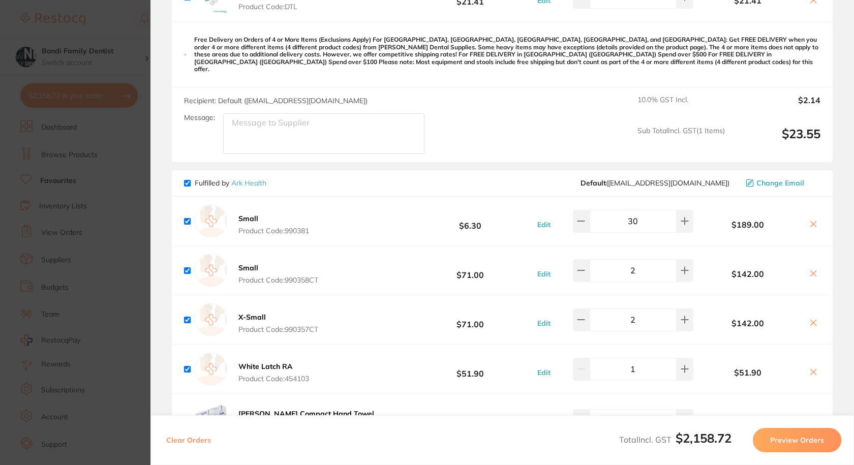
scroll to position [559, 0]
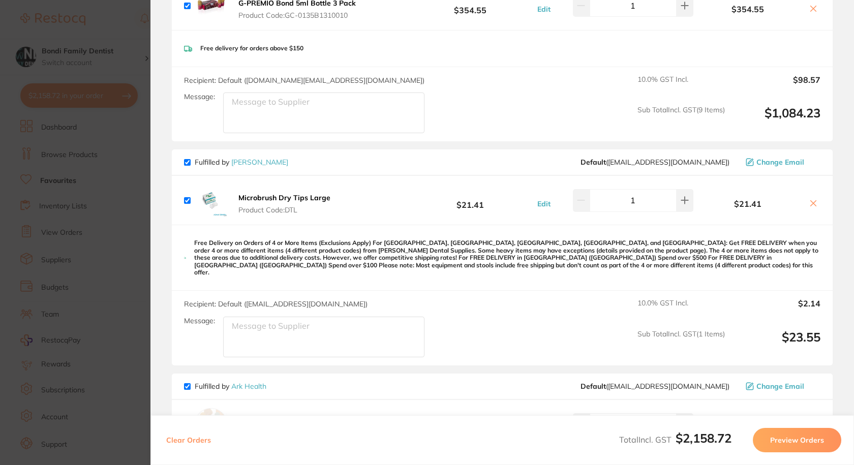
click at [98, 207] on section "Update RRP Set your pre negotiated price for this item. Item Agreed RRP (excl. …" at bounding box center [427, 232] width 854 height 465
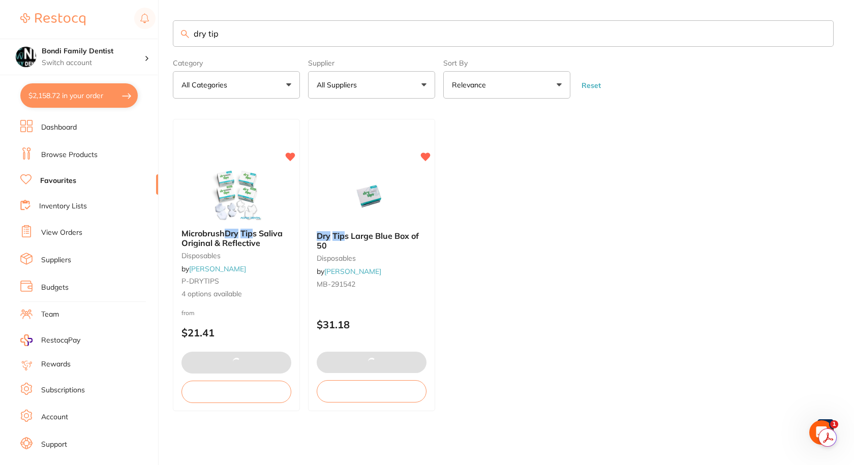
click at [80, 97] on button "$2,158.72 in your order" at bounding box center [78, 95] width 117 height 24
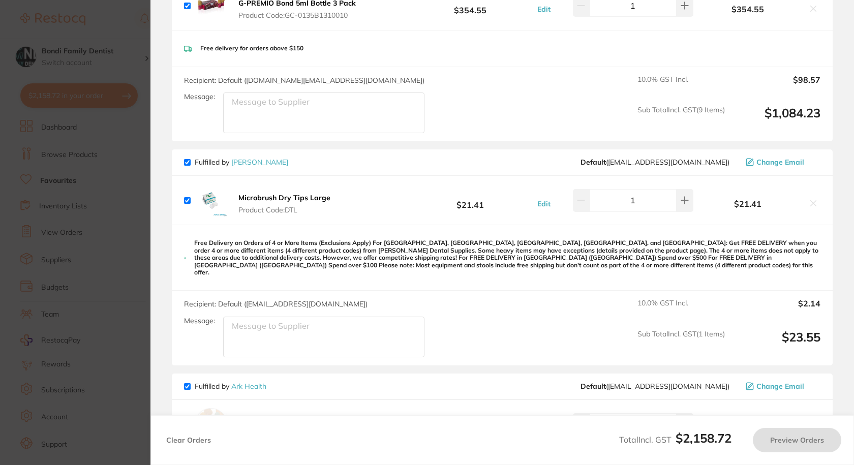
checkbox input "true"
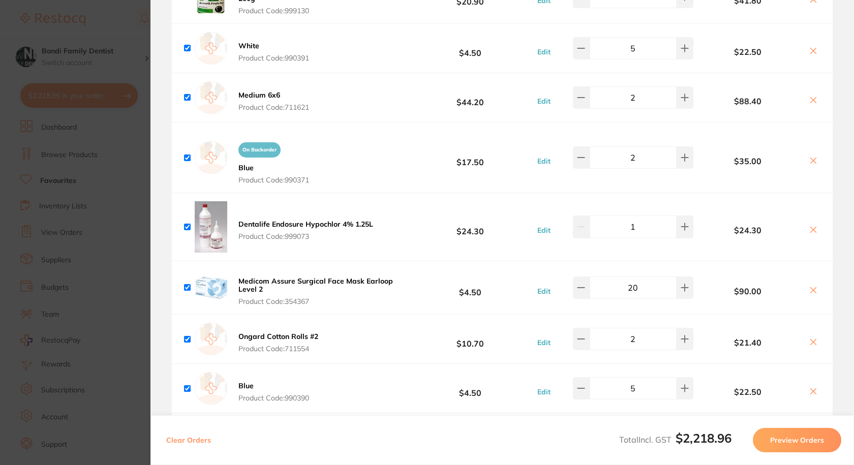
scroll to position [1169, 0]
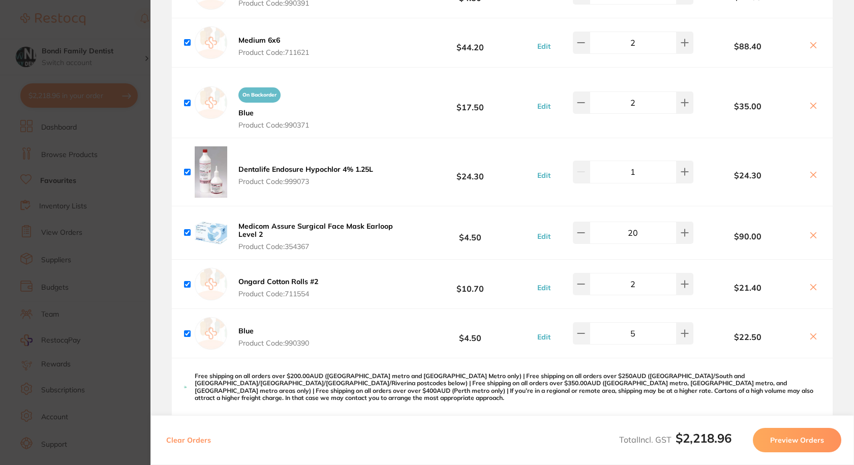
click at [118, 269] on section "Update RRP Set your pre negotiated price for this item. Item Agreed RRP (excl. …" at bounding box center [427, 232] width 854 height 465
click at [227, 32] on input "dry tip" at bounding box center [503, 33] width 661 height 26
click at [213, 38] on input "dry tip" at bounding box center [503, 33] width 661 height 26
click at [208, 33] on input "dry tip" at bounding box center [503, 33] width 661 height 26
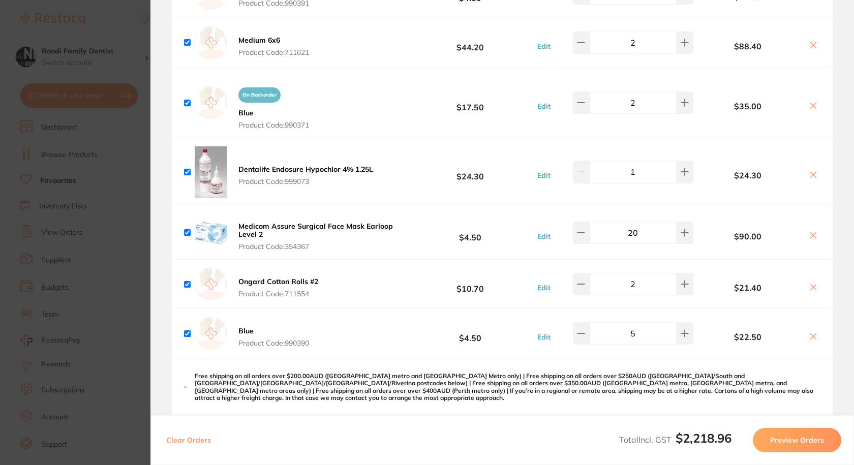
click at [204, 32] on input "dry tip" at bounding box center [503, 33] width 661 height 26
click at [200, 31] on input "dry tip" at bounding box center [503, 33] width 661 height 26
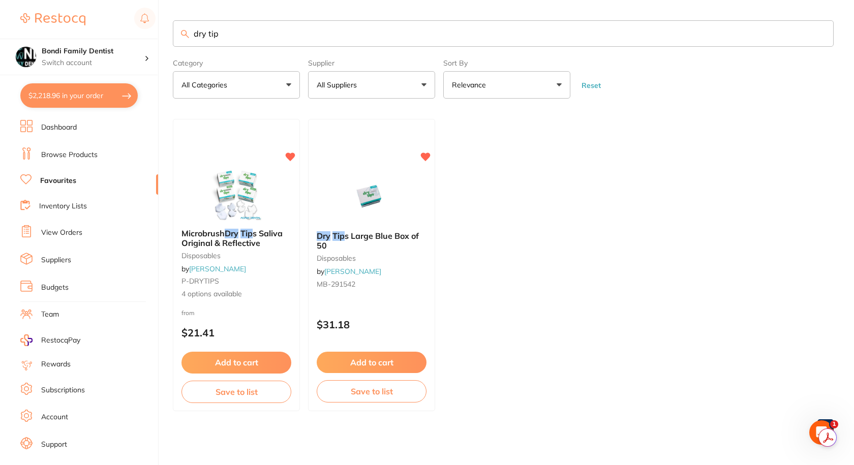
click at [210, 33] on input "dry tip" at bounding box center [503, 33] width 661 height 26
type input "ejecto"
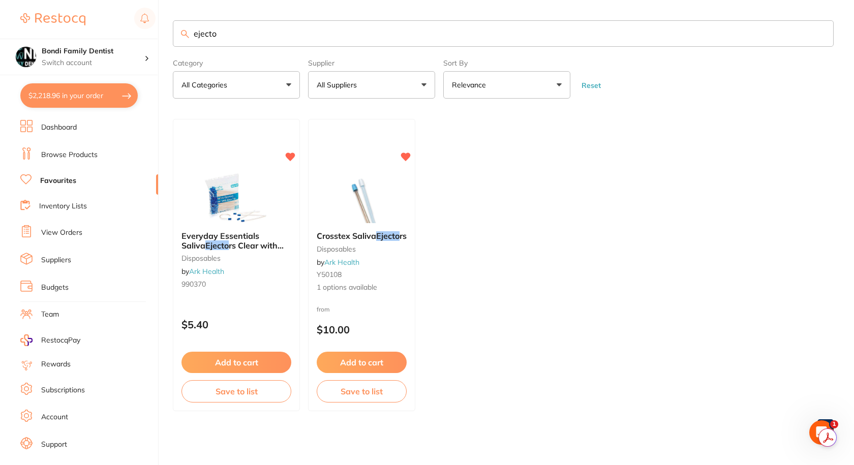
scroll to position [0, 0]
click at [204, 238] on span "Everyday Essentials Saliva" at bounding box center [220, 241] width 79 height 20
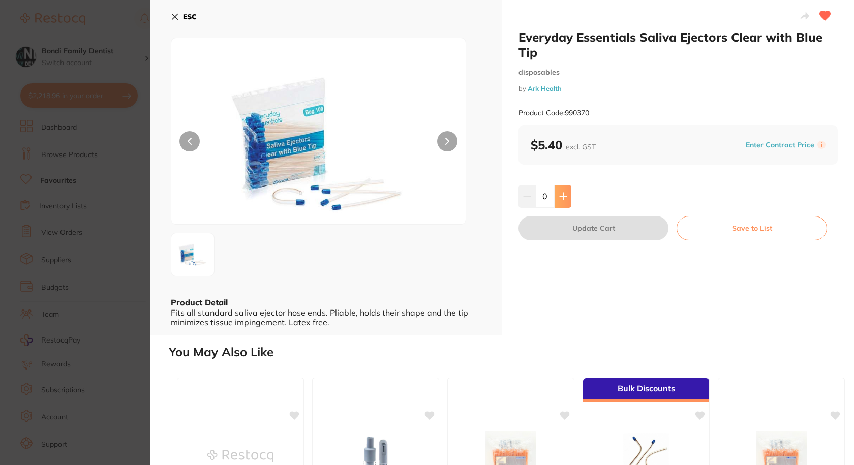
click at [559, 194] on icon at bounding box center [563, 196] width 8 height 8
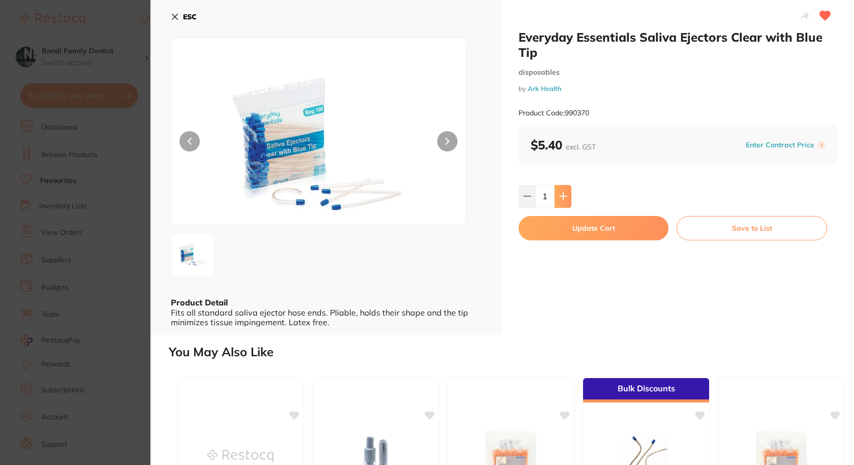
click at [559, 194] on icon at bounding box center [563, 196] width 8 height 8
click at [566, 197] on button at bounding box center [563, 196] width 17 height 22
type input "5"
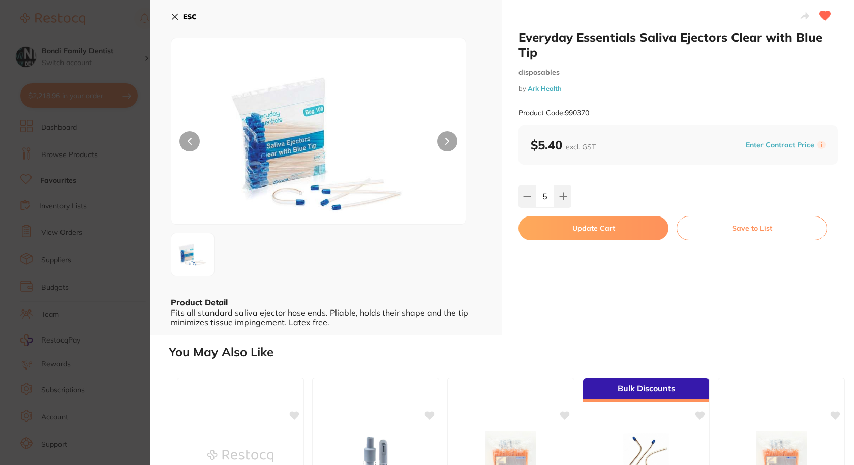
click at [584, 228] on button "Update Cart" at bounding box center [593, 228] width 150 height 24
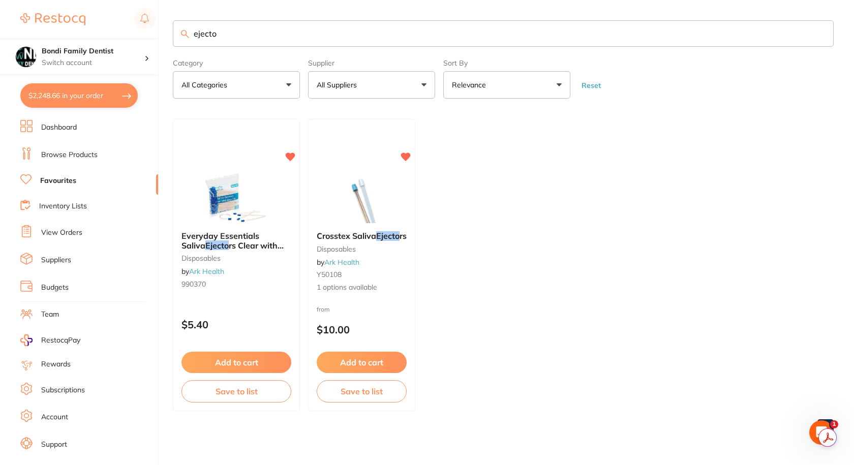
checkbox input "false"
click at [223, 40] on input "ejecto" at bounding box center [503, 33] width 661 height 26
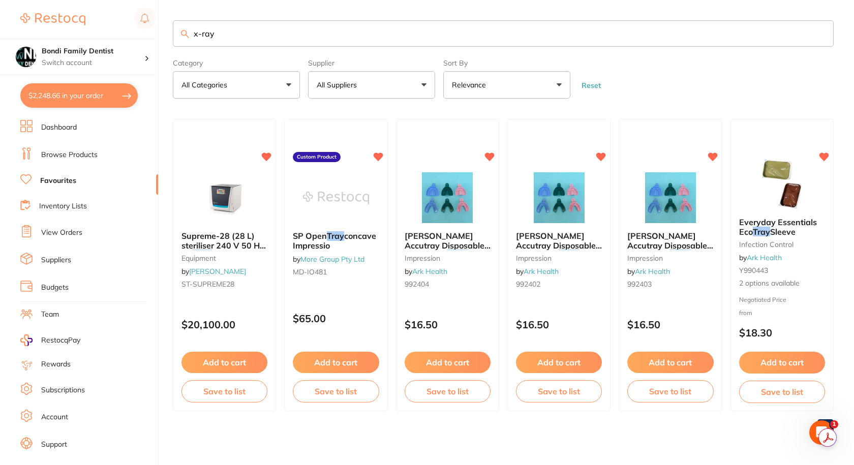
drag, startPoint x: 223, startPoint y: 27, endPoint x: 187, endPoint y: 27, distance: 36.1
click at [187, 27] on input "x-ray" at bounding box center [503, 33] width 661 height 26
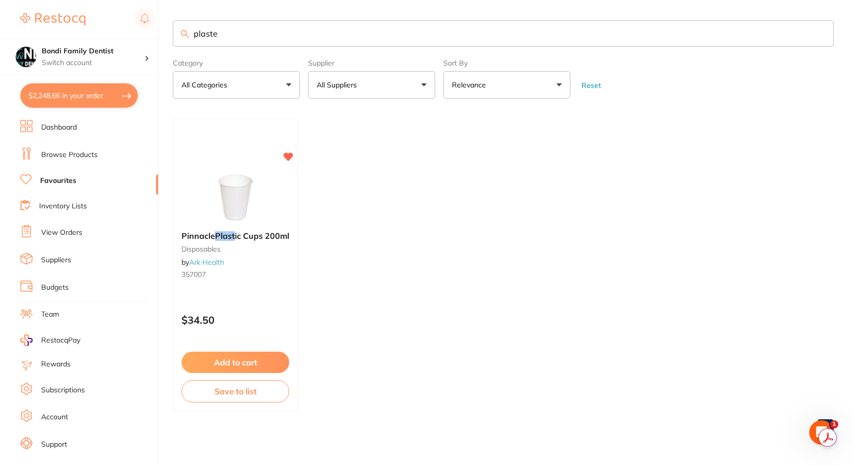
type input "plaster"
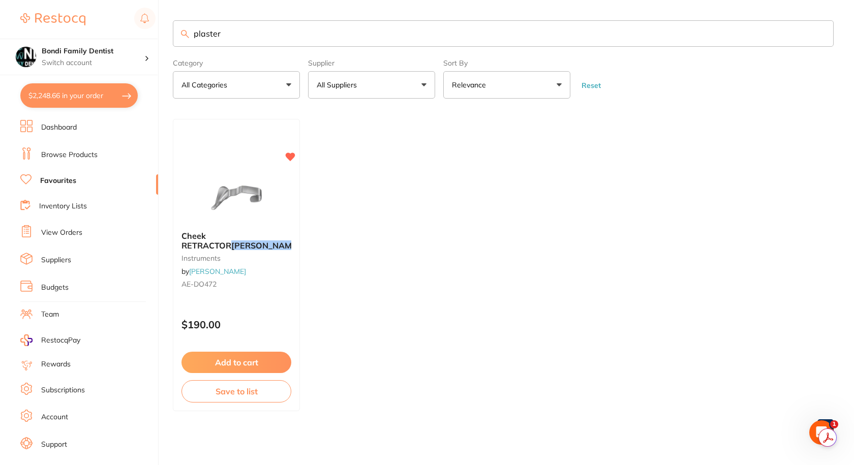
click at [201, 34] on input "plaster" at bounding box center [503, 33] width 661 height 26
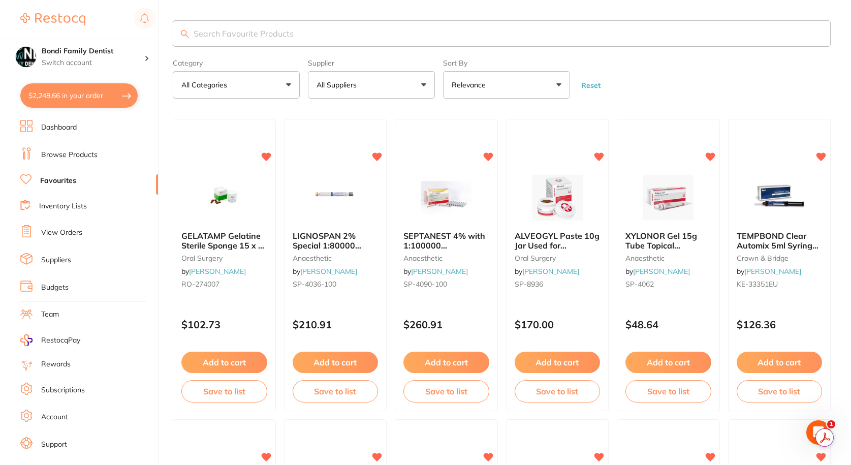
click at [259, 37] on input "search" at bounding box center [502, 33] width 658 height 26
type input "phosp"
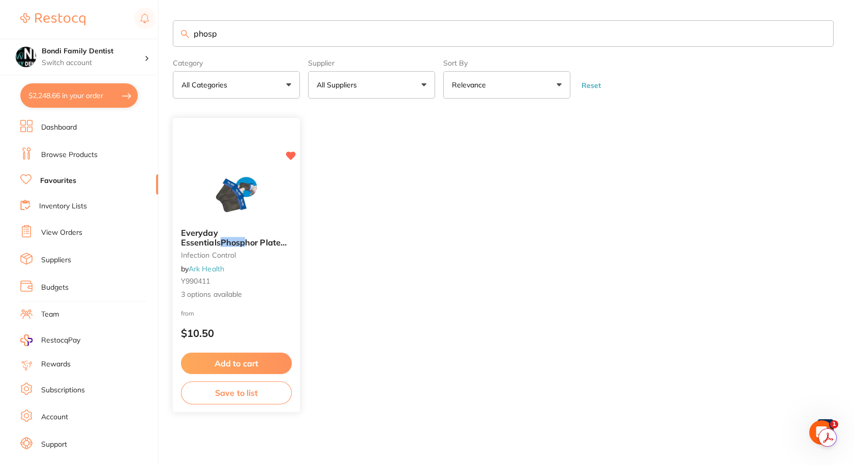
click at [237, 239] on span "hor Plate Barrier Sleeve" at bounding box center [234, 247] width 106 height 20
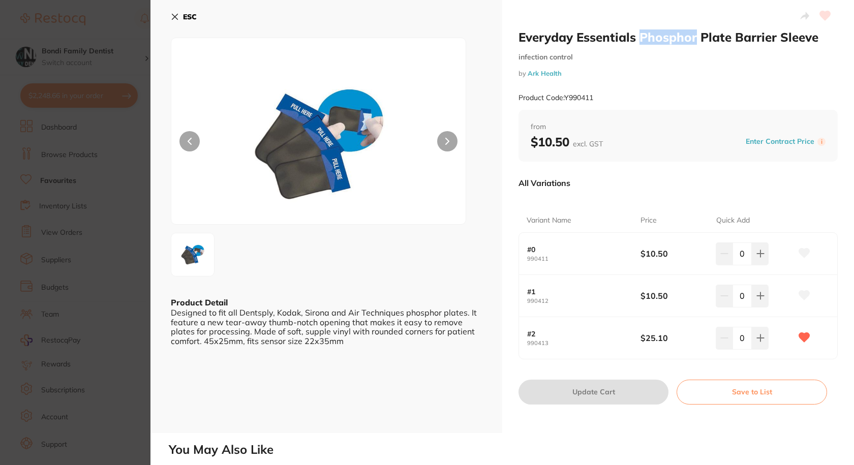
drag, startPoint x: 695, startPoint y: 37, endPoint x: 639, endPoint y: 39, distance: 55.9
click at [641, 38] on h2 "Everyday Essentials Phosphor Plate Barrier Sleeve" at bounding box center [677, 36] width 319 height 15
copy h2 "Phosphor"
click at [762, 338] on icon at bounding box center [760, 338] width 7 height 7
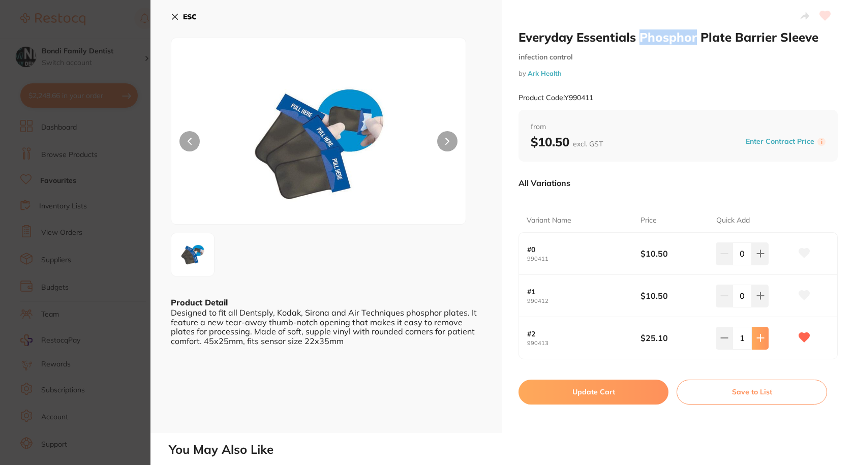
click at [763, 332] on button at bounding box center [760, 338] width 17 height 22
type input "2"
click at [581, 382] on button "Update Cart" at bounding box center [593, 392] width 150 height 24
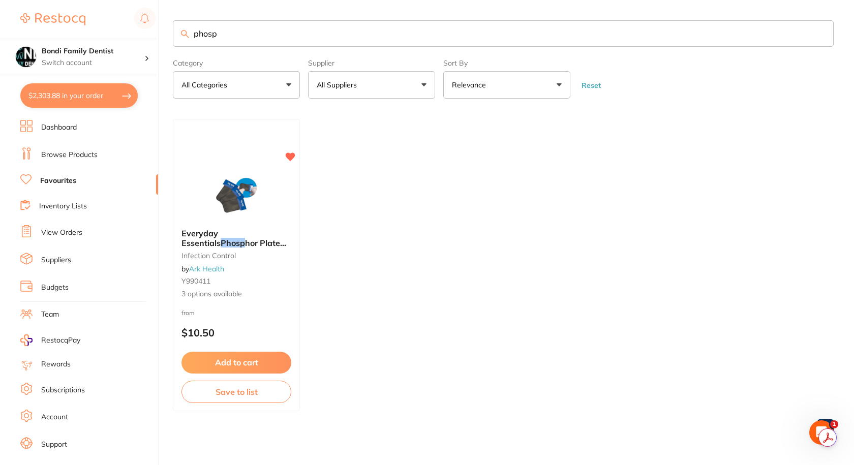
drag, startPoint x: 58, startPoint y: 129, endPoint x: 71, endPoint y: 98, distance: 33.7
click at [58, 129] on link "Dashboard" at bounding box center [59, 127] width 36 height 10
click at [71, 98] on button "$2,303.88 in your order" at bounding box center [78, 95] width 117 height 24
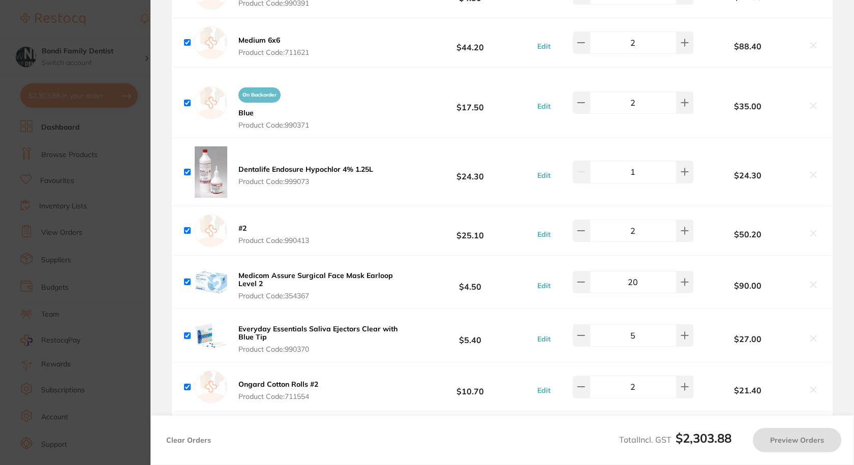
checkbox input "true"
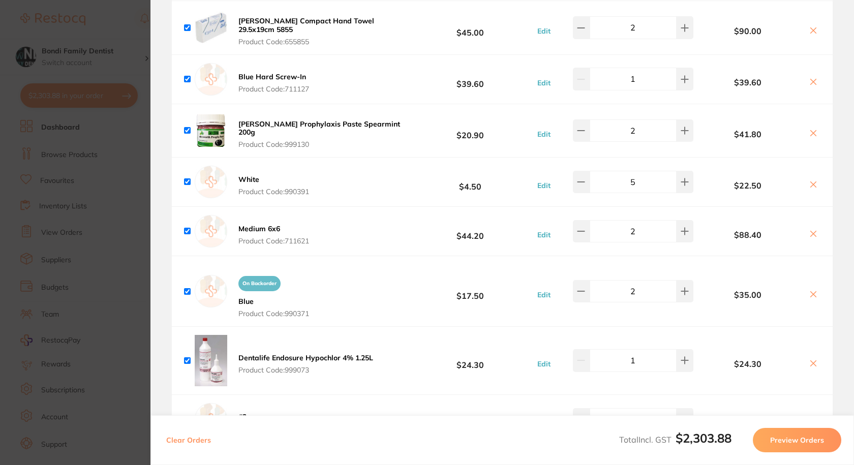
scroll to position [931, 0]
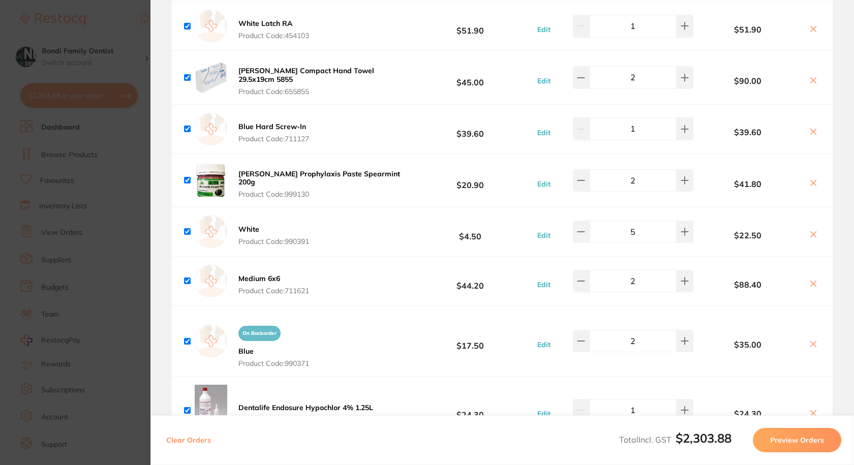
click at [267, 274] on b "Medium 6x6" at bounding box center [259, 278] width 42 height 9
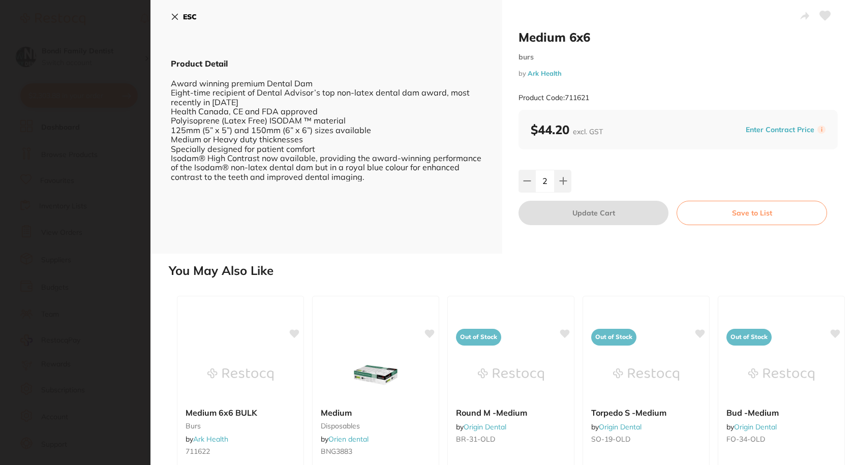
scroll to position [0, 0]
click at [171, 17] on icon at bounding box center [175, 17] width 8 height 8
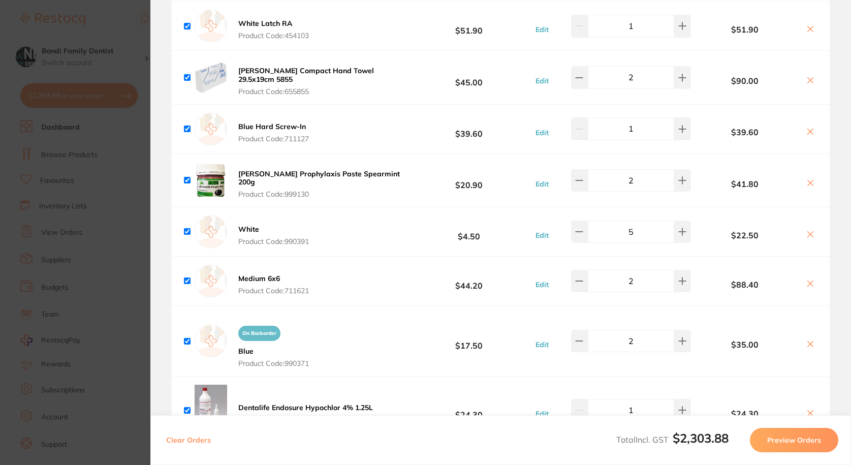
scroll to position [626, 0]
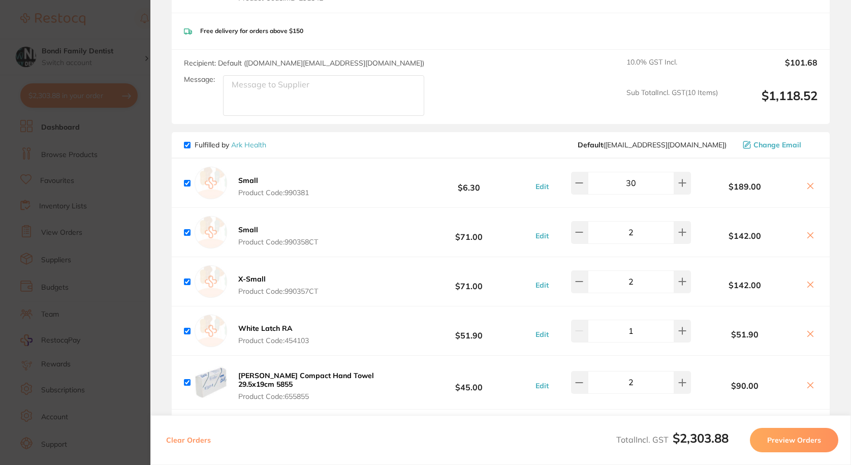
click at [136, 43] on section "Update RRP Set your pre negotiated price for this item. Item Agreed RRP (excl. …" at bounding box center [425, 232] width 851 height 465
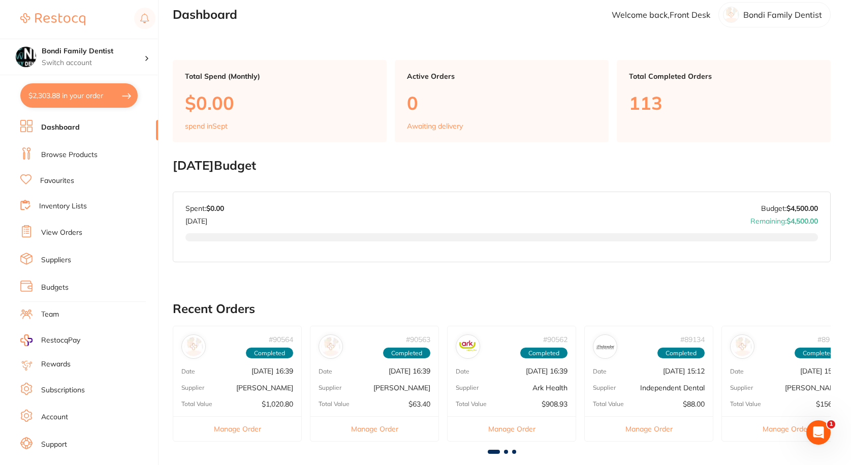
click at [64, 177] on link "Favourites" at bounding box center [57, 181] width 34 height 10
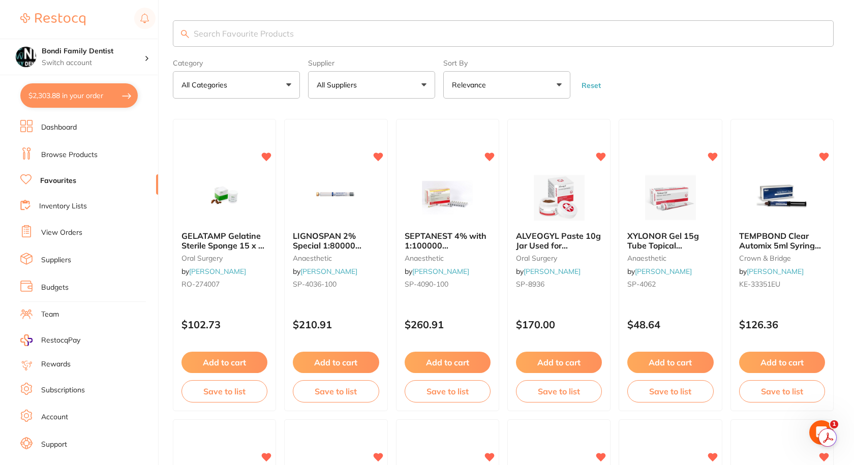
click at [272, 37] on input "search" at bounding box center [503, 33] width 661 height 26
type input "pola night"
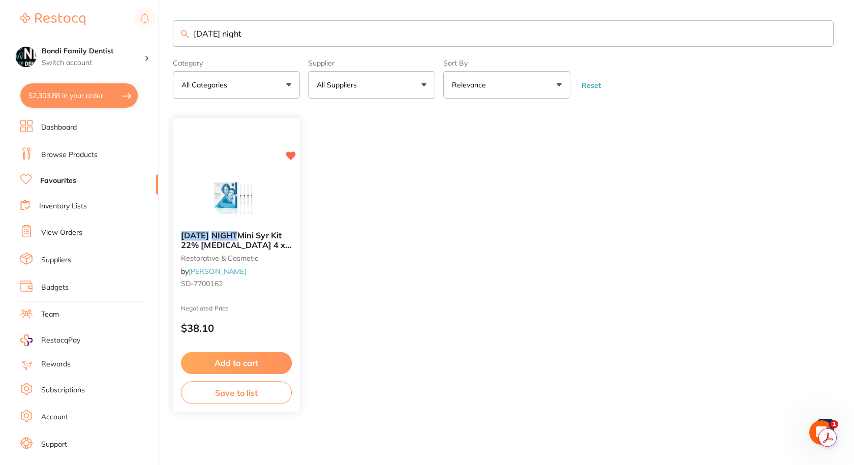
click at [229, 239] on span "Mini Syr Kit 22% Carbamide Peroxide 4 x 1.3g" at bounding box center [236, 245] width 110 height 29
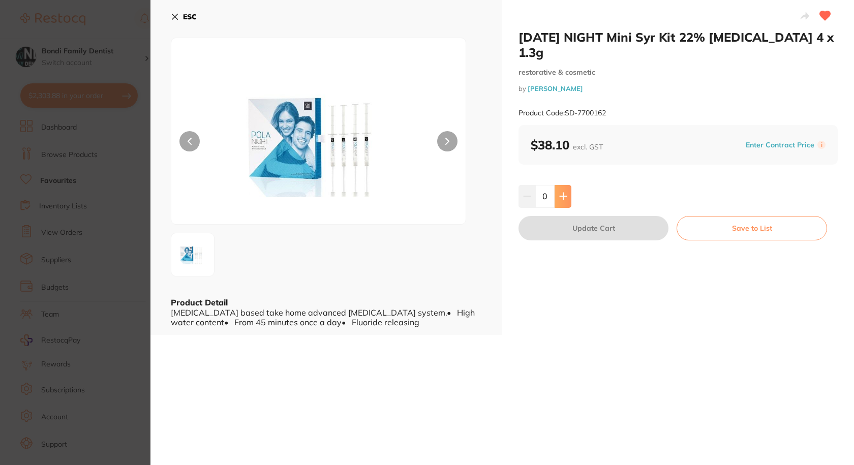
click at [567, 201] on button at bounding box center [563, 196] width 17 height 22
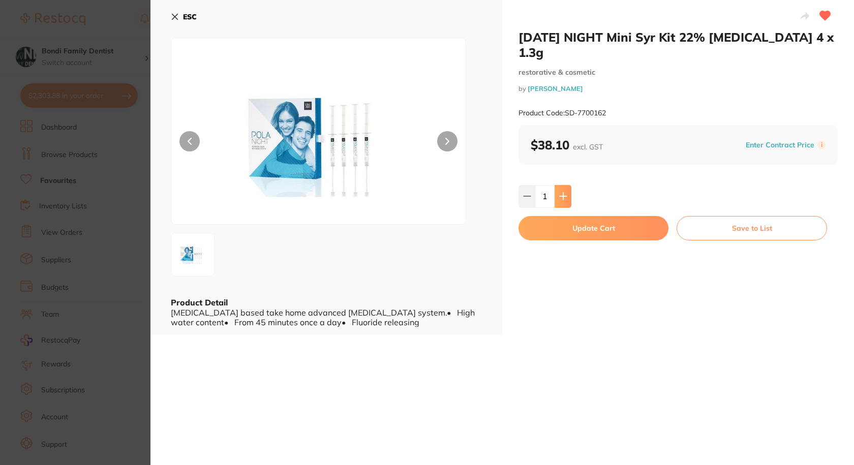
click at [567, 201] on button at bounding box center [563, 196] width 17 height 22
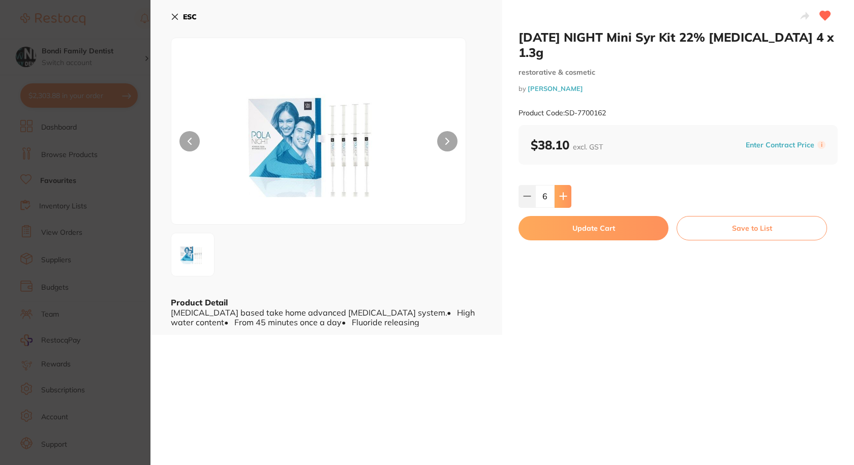
click at [567, 201] on button at bounding box center [563, 196] width 17 height 22
type input "10"
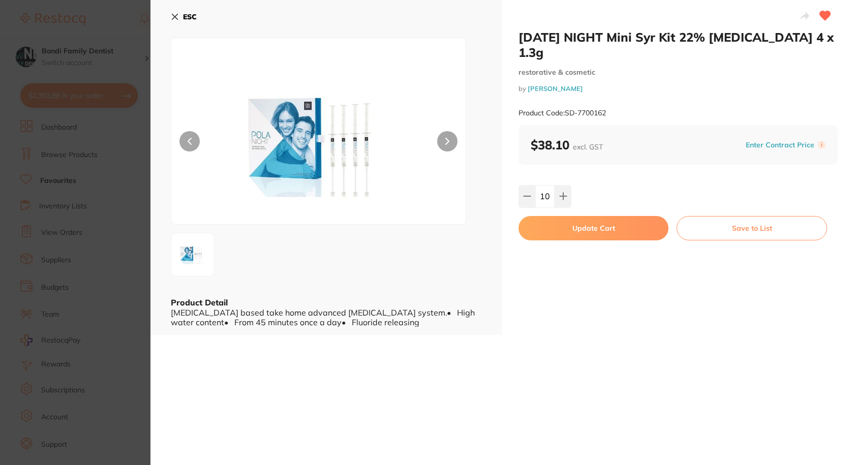
click at [591, 226] on button "Update Cart" at bounding box center [593, 228] width 150 height 24
checkbox input "false"
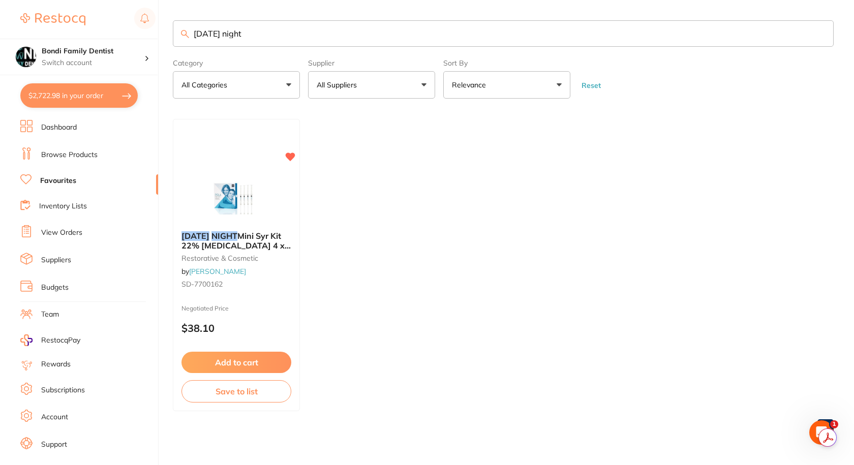
click at [258, 32] on input "pola night" at bounding box center [503, 33] width 661 height 26
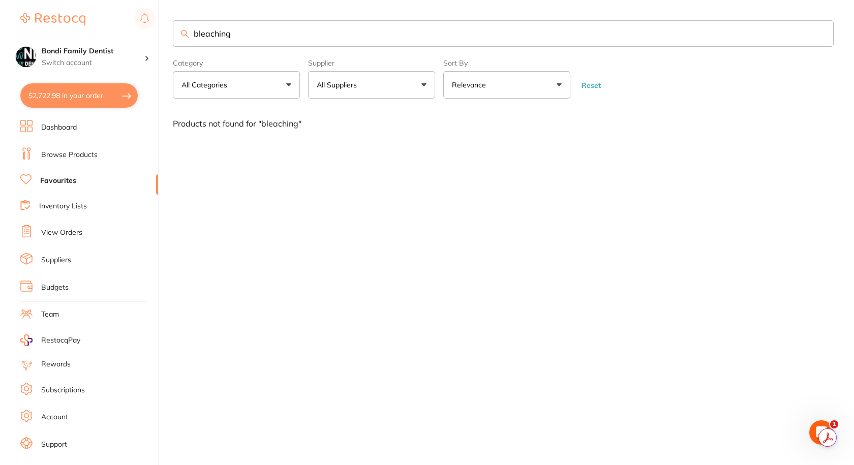
click at [255, 33] on input "bleaching" at bounding box center [503, 33] width 661 height 26
click at [204, 34] on input "blat" at bounding box center [503, 33] width 661 height 26
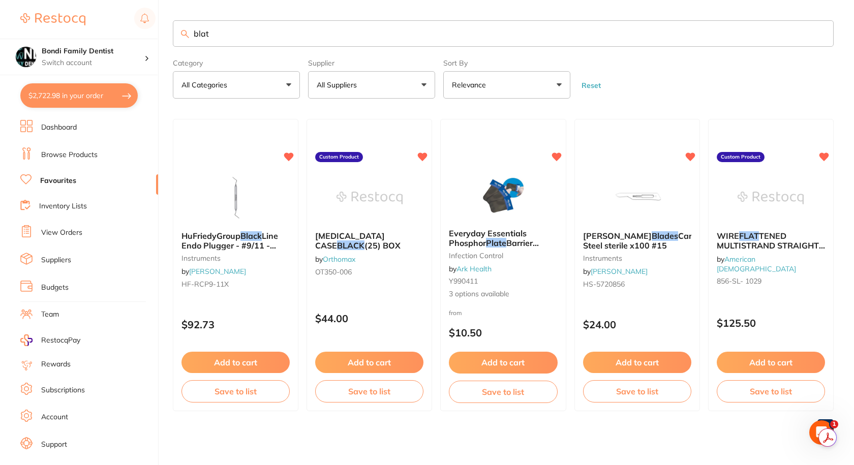
type input "blast"
click at [240, 35] on input "blast" at bounding box center [503, 33] width 661 height 26
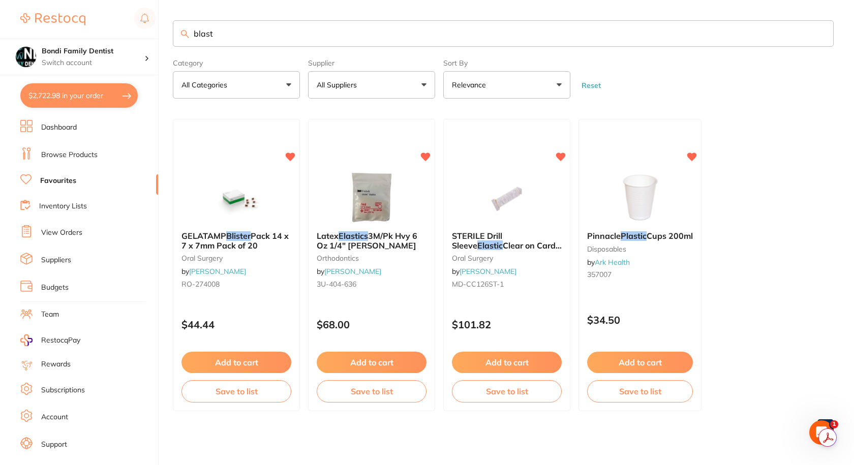
click at [239, 35] on input "blast" at bounding box center [503, 33] width 661 height 26
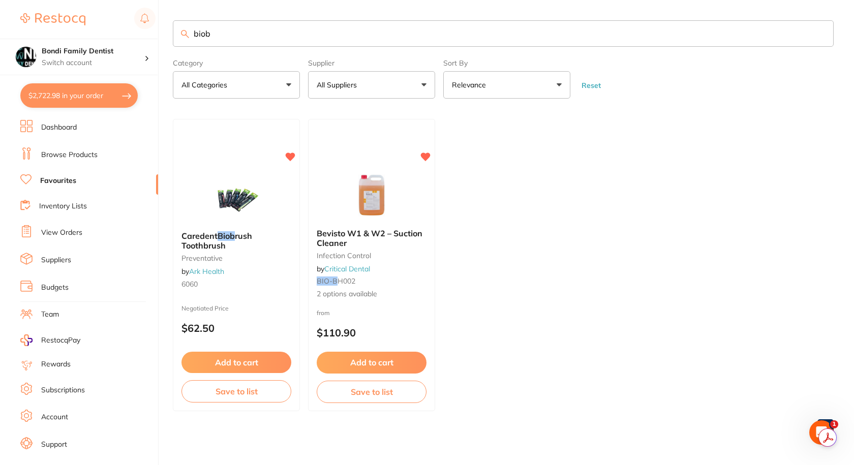
click at [218, 36] on input "biob" at bounding box center [503, 33] width 661 height 26
type input "bleac"
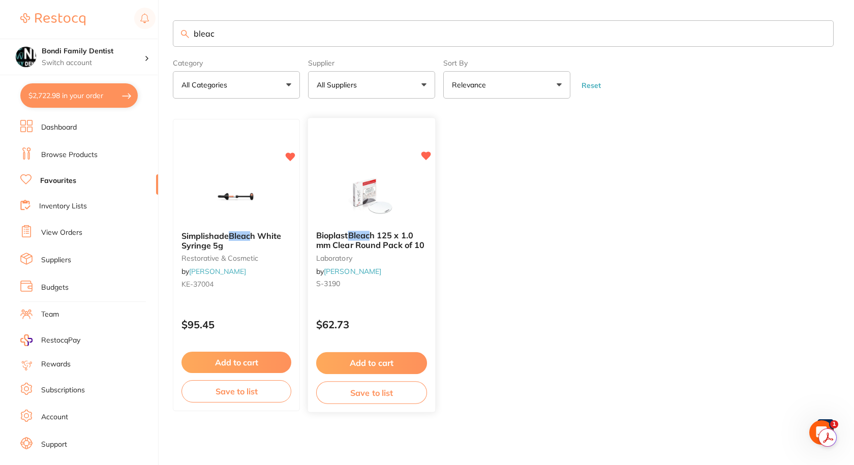
click at [381, 239] on span "h 125 x 1.0 mm Clear Round Pack of 10" at bounding box center [370, 241] width 108 height 20
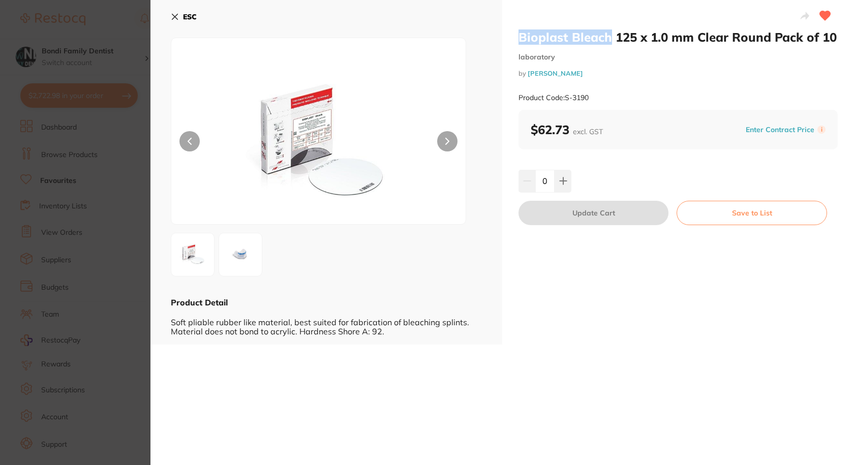
drag, startPoint x: 610, startPoint y: 39, endPoint x: 516, endPoint y: 36, distance: 94.1
click at [516, 36] on div "Bioplast Bleach 125 x 1.0 mm Clear Round Pack of 10 laboratory by Henry Schein …" at bounding box center [678, 172] width 352 height 345
drag, startPoint x: 674, startPoint y: 60, endPoint x: 671, endPoint y: 53, distance: 7.1
click at [674, 60] on small "laboratory" at bounding box center [677, 57] width 319 height 9
drag, startPoint x: 532, startPoint y: 40, endPoint x: 689, endPoint y: 36, distance: 157.1
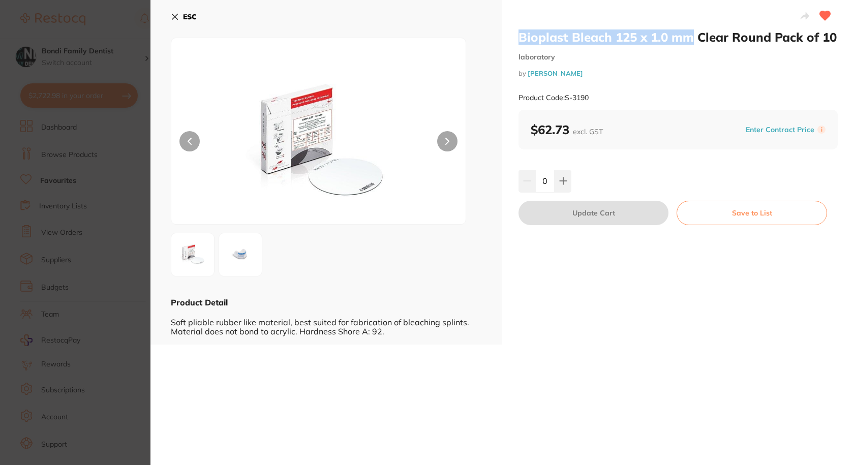
click at [689, 36] on h2 "Bioplast Bleach 125 x 1.0 mm Clear Round Pack of 10" at bounding box center [677, 36] width 319 height 15
copy h2 "Bioplast Bleach 125 x 1.0 mm"
click at [562, 180] on icon at bounding box center [563, 181] width 7 height 7
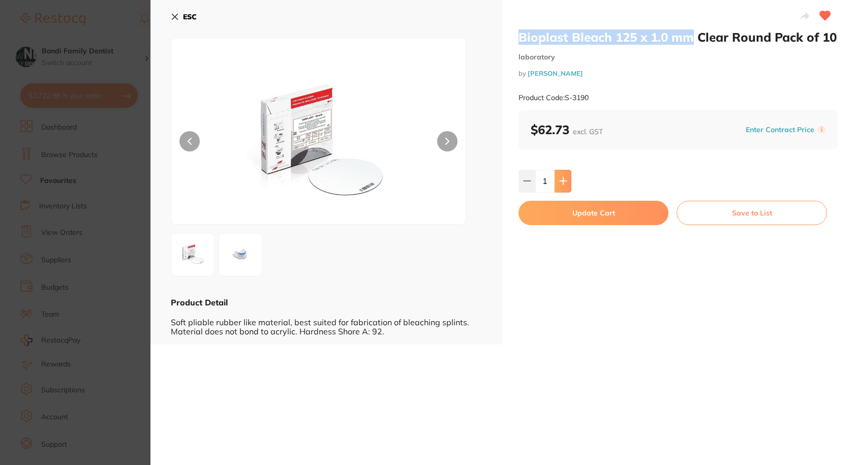
click at [562, 180] on icon at bounding box center [563, 181] width 7 height 7
type input "2"
click at [577, 210] on button "Update Cart" at bounding box center [593, 213] width 150 height 24
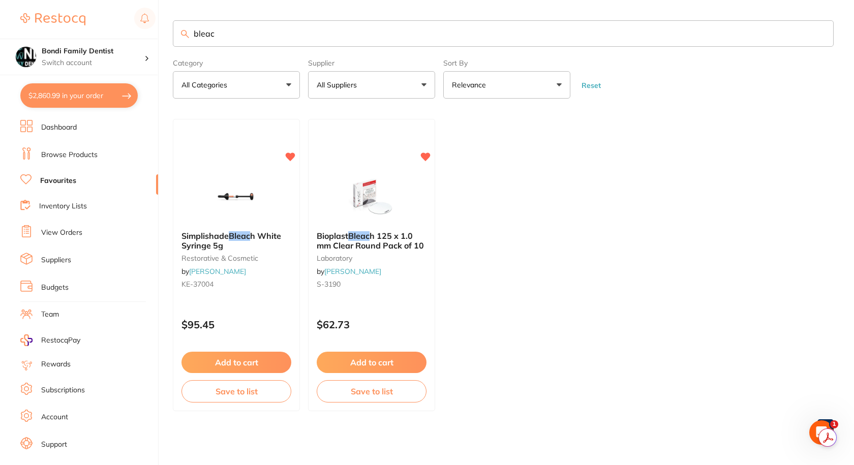
click at [230, 35] on input "bleac" at bounding box center [503, 33] width 661 height 26
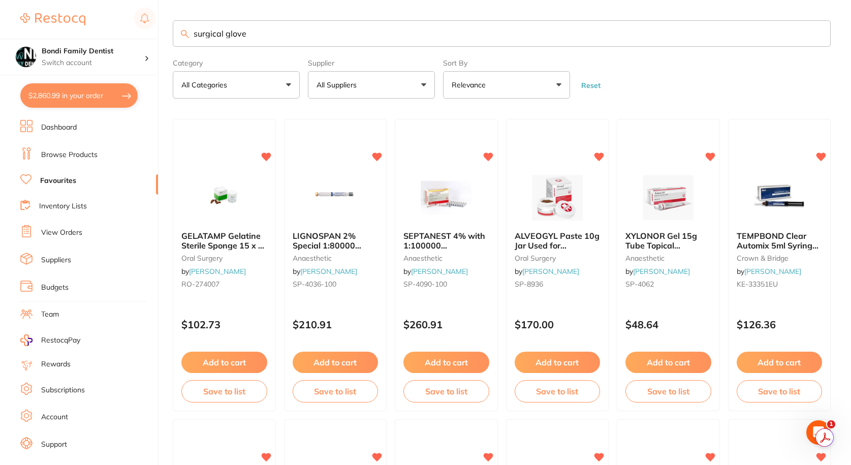
type input "surgical glove"
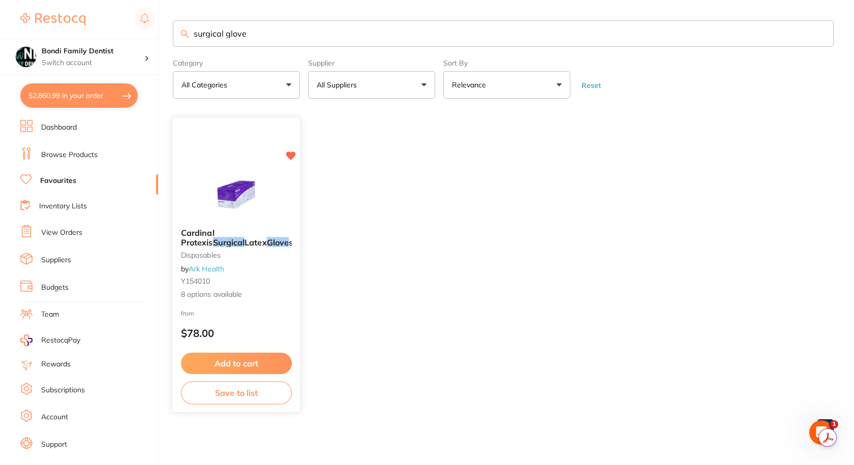
click at [214, 235] on span "Cardinal Protexis" at bounding box center [198, 238] width 34 height 20
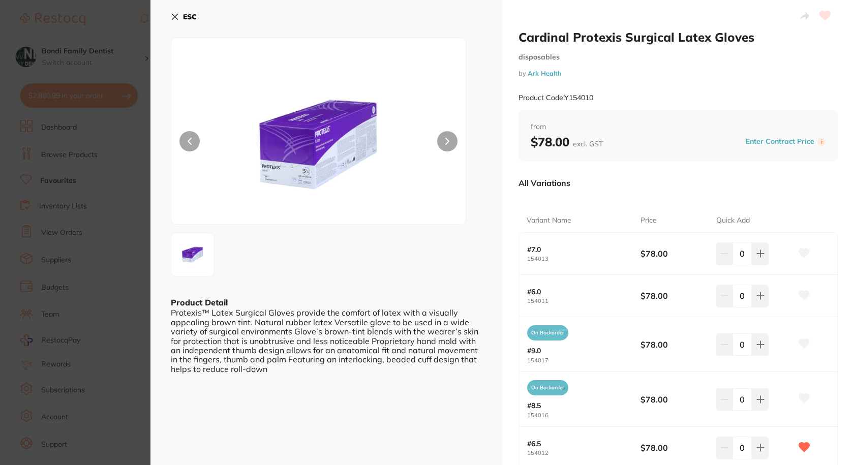
drag, startPoint x: 803, startPoint y: 252, endPoint x: 760, endPoint y: 330, distance: 89.4
click at [804, 252] on icon at bounding box center [804, 253] width 11 height 9
click at [756, 252] on icon at bounding box center [760, 254] width 8 height 8
type input "1"
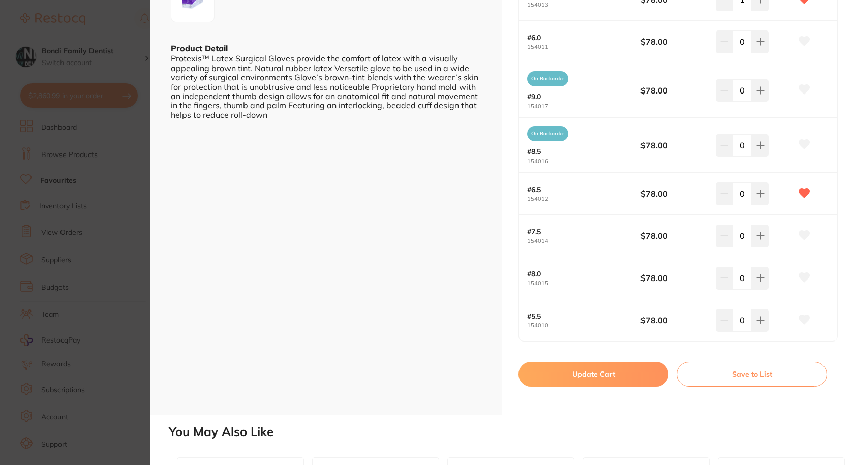
click at [600, 375] on button "Update Cart" at bounding box center [593, 374] width 150 height 24
checkbox input "false"
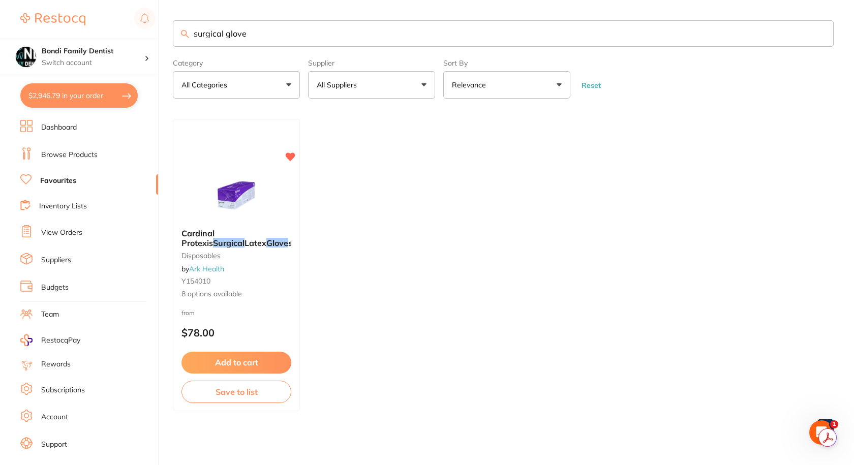
click at [241, 26] on input "surgical glove" at bounding box center [503, 33] width 661 height 26
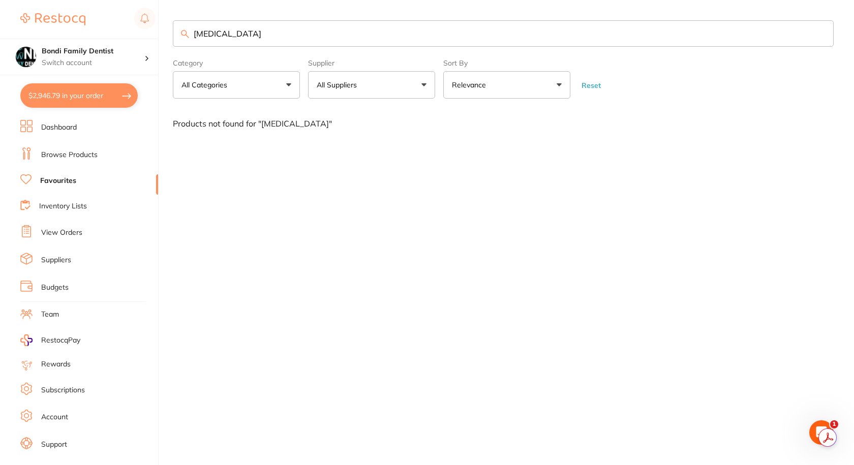
click at [236, 30] on input "nitrous" at bounding box center [503, 33] width 661 height 26
type input "a"
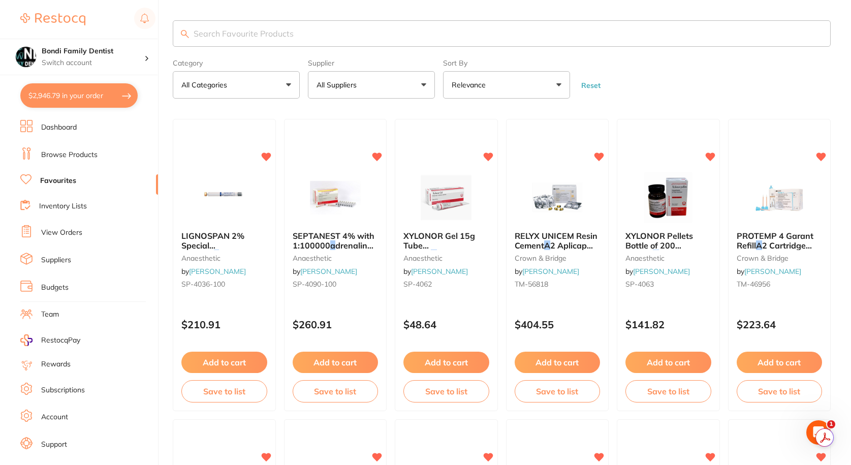
click at [76, 127] on link "Dashboard" at bounding box center [59, 127] width 36 height 10
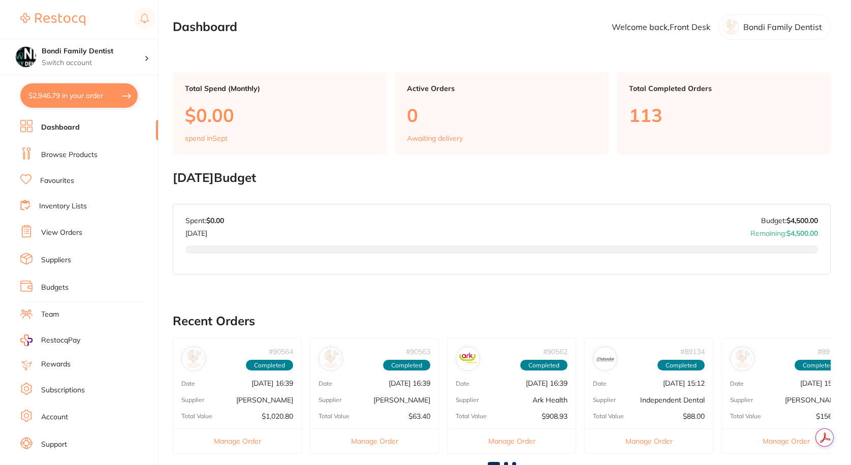
click at [74, 156] on link "Browse Products" at bounding box center [69, 155] width 56 height 10
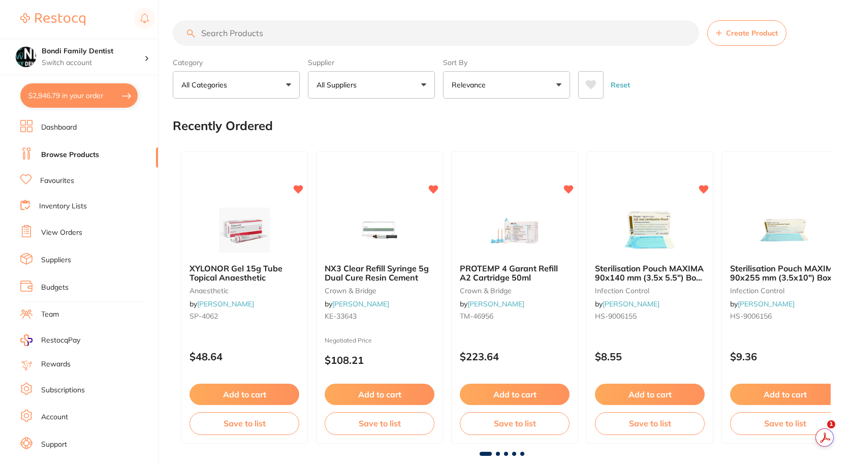
click at [355, 84] on p "All Suppliers" at bounding box center [339, 85] width 44 height 10
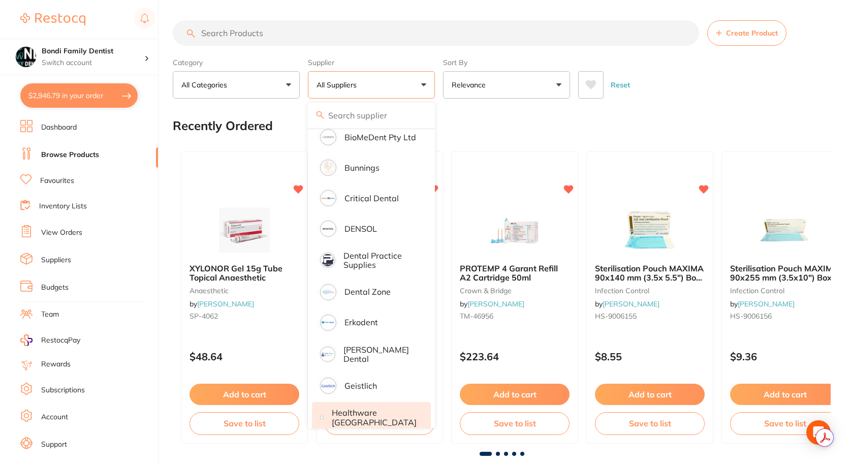
scroll to position [559, 0]
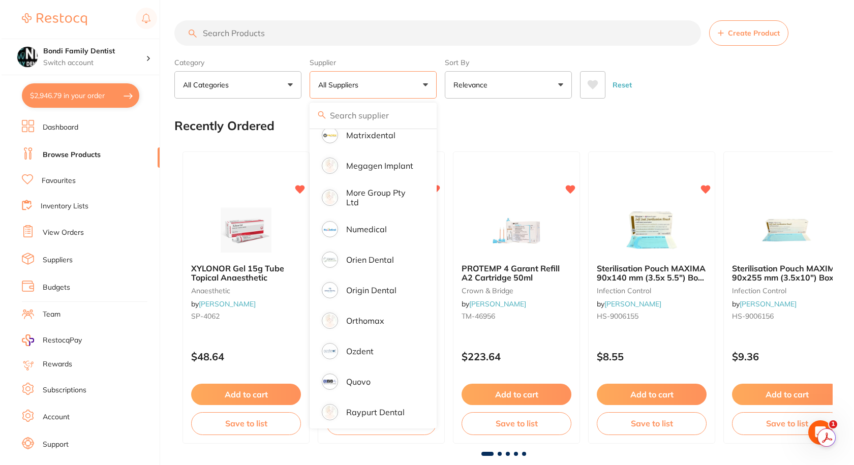
scroll to position [661, 0]
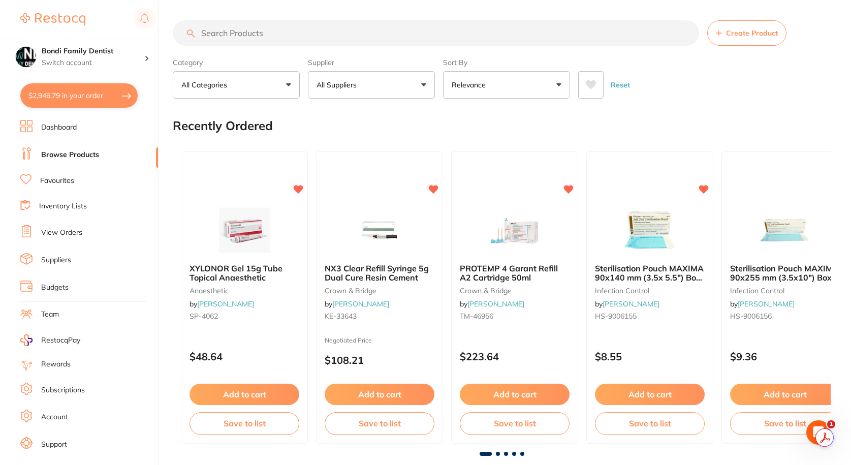
click at [101, 88] on button "$2,946.79 in your order" at bounding box center [78, 95] width 117 height 24
checkbox input "true"
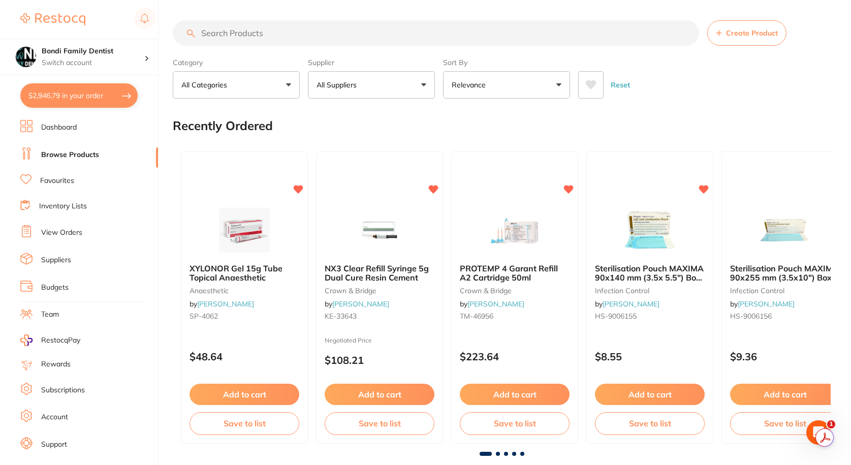
checkbox input "true"
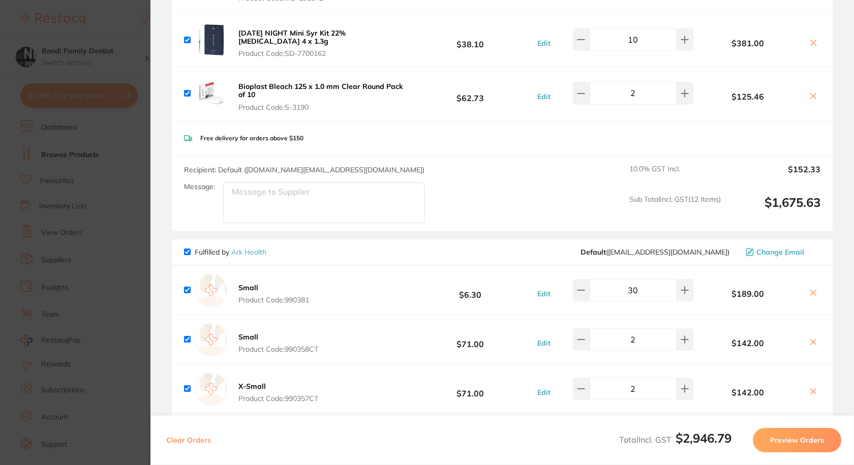
scroll to position [0, 0]
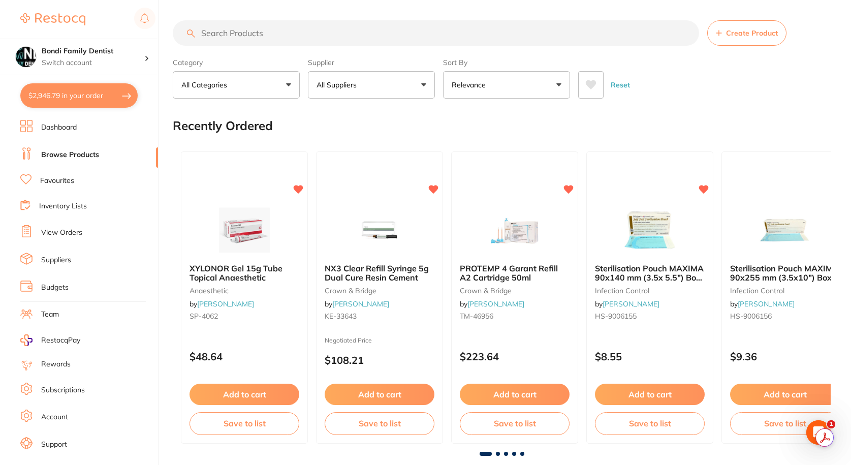
click at [112, 97] on button "$2,946.79 in your order" at bounding box center [78, 95] width 117 height 24
checkbox input "true"
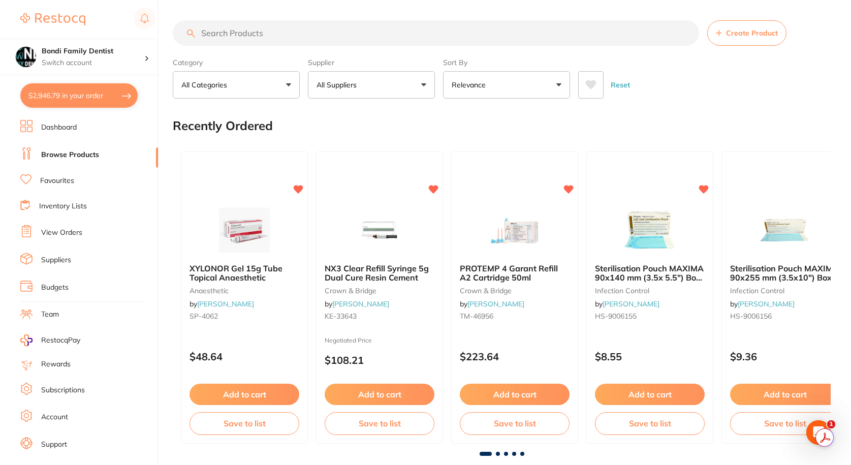
checkbox input "true"
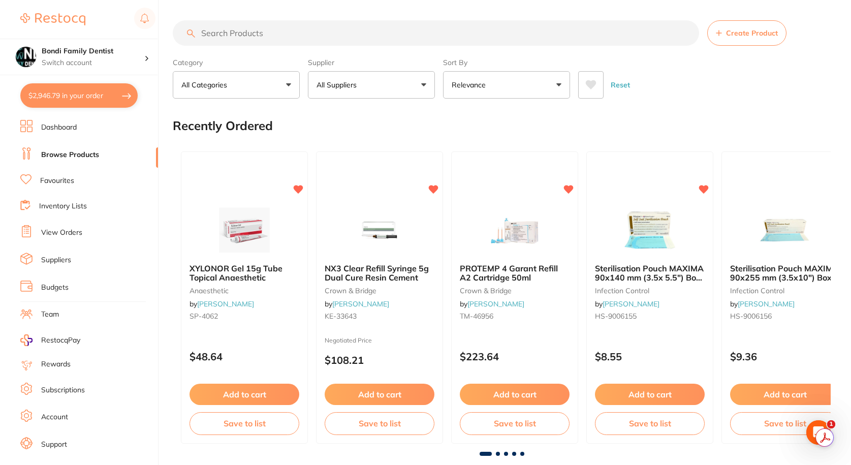
checkbox input "true"
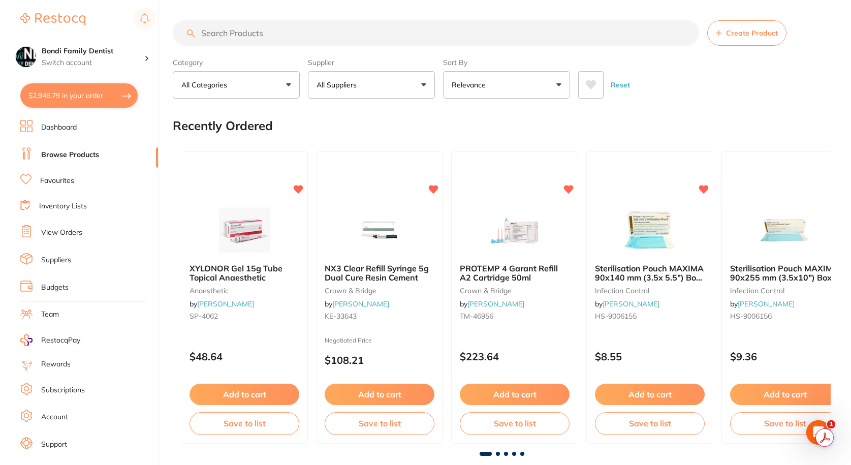
checkbox input "true"
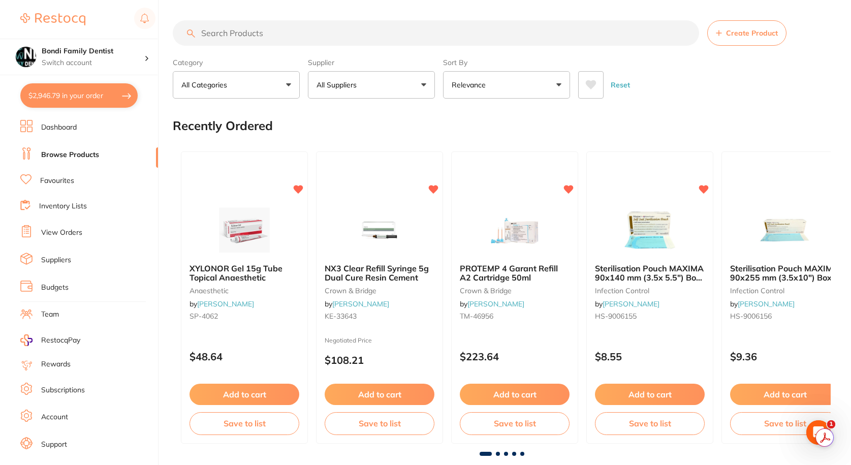
checkbox input "true"
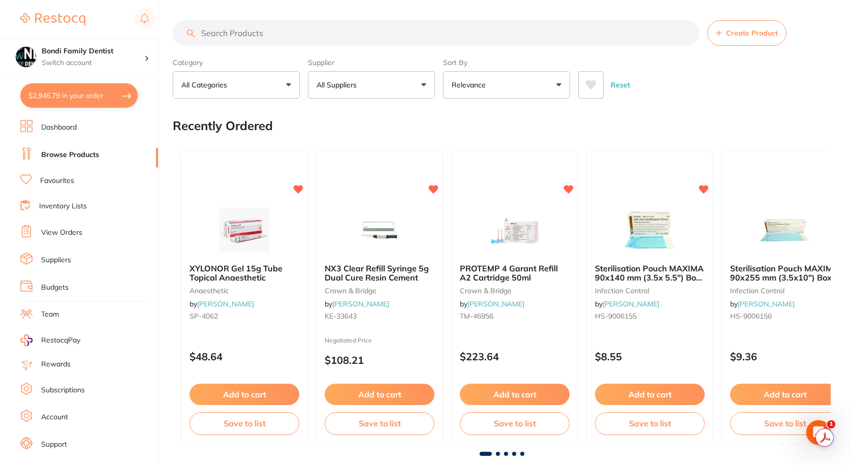
checkbox input "true"
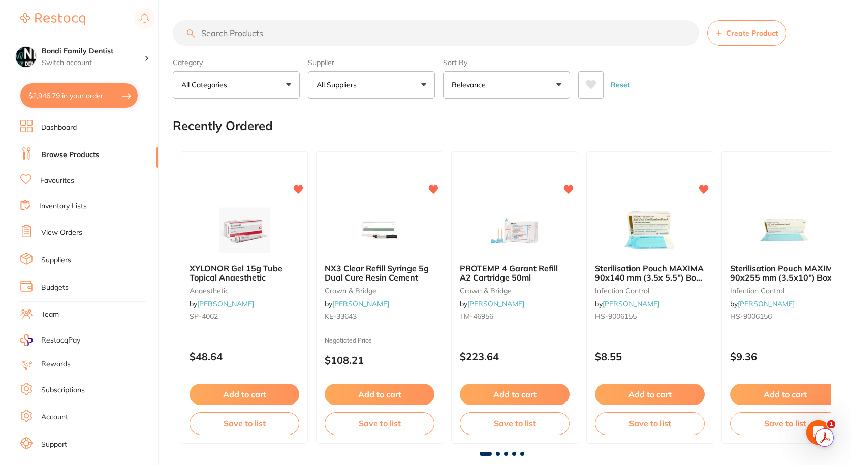
checkbox input "true"
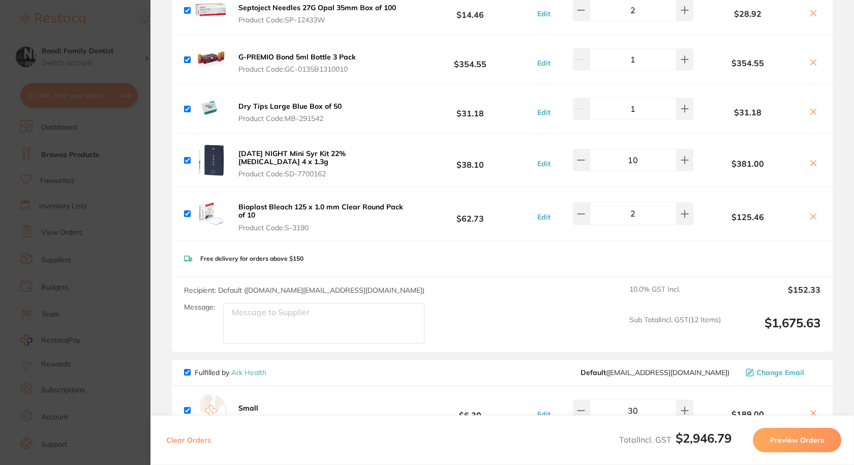
scroll to position [559, 0]
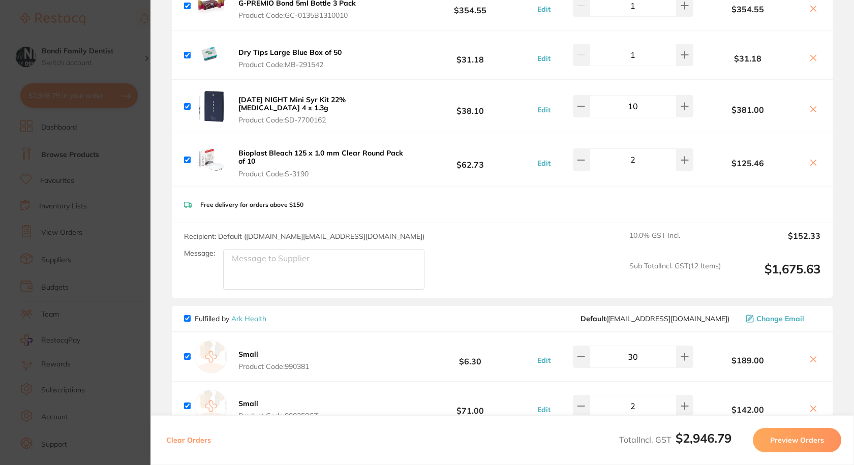
click at [121, 44] on section "Update RRP Set your pre negotiated price for this item. Item Agreed RRP (excl. …" at bounding box center [427, 232] width 854 height 465
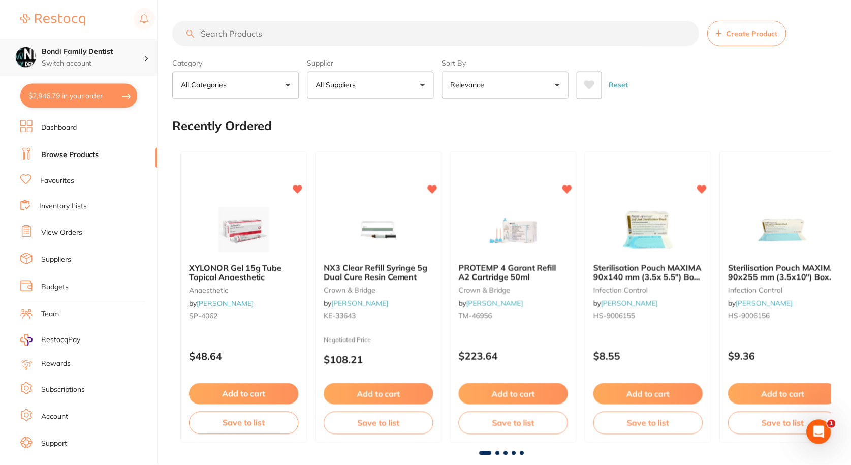
scroll to position [12, 0]
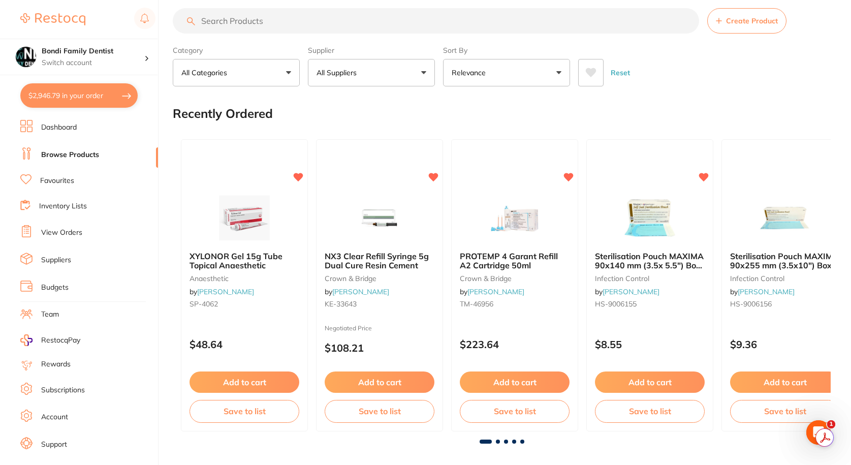
click at [250, 24] on input "search" at bounding box center [436, 20] width 527 height 25
type input "surgical tip"
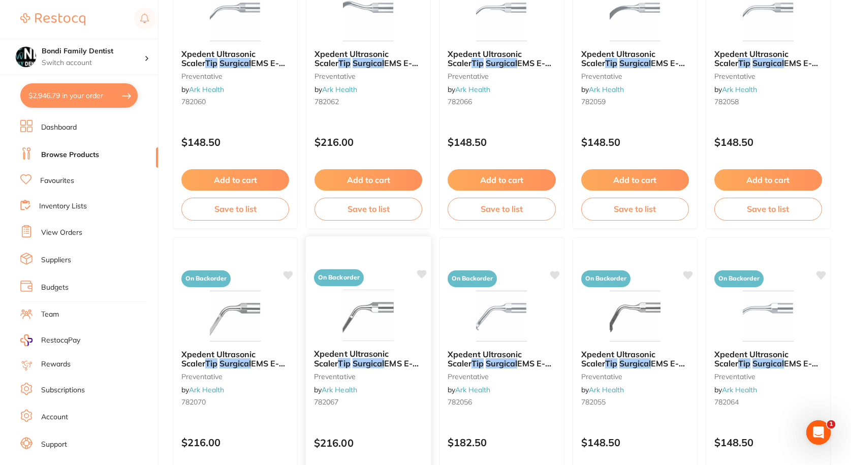
scroll to position [610, 0]
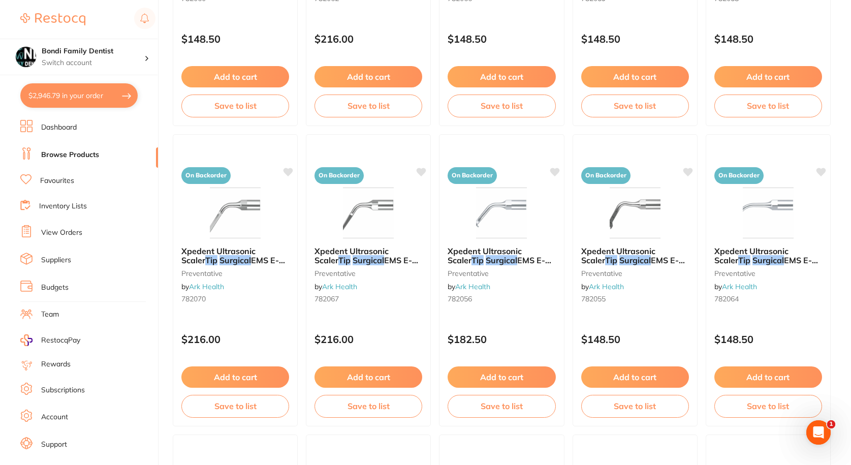
click at [63, 183] on link "Favourites" at bounding box center [57, 181] width 34 height 10
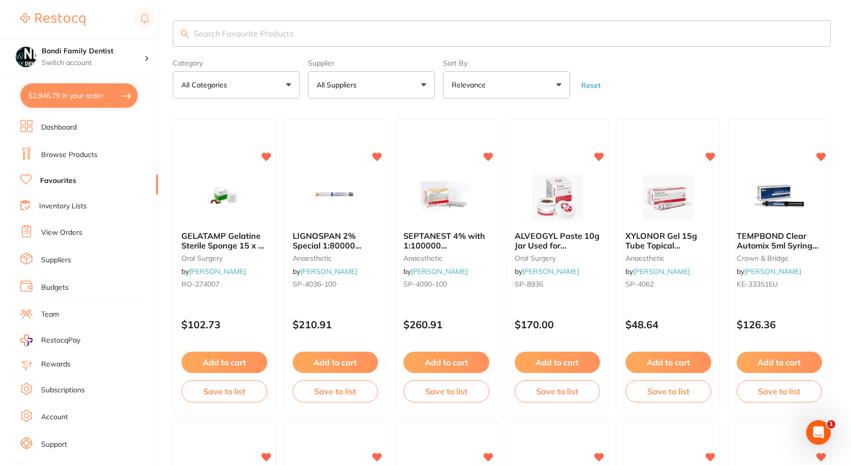
click at [291, 29] on input "search" at bounding box center [502, 33] width 658 height 26
click at [257, 37] on input "search" at bounding box center [502, 33] width 658 height 26
type input "surgical tip"
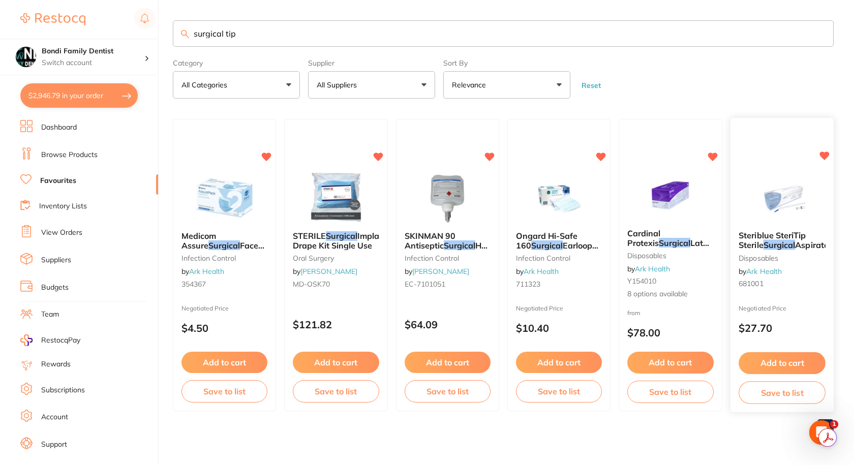
click at [789, 248] on em "Surgical" at bounding box center [779, 245] width 32 height 10
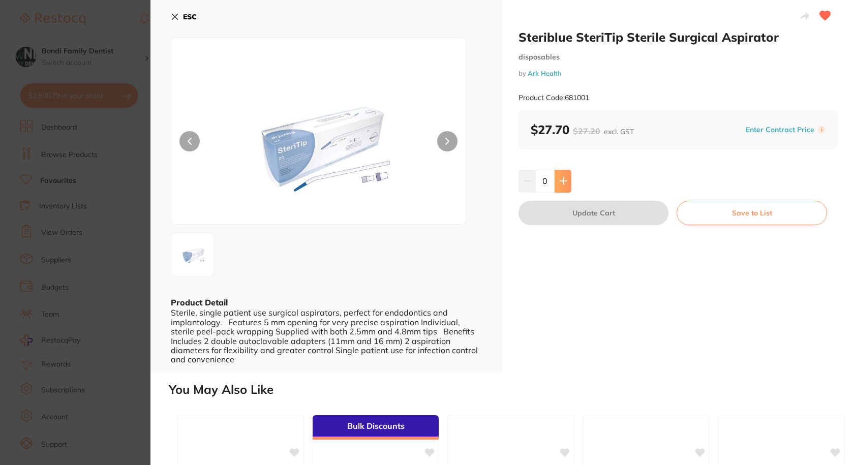
click at [564, 182] on icon at bounding box center [563, 181] width 8 height 8
type input "1"
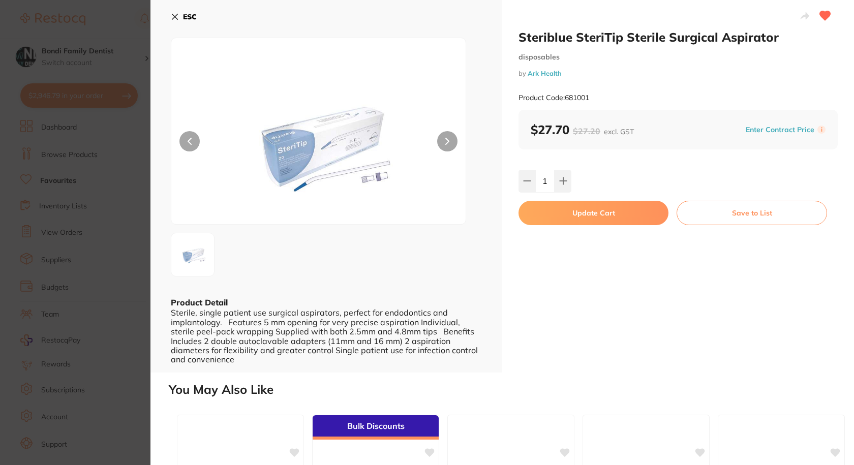
click at [605, 212] on button "Update Cart" at bounding box center [593, 213] width 150 height 24
checkbox input "false"
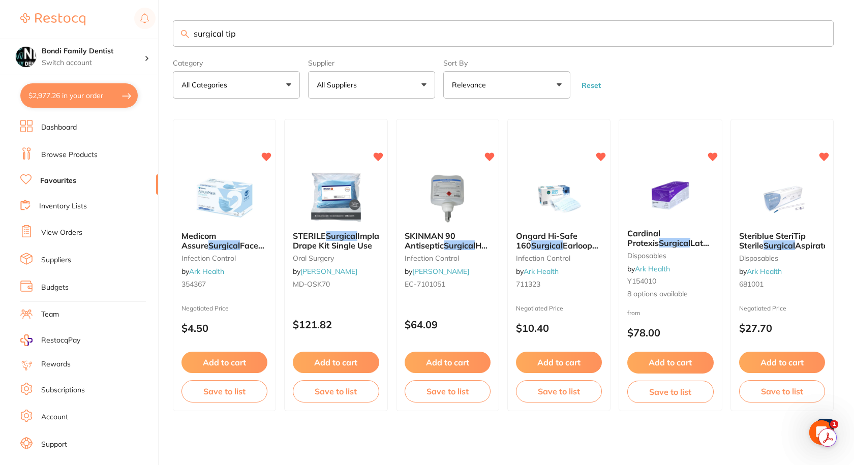
click at [254, 25] on input "surgical tip" at bounding box center [503, 33] width 661 height 26
click at [253, 36] on input "surgical tip" at bounding box center [503, 33] width 661 height 26
type input "navitip"
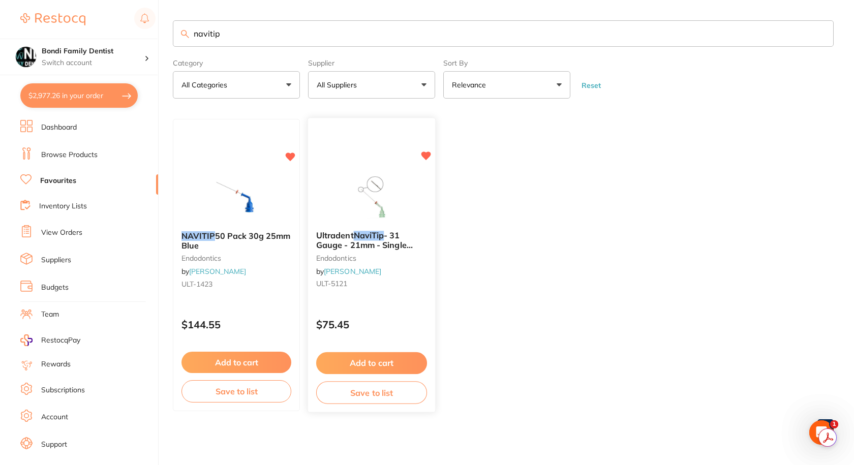
click at [381, 242] on span "- 31 Gauge - 21mm - Single Sideport Tip - Yellow, 20-Pack" at bounding box center [365, 250] width 98 height 39
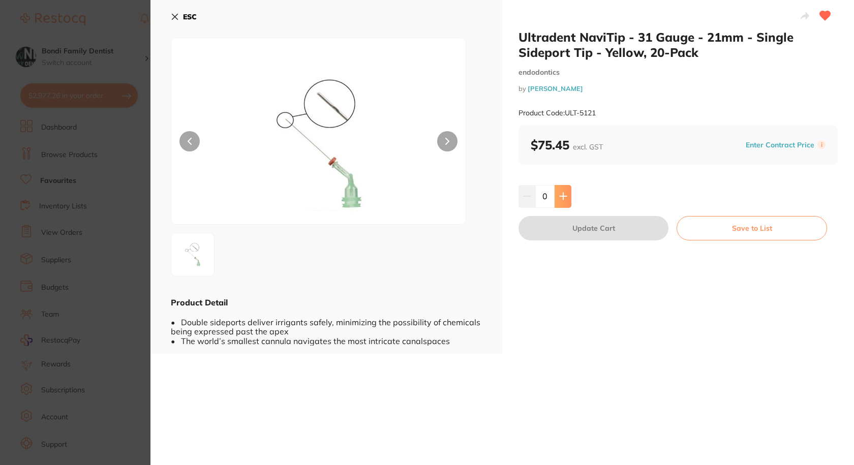
click at [563, 196] on icon at bounding box center [563, 196] width 8 height 8
type input "1"
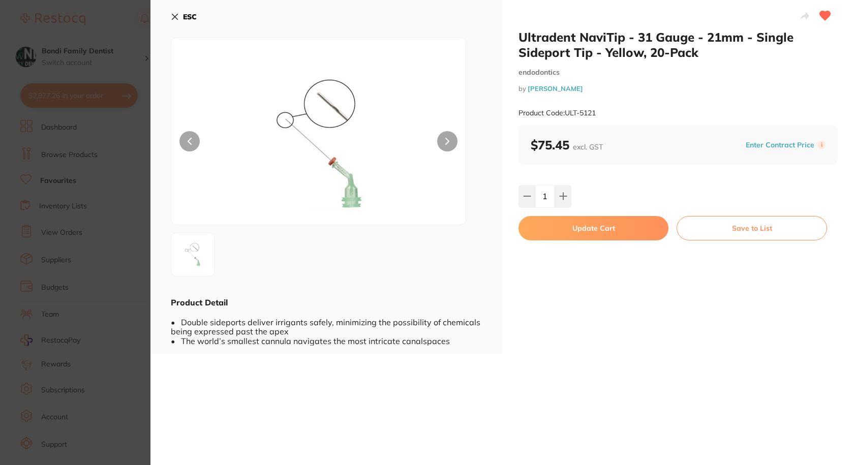
click at [596, 222] on button "Update Cart" at bounding box center [593, 228] width 150 height 24
checkbox input "false"
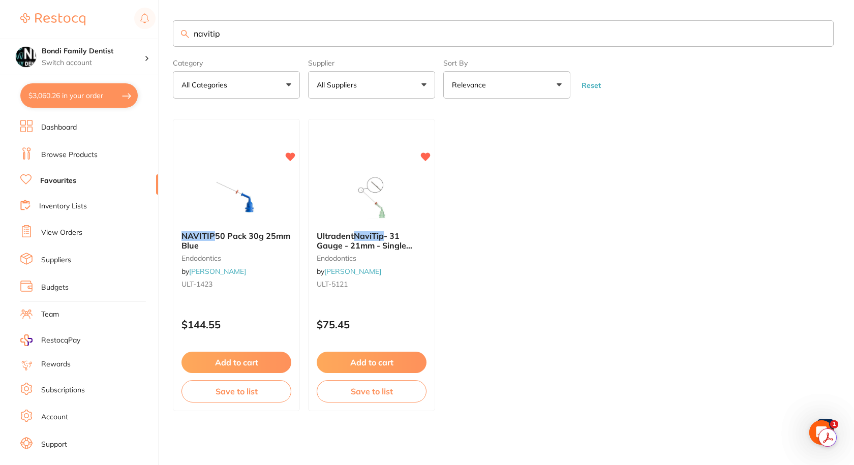
click at [255, 34] on input "navitip" at bounding box center [503, 33] width 661 height 26
click at [254, 34] on input "navitip" at bounding box center [503, 33] width 661 height 26
type input "gelatamp"
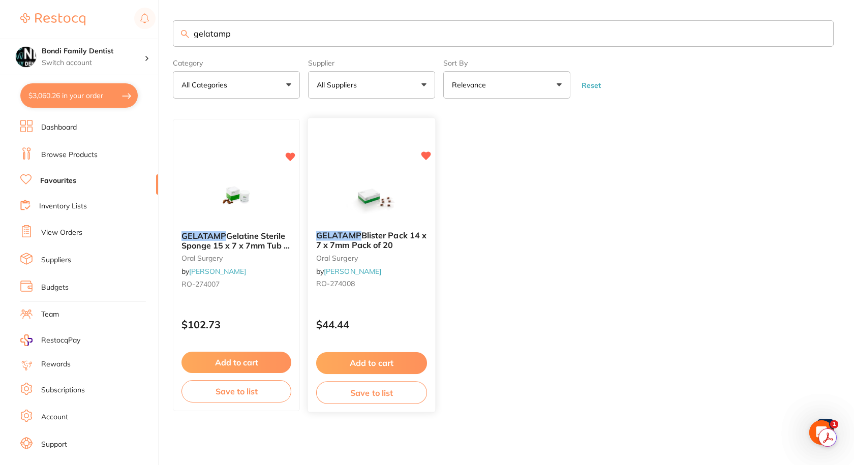
click at [403, 242] on b "GELATAMP Blister Pack 14 x 7 x 7mm Pack of 20" at bounding box center [371, 240] width 111 height 19
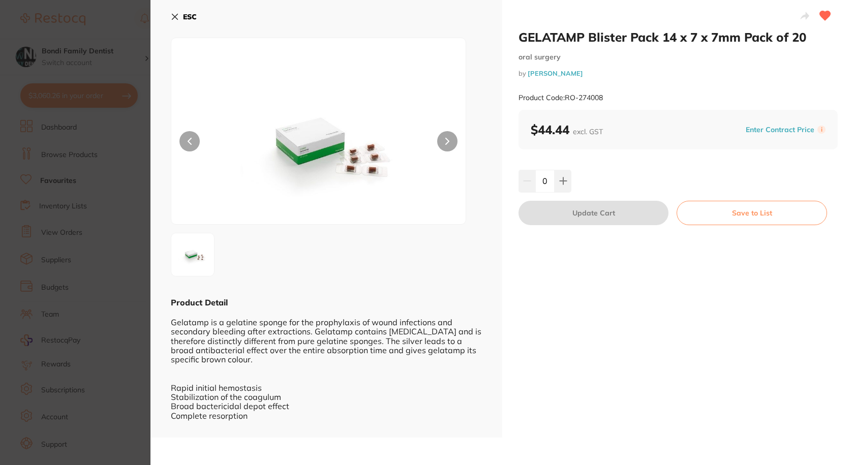
click at [441, 142] on button at bounding box center [447, 141] width 20 height 20
click at [174, 16] on icon at bounding box center [175, 17] width 6 height 6
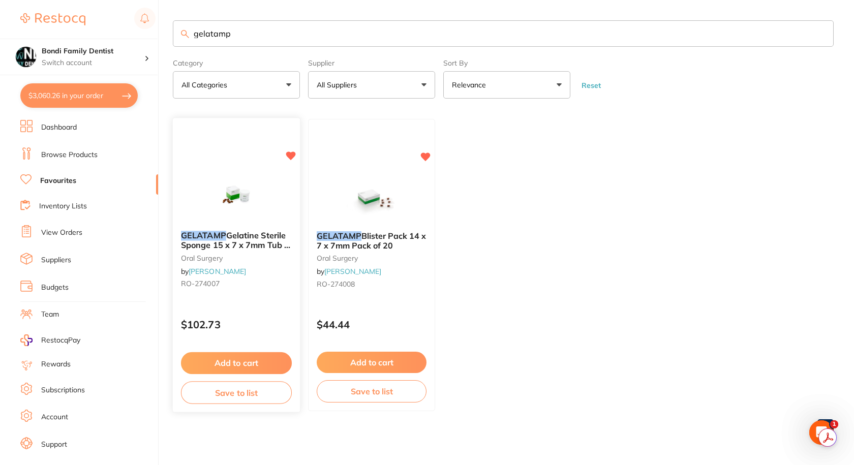
click at [241, 236] on span "Gelatine Sterile Sponge 15 x 7 x 7mm Tub of 50" at bounding box center [236, 245] width 111 height 29
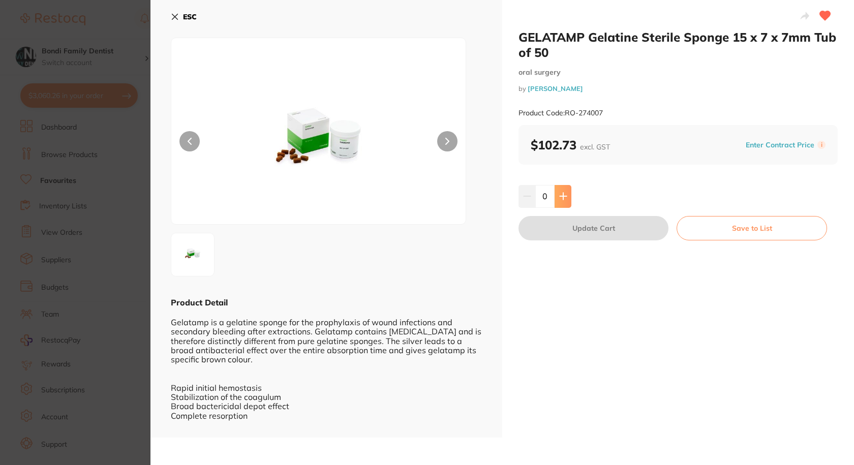
click at [562, 201] on button at bounding box center [563, 196] width 17 height 22
type input "1"
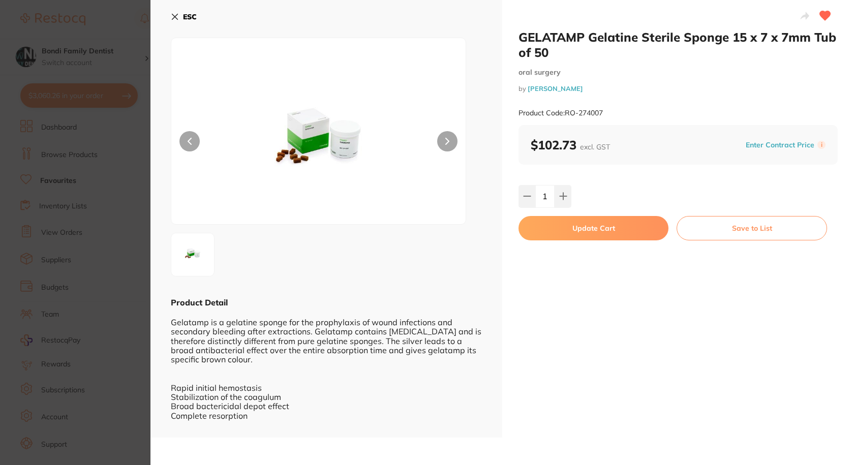
click at [577, 217] on button "Update Cart" at bounding box center [593, 228] width 150 height 24
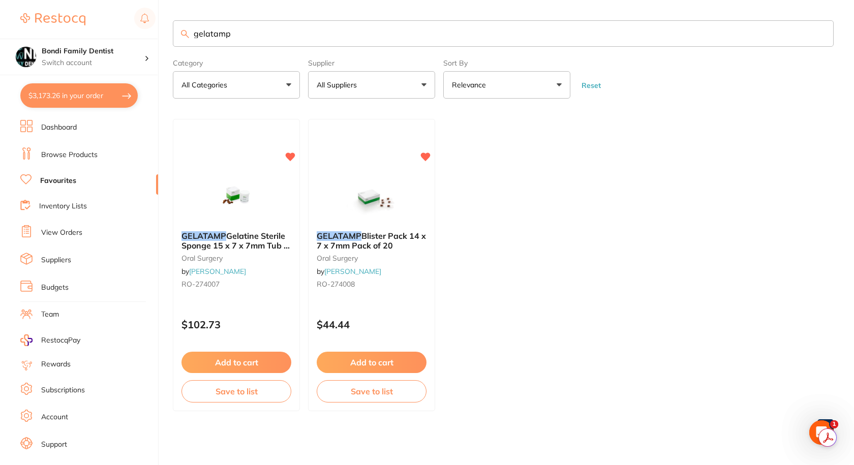
click at [88, 90] on button "$3,173.26 in your order" at bounding box center [78, 95] width 117 height 24
checkbox input "true"
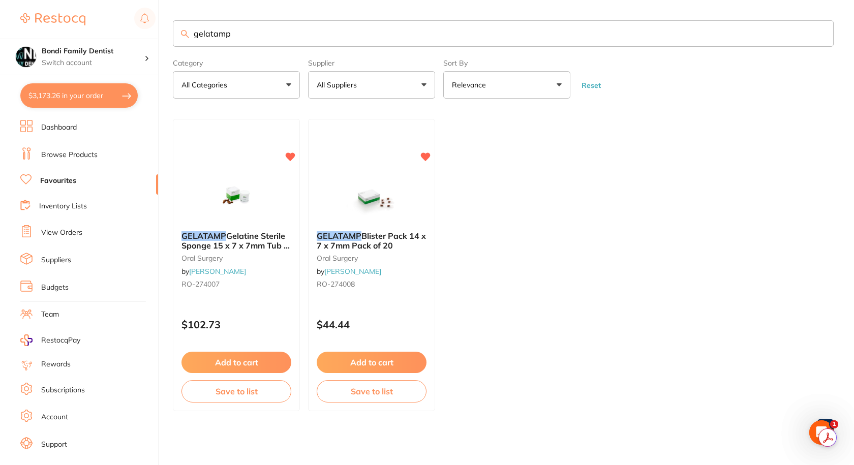
checkbox input "true"
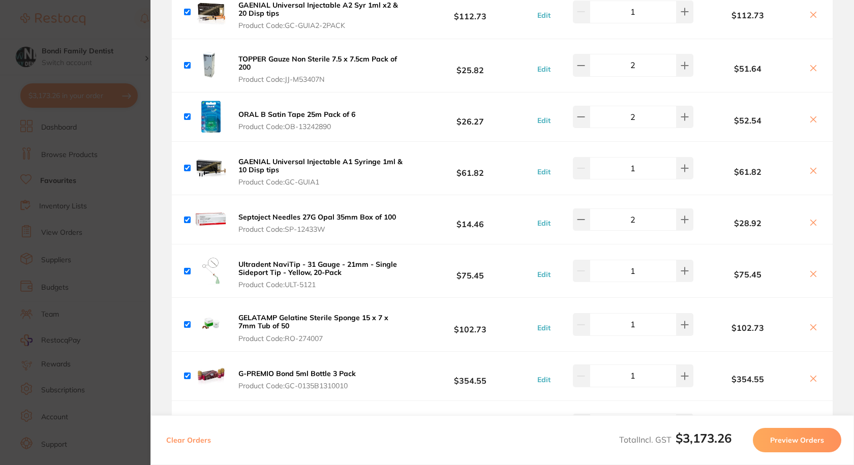
scroll to position [305, 0]
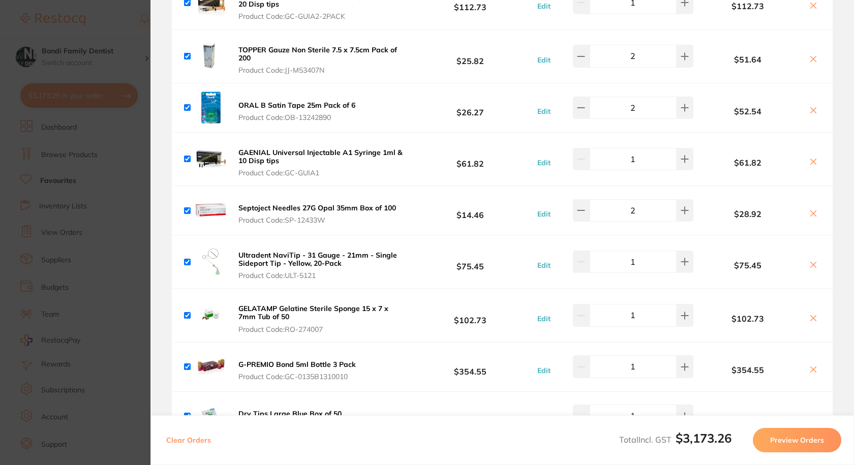
click at [812, 264] on icon at bounding box center [813, 265] width 8 height 8
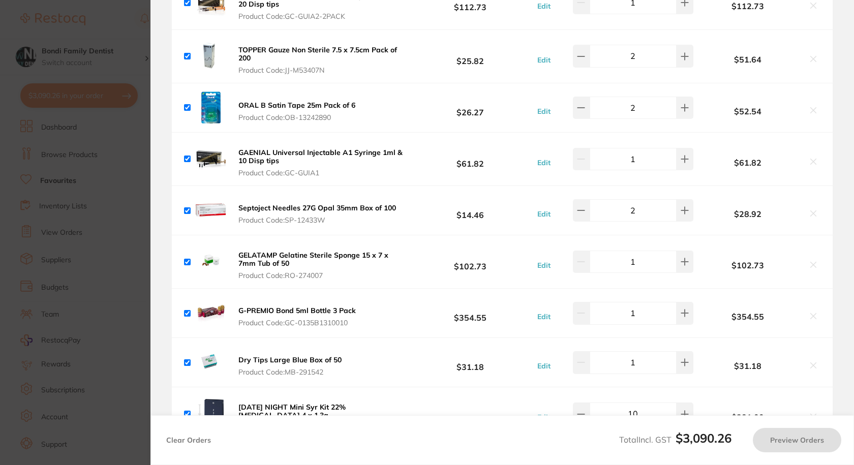
checkbox input "true"
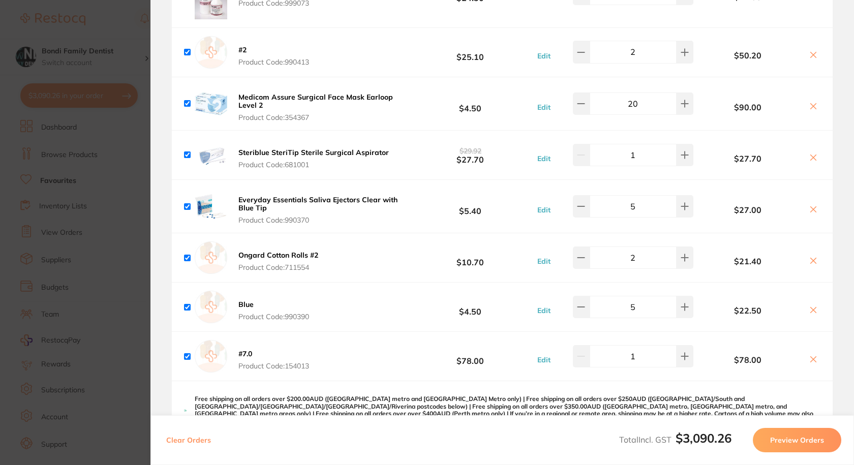
scroll to position [1525, 0]
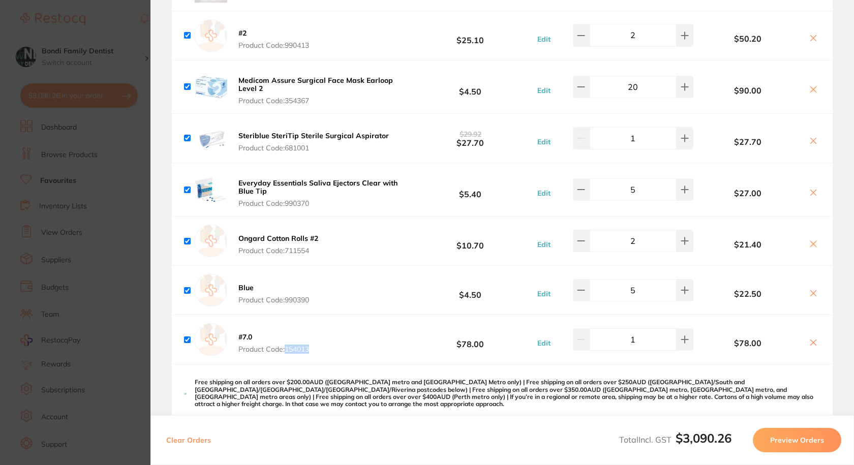
drag, startPoint x: 315, startPoint y: 338, endPoint x: 287, endPoint y: 341, distance: 28.1
click at [287, 341] on div "#7.0 Product Code: 154013 $78.00 Edit 1 $78.00" at bounding box center [502, 339] width 661 height 49
copy span "154013"
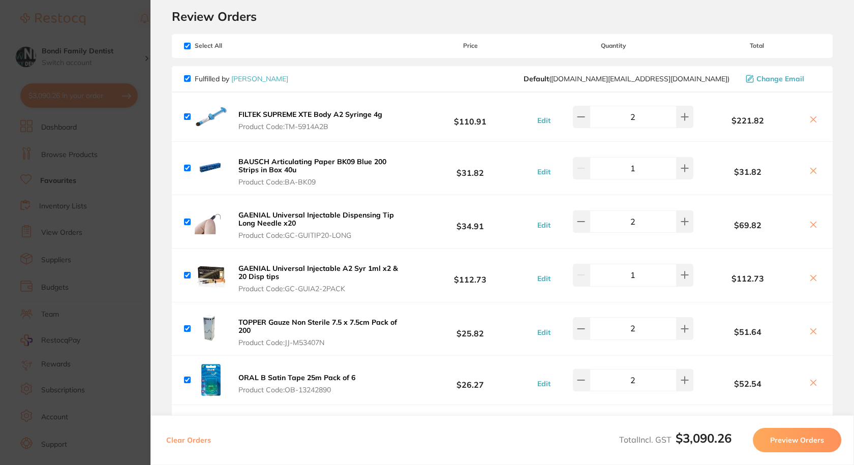
scroll to position [0, 0]
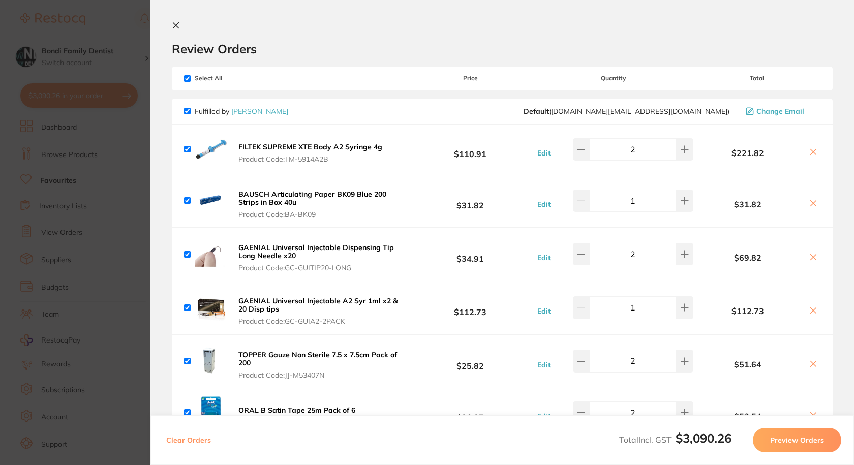
click at [799, 436] on button "Preview Orders" at bounding box center [797, 440] width 88 height 24
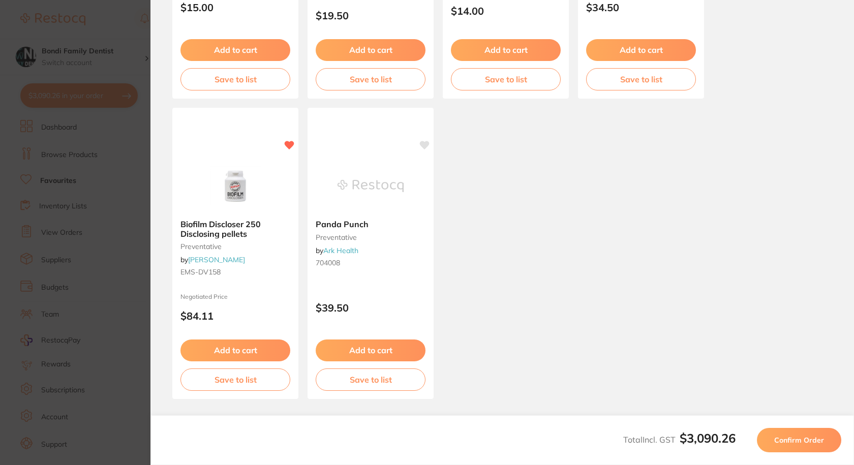
scroll to position [587, 0]
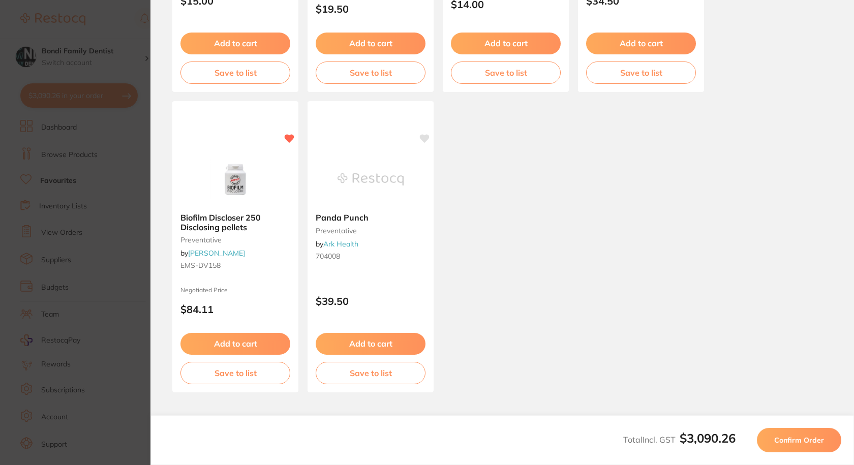
click at [806, 436] on span "Confirm Order" at bounding box center [799, 440] width 50 height 9
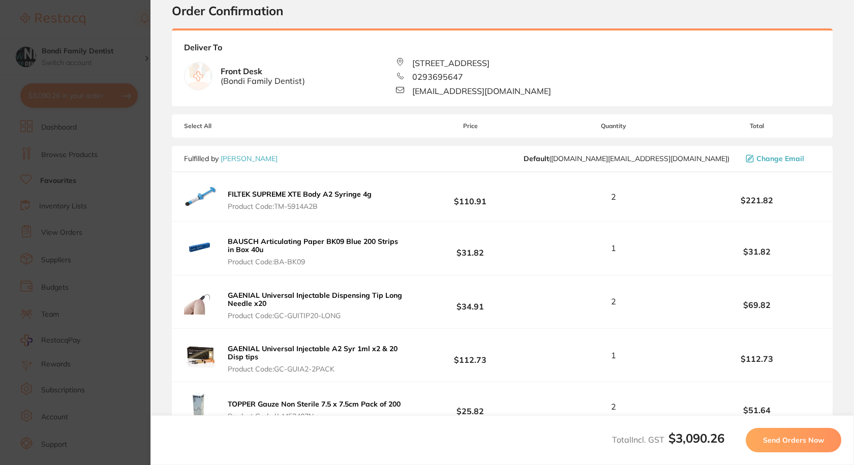
scroll to position [0, 0]
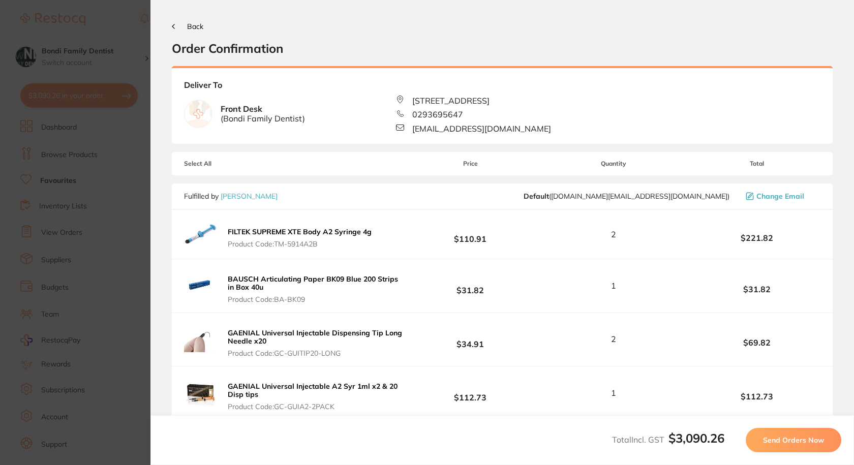
click at [806, 436] on span "Send Orders Now" at bounding box center [793, 440] width 61 height 9
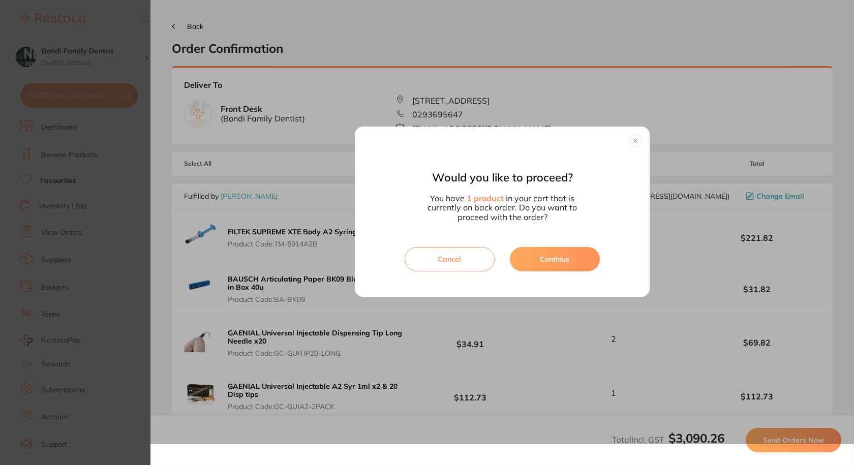
click at [549, 261] on button "Continue" at bounding box center [555, 259] width 90 height 24
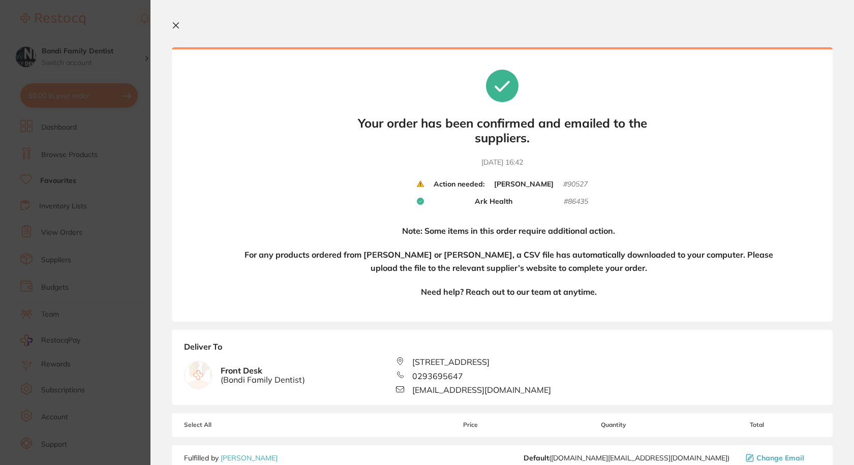
click at [178, 24] on button at bounding box center [178, 26] width 12 height 10
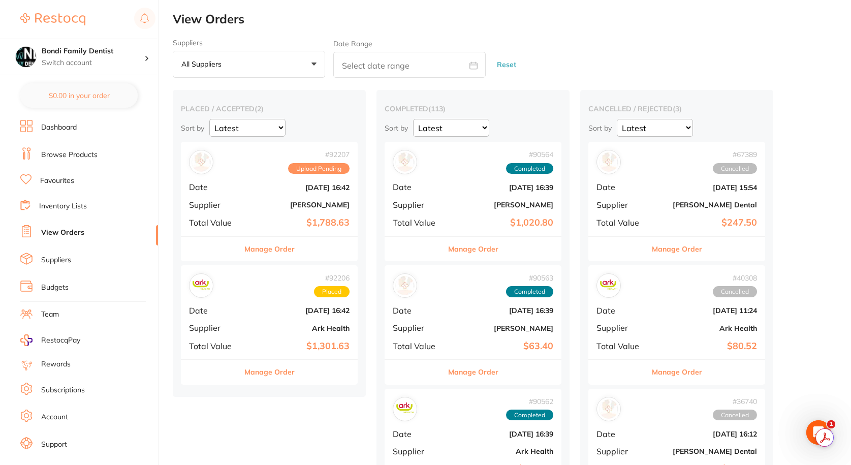
click at [77, 124] on link "Dashboard" at bounding box center [59, 127] width 36 height 10
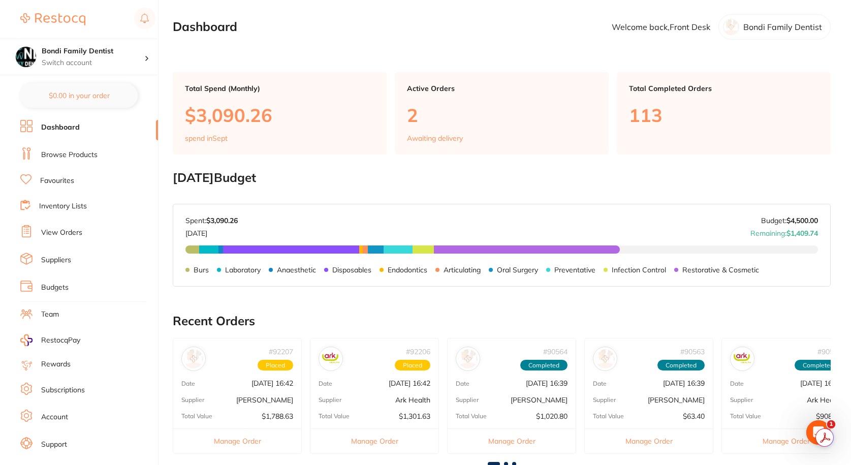
click at [96, 160] on li "Browse Products" at bounding box center [89, 154] width 138 height 15
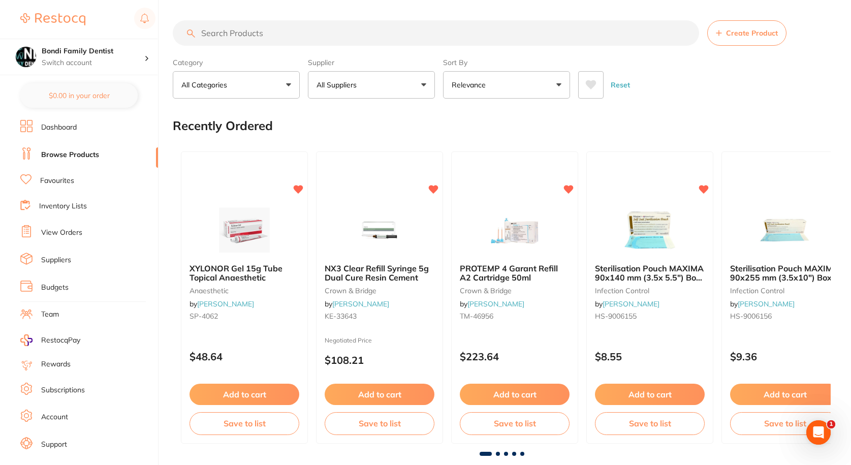
click at [58, 128] on link "Dashboard" at bounding box center [59, 127] width 36 height 10
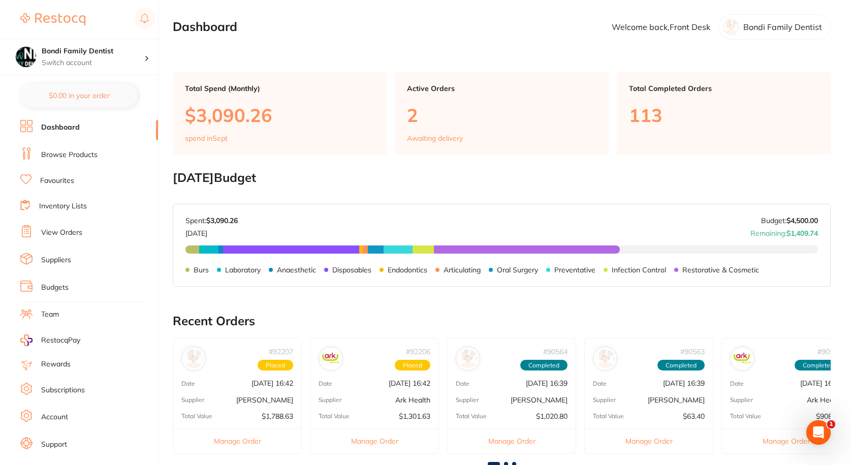
click at [40, 155] on li "Browse Products" at bounding box center [89, 154] width 138 height 15
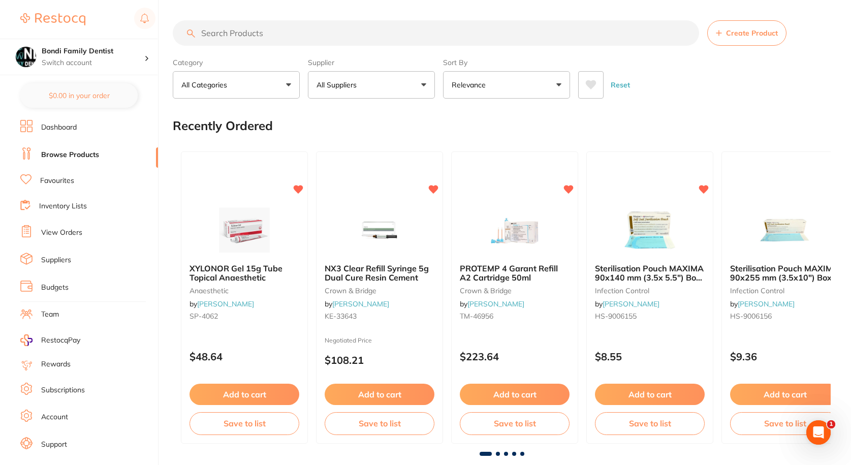
click at [51, 192] on ul "Dashboard Browse Products Favourites Inventory Lists View Orders Suppliers Budg…" at bounding box center [89, 295] width 138 height 351
